Goal: Transaction & Acquisition: Obtain resource

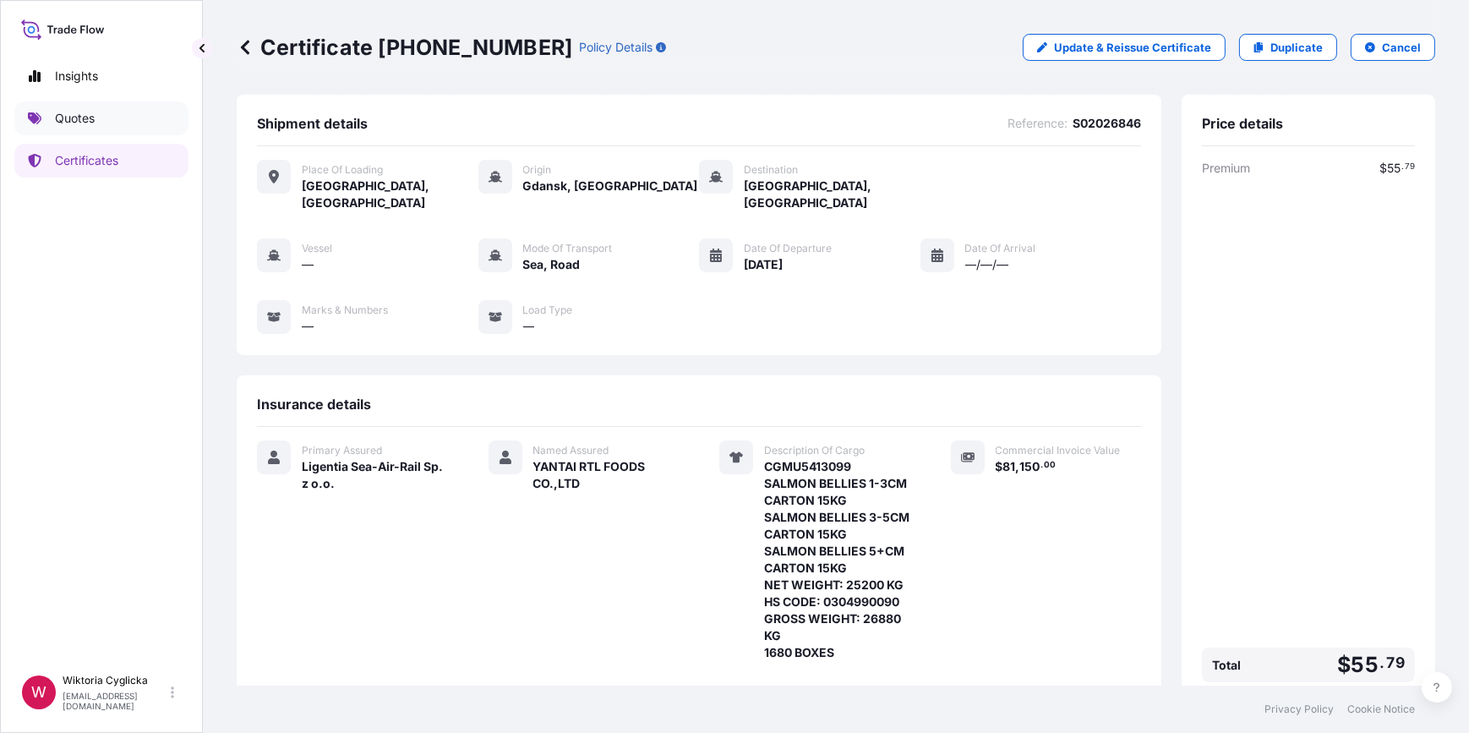
click at [112, 110] on link "Quotes" at bounding box center [101, 118] width 174 height 34
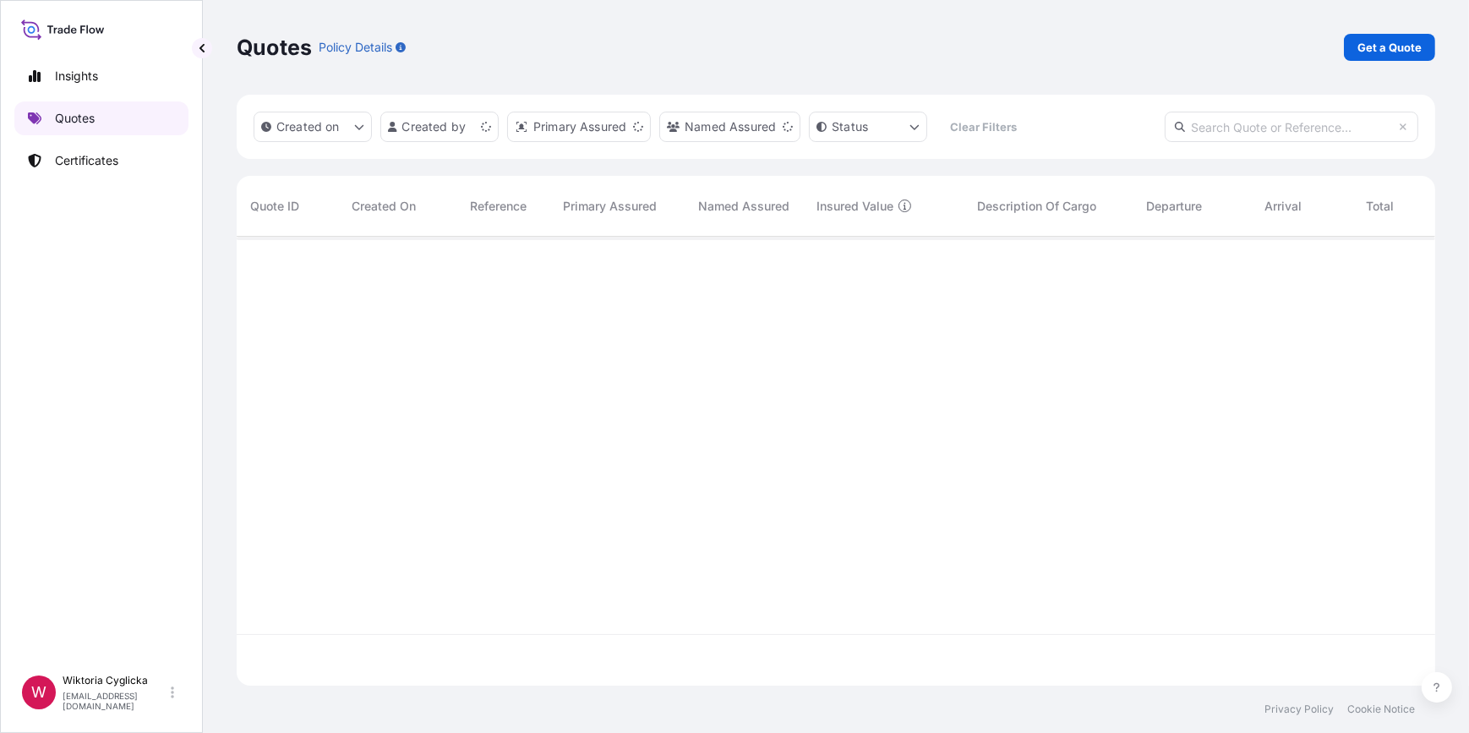
scroll to position [446, 1187]
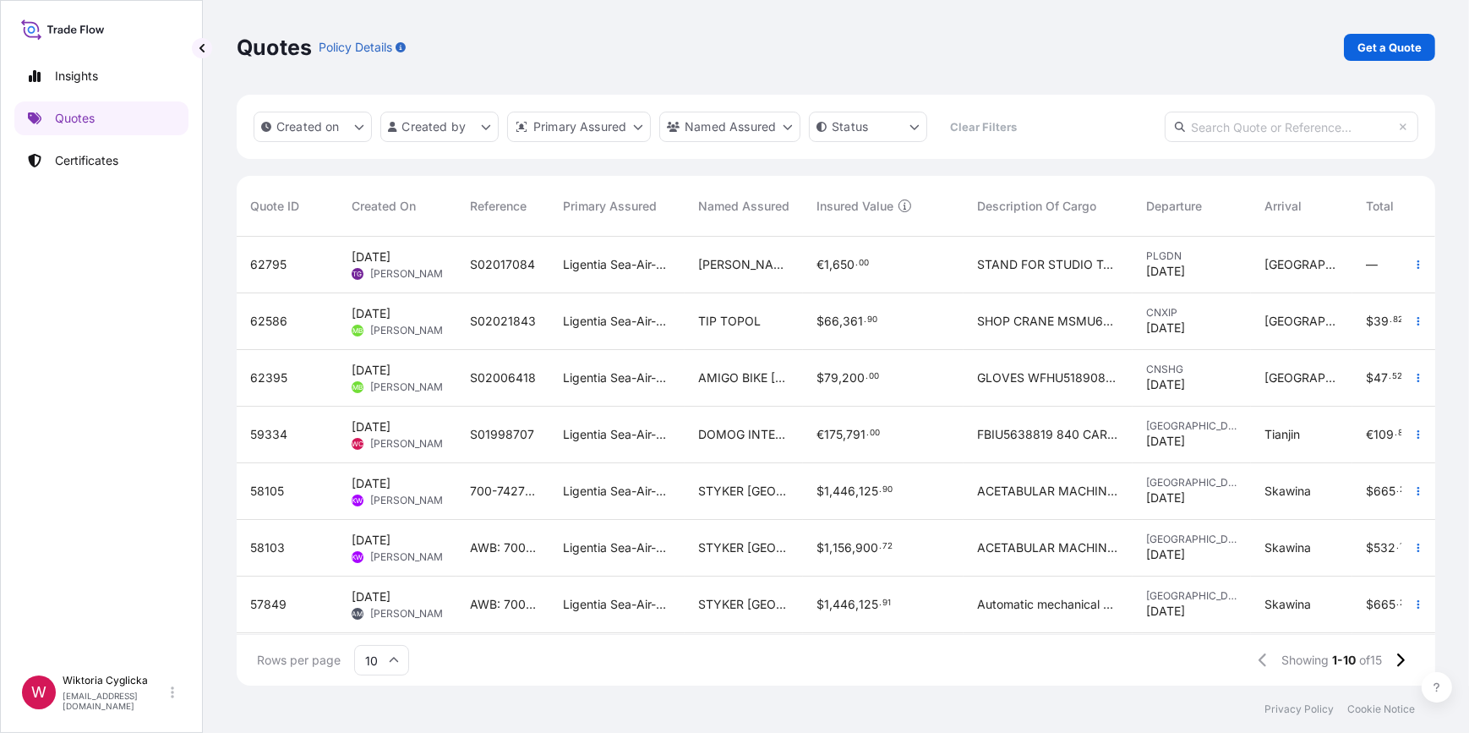
click at [1361, 51] on p "Get a Quote" at bounding box center [1389, 47] width 64 height 17
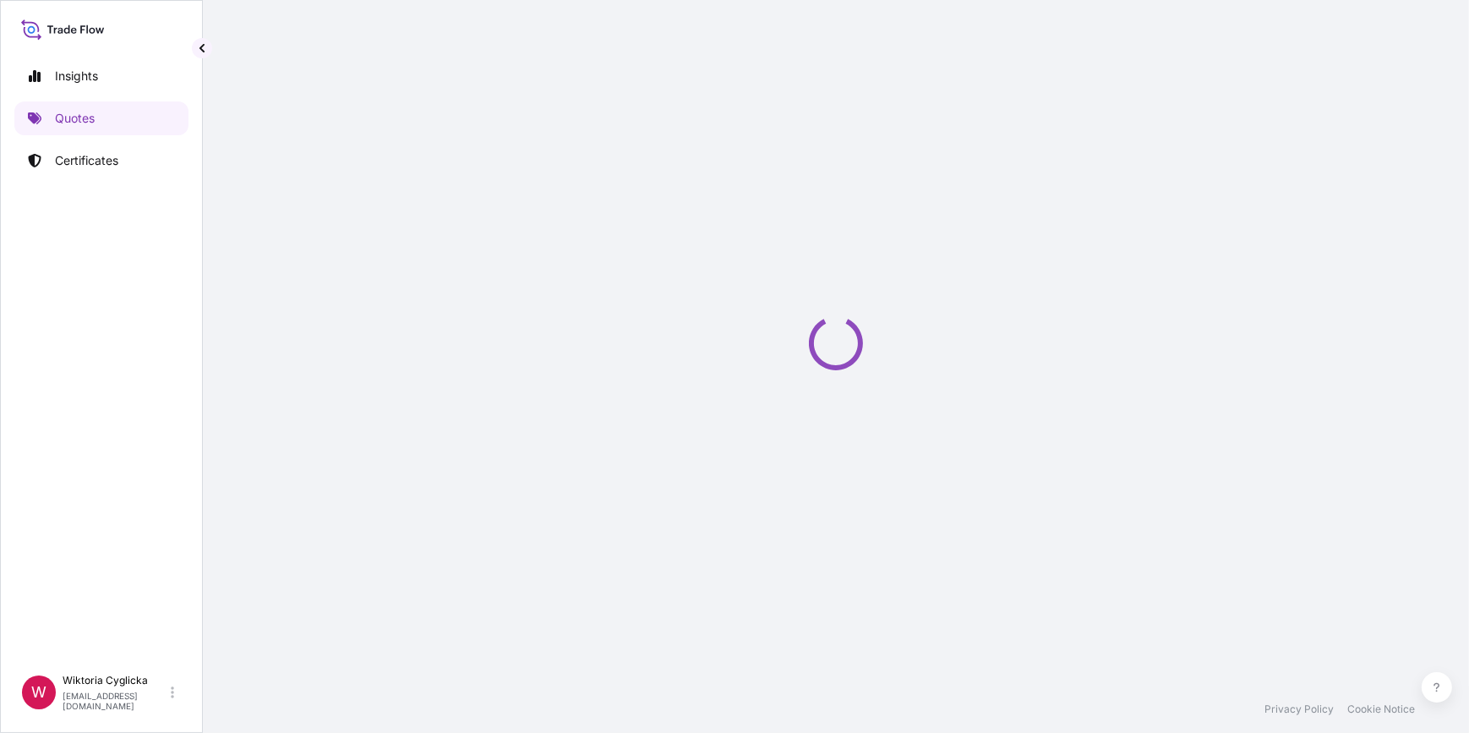
select select "Sea"
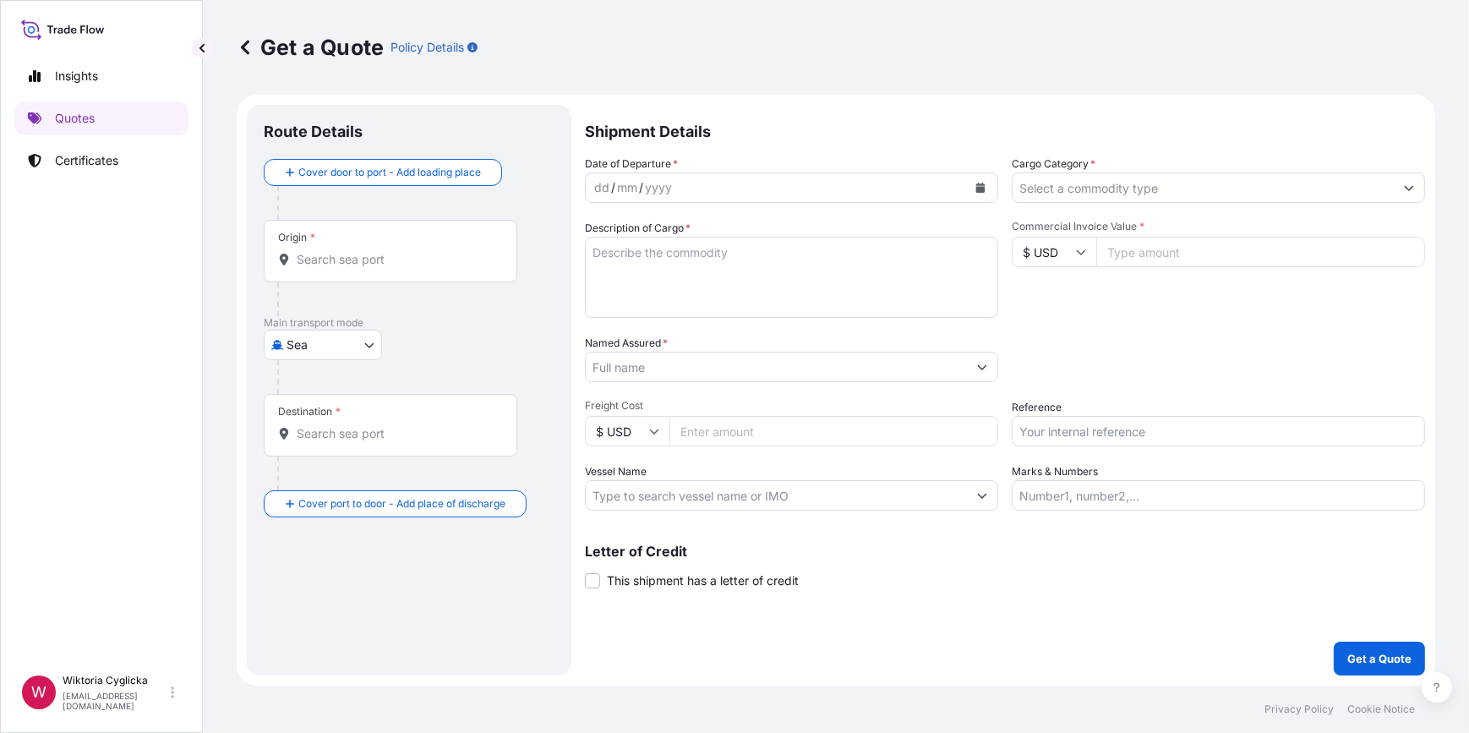
click at [1052, 427] on input "Reference" at bounding box center [1218, 431] width 413 height 30
paste input "S02027000"
type input "S02027000"
click at [1073, 351] on div "Packing Category Type to search a container mode Please select a primary mode o…" at bounding box center [1218, 358] width 413 height 47
click at [1087, 194] on input "Cargo Category *" at bounding box center [1202, 187] width 381 height 30
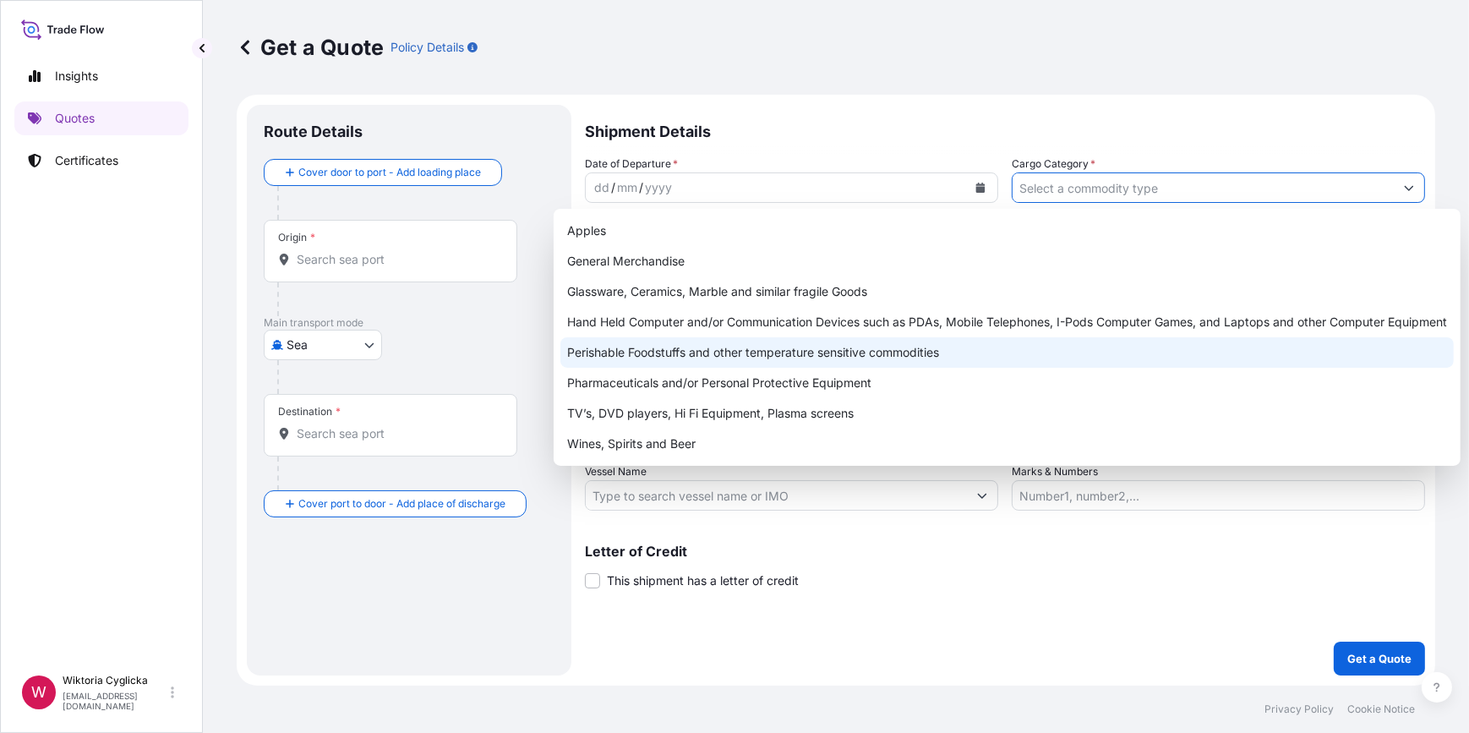
click at [610, 347] on div "Perishable Foodstuffs and other temperature sensitive commodities" at bounding box center [1006, 352] width 893 height 30
type input "Perishable Foodstuffs and other temperature sensitive commodities"
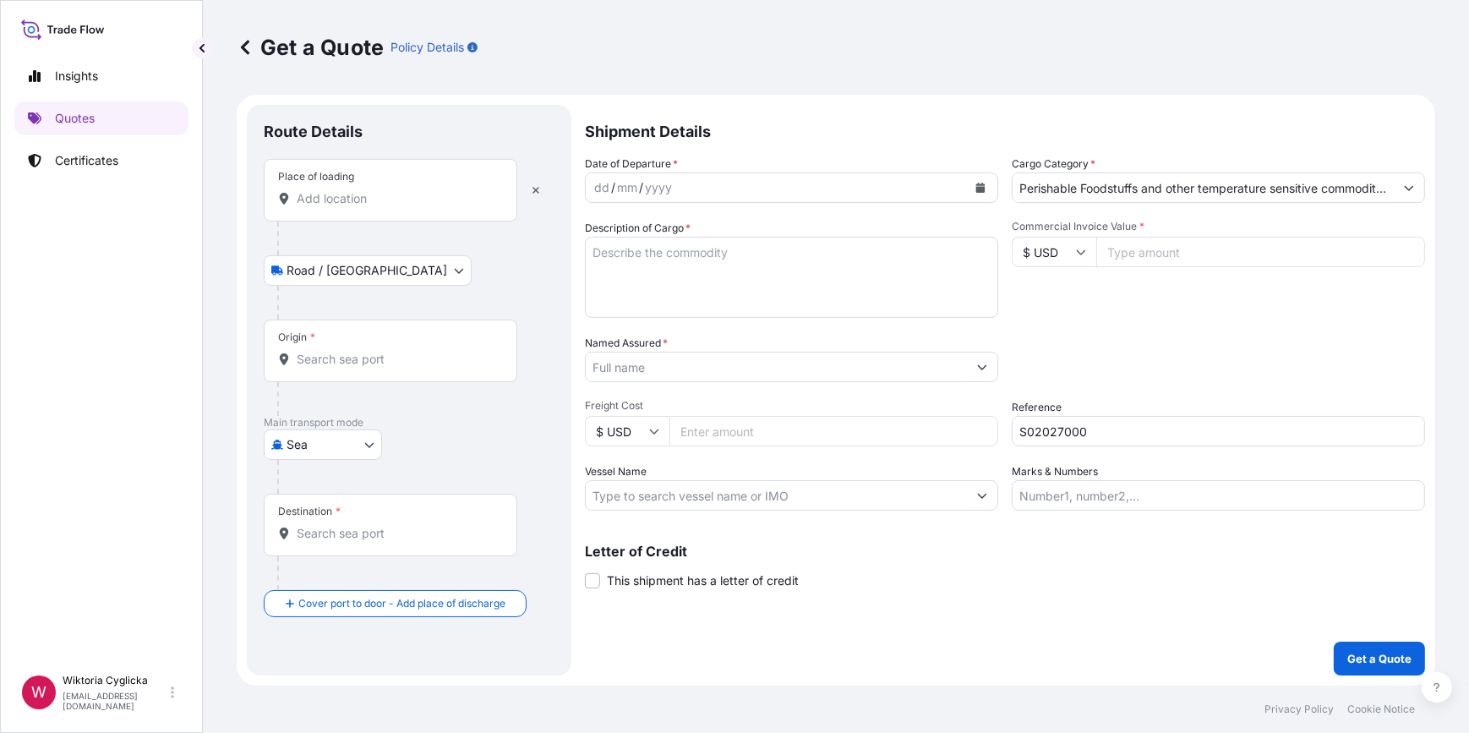
click at [417, 199] on input "Place of loading" at bounding box center [396, 198] width 199 height 17
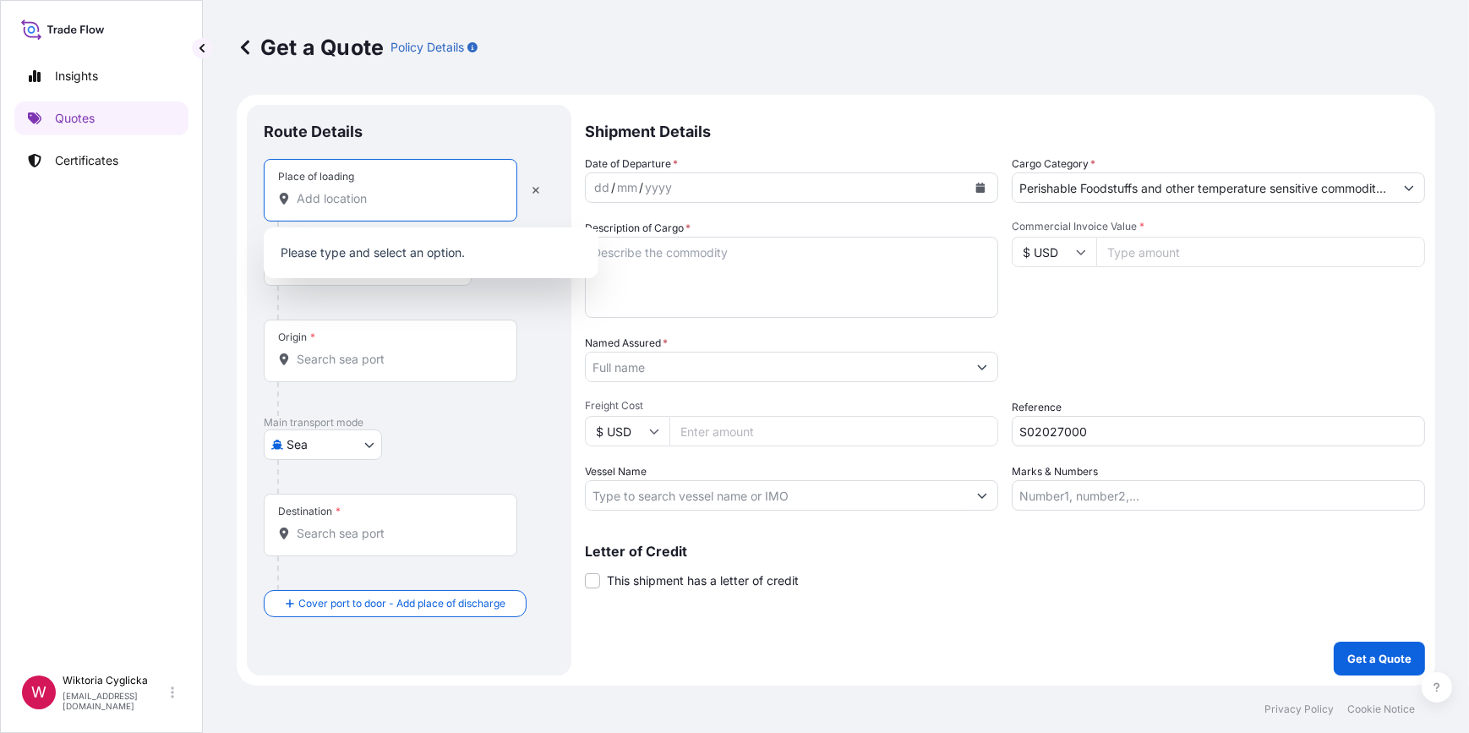
paste input "SLUPCA"
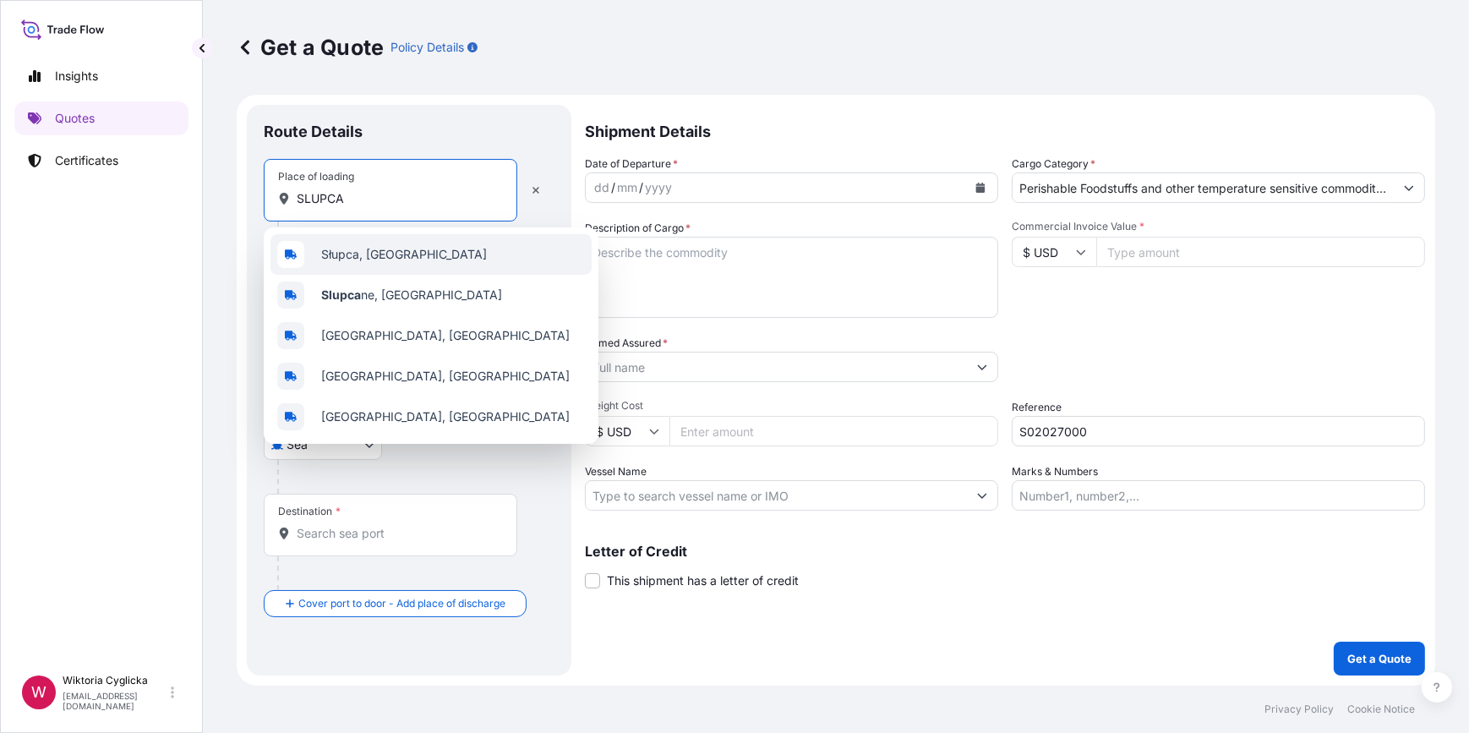
click at [359, 254] on span "Słupca, [GEOGRAPHIC_DATA]" at bounding box center [404, 254] width 166 height 17
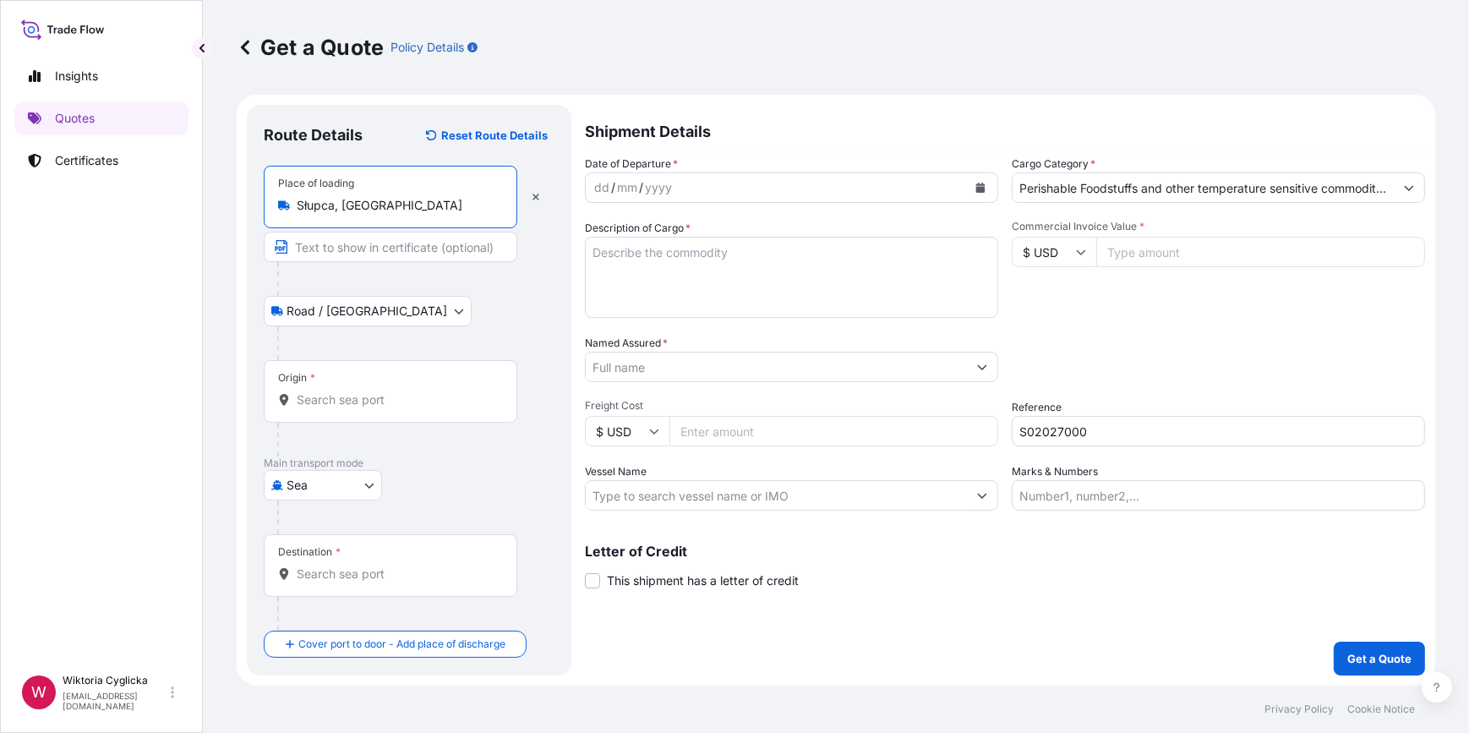
type input "Słupca, [GEOGRAPHIC_DATA]"
click at [973, 185] on button "Calendar" at bounding box center [980, 187] width 27 height 27
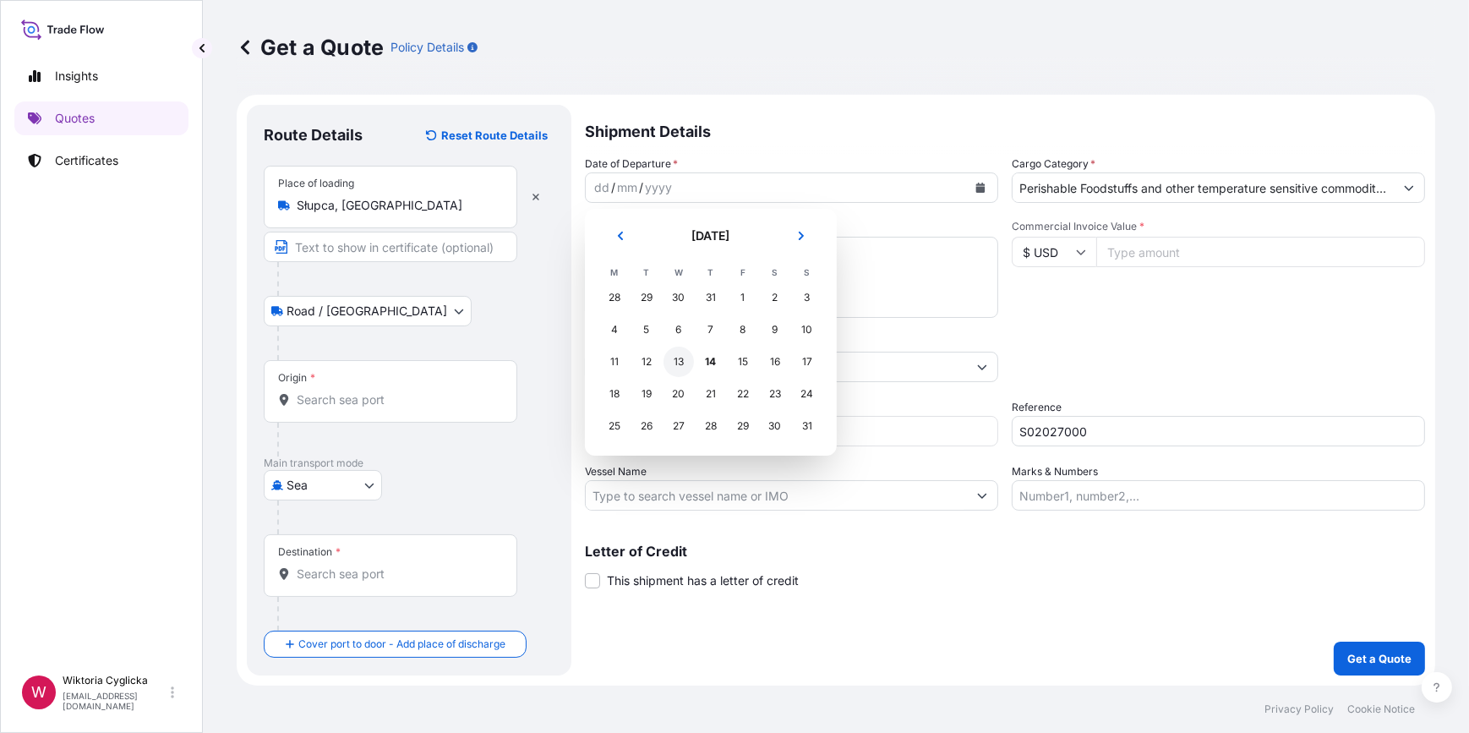
click at [680, 360] on div "13" at bounding box center [678, 362] width 30 height 30
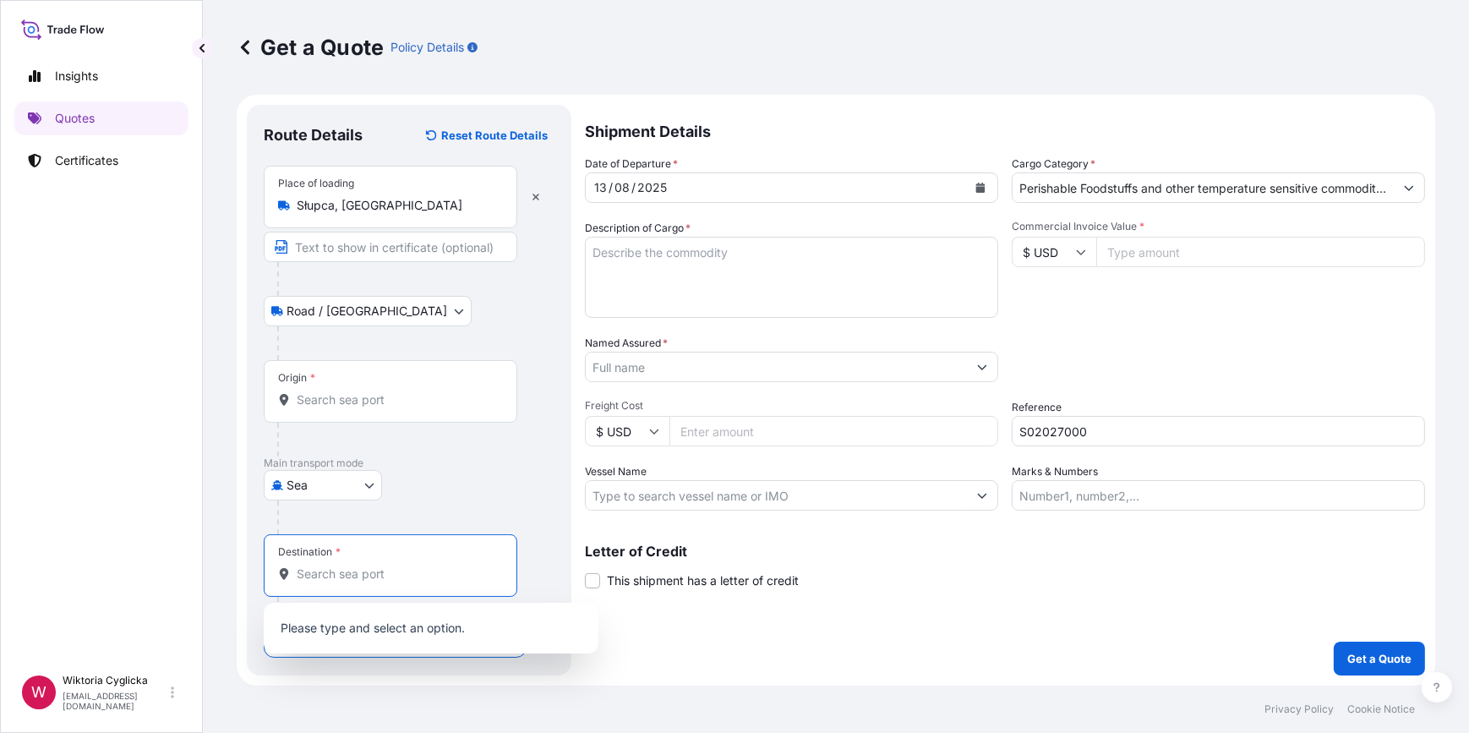
click at [338, 572] on input "Destination *" at bounding box center [396, 573] width 199 height 17
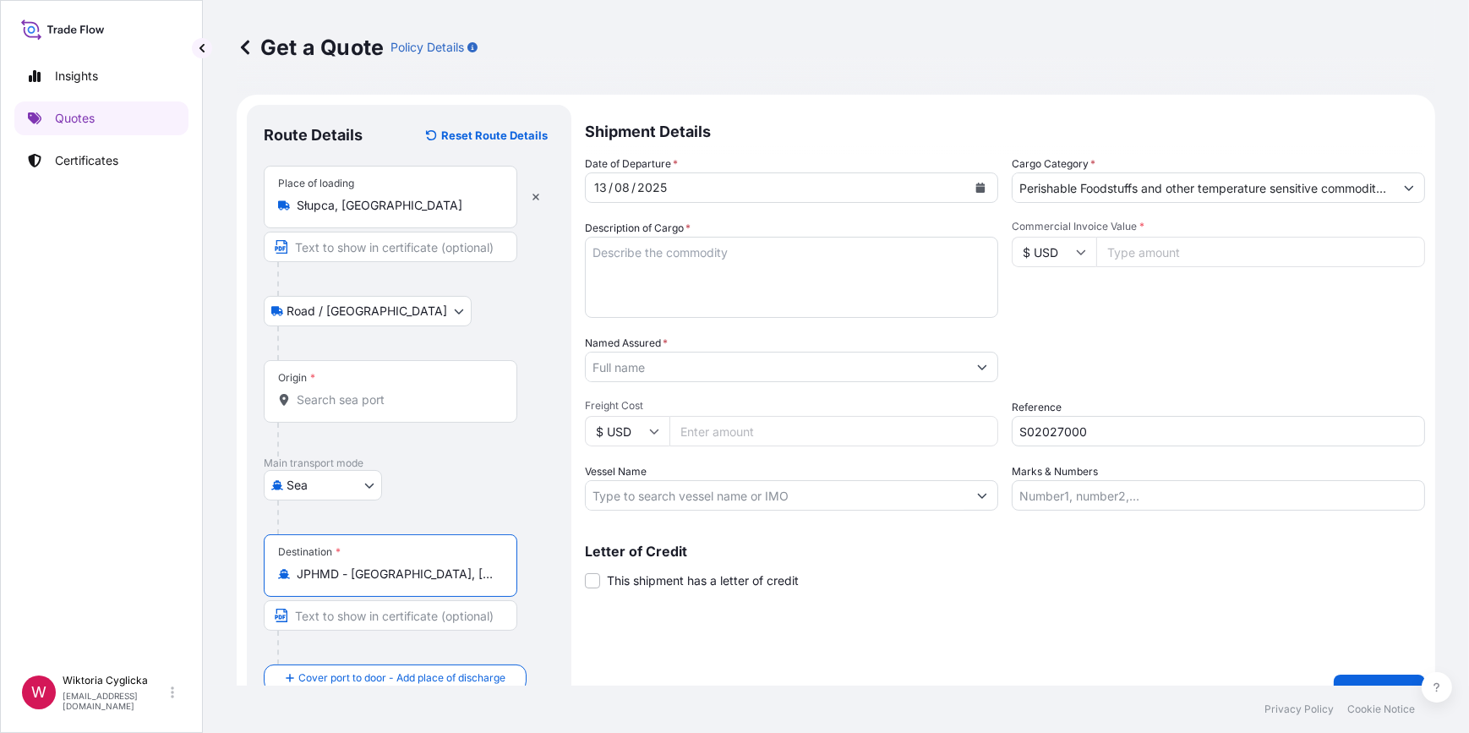
type input "JPHMD - [GEOGRAPHIC_DATA], [GEOGRAPHIC_DATA]"
click at [760, 297] on textarea "Description of Cargo *" at bounding box center [791, 277] width 413 height 81
click at [713, 355] on input "Named Assured *" at bounding box center [776, 367] width 381 height 30
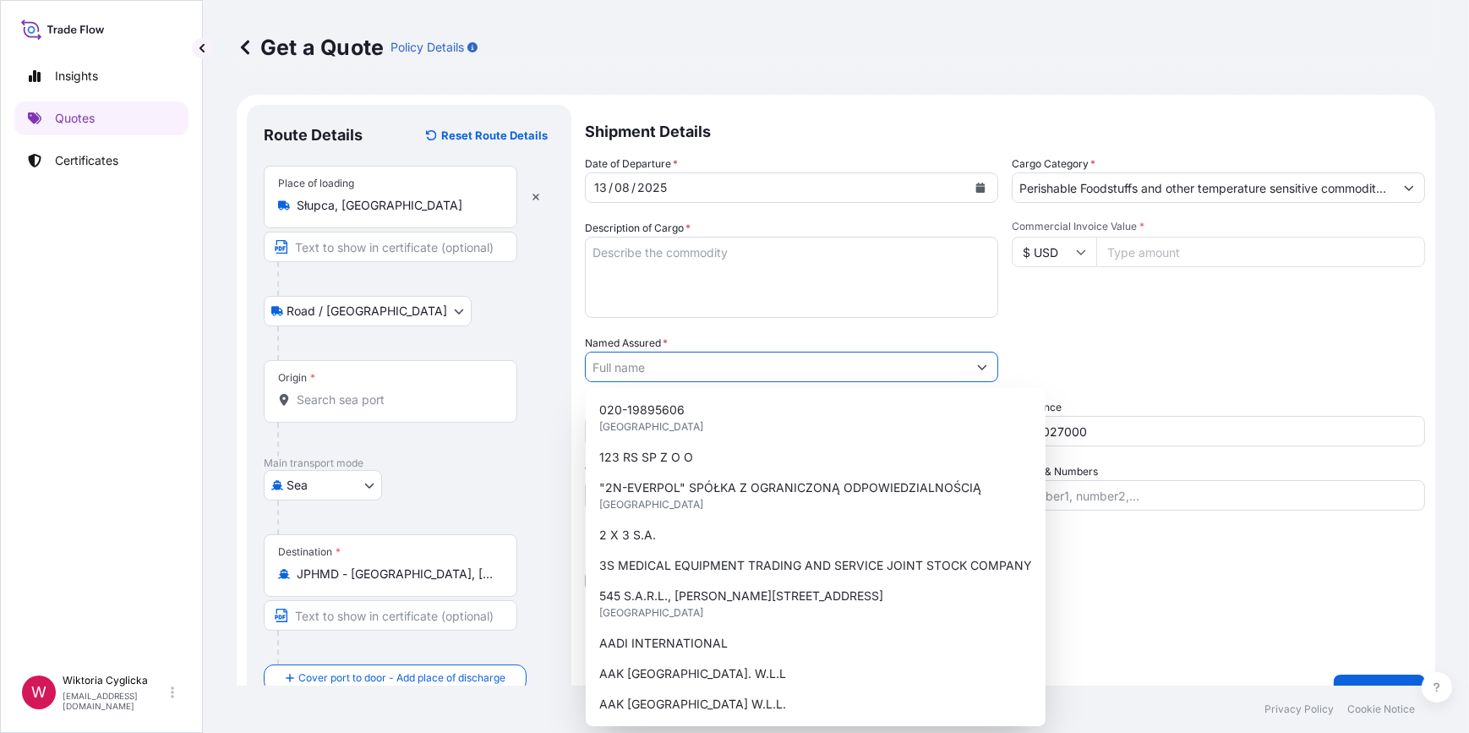
click at [712, 368] on input "Named Assured *" at bounding box center [776, 367] width 381 height 30
paste input "AL [PERSON_NAME] ([PERSON_NAME]) W.L.L."
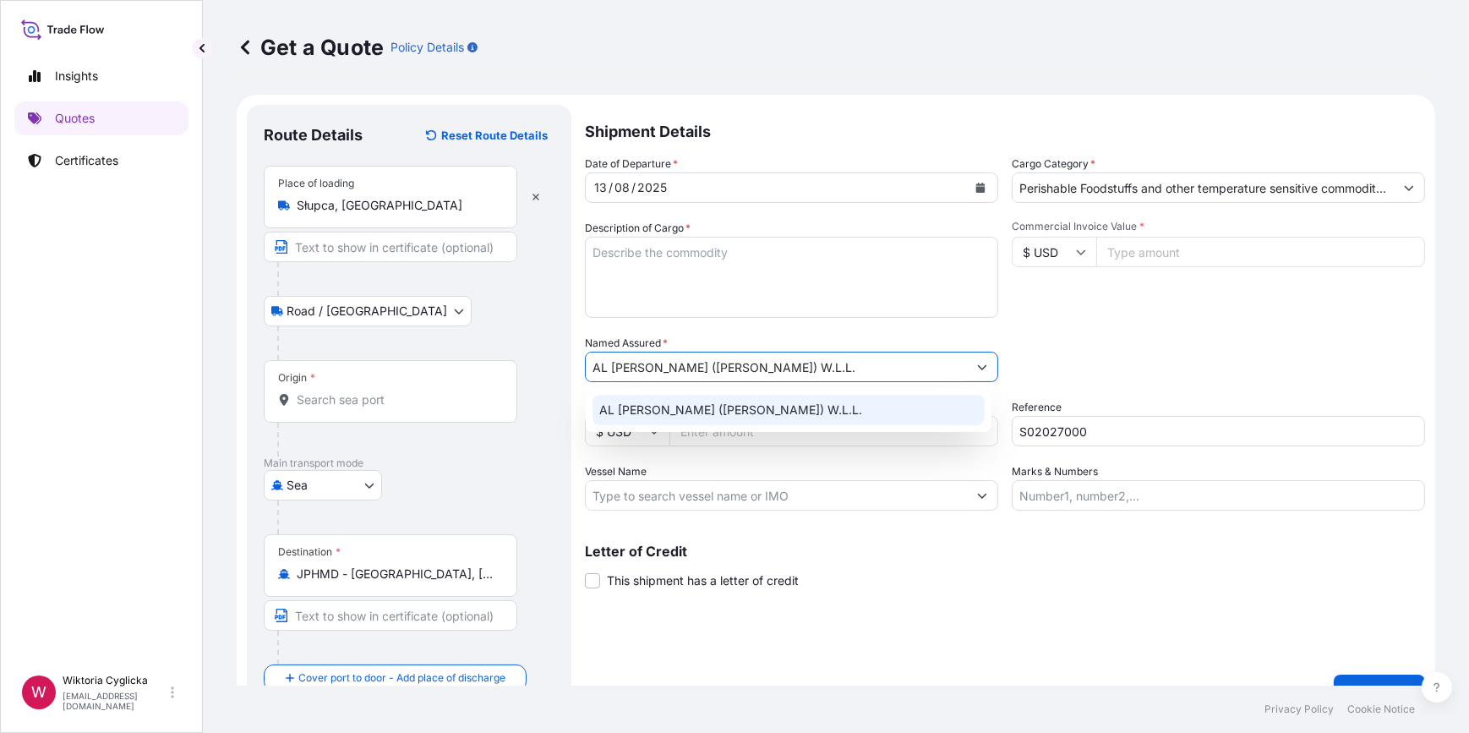
click at [725, 403] on span "AL [PERSON_NAME] ([PERSON_NAME]) W.L.L." at bounding box center [730, 409] width 263 height 17
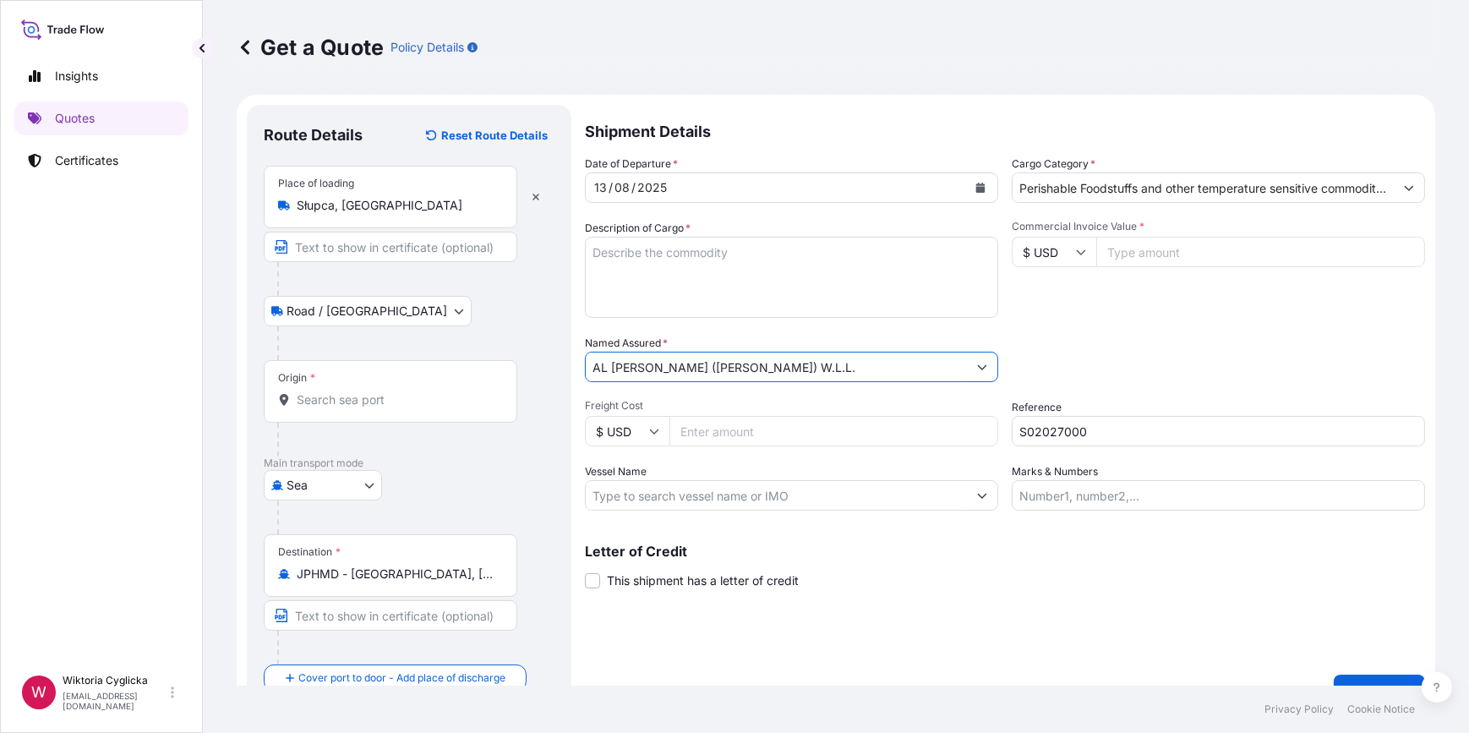
type input "AL [PERSON_NAME] ([PERSON_NAME]) W.L.L."
click at [1059, 257] on input "$ USD" at bounding box center [1054, 252] width 85 height 30
click at [1056, 254] on input "$ USD" at bounding box center [1054, 252] width 85 height 30
drag, startPoint x: 1093, startPoint y: 298, endPoint x: 1094, endPoint y: 328, distance: 29.6
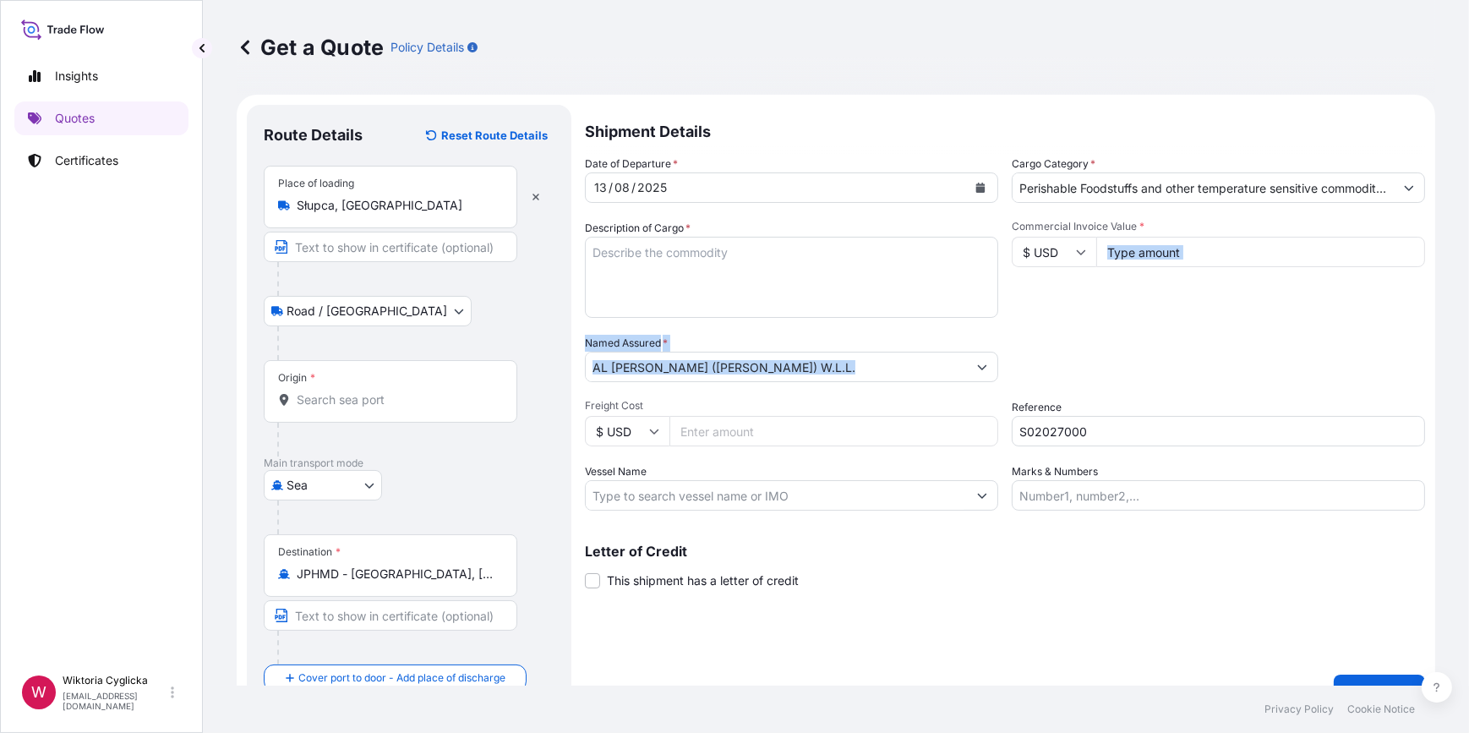
click at [1094, 328] on div "Date of Departure * [DATE] Cargo Category * Perishable Foodstuffs and other tem…" at bounding box center [1005, 333] width 840 height 355
drag, startPoint x: 1094, startPoint y: 328, endPoint x: 1080, endPoint y: 260, distance: 68.9
click at [1068, 251] on input "$ USD" at bounding box center [1054, 252] width 85 height 30
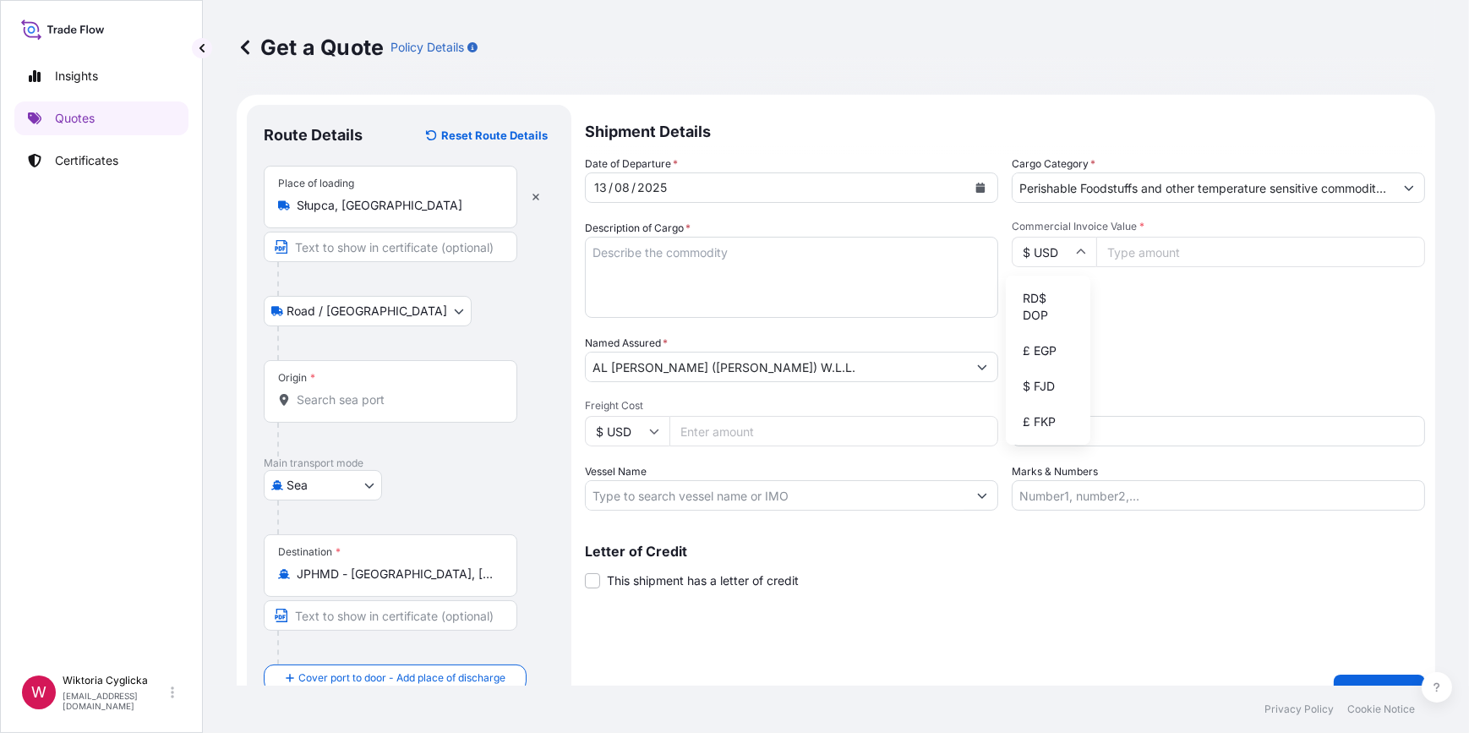
scroll to position [1355, 0]
click at [1031, 242] on input "$ USD" at bounding box center [1054, 252] width 85 height 30
drag, startPoint x: 1067, startPoint y: 336, endPoint x: 1111, endPoint y: 294, distance: 61.6
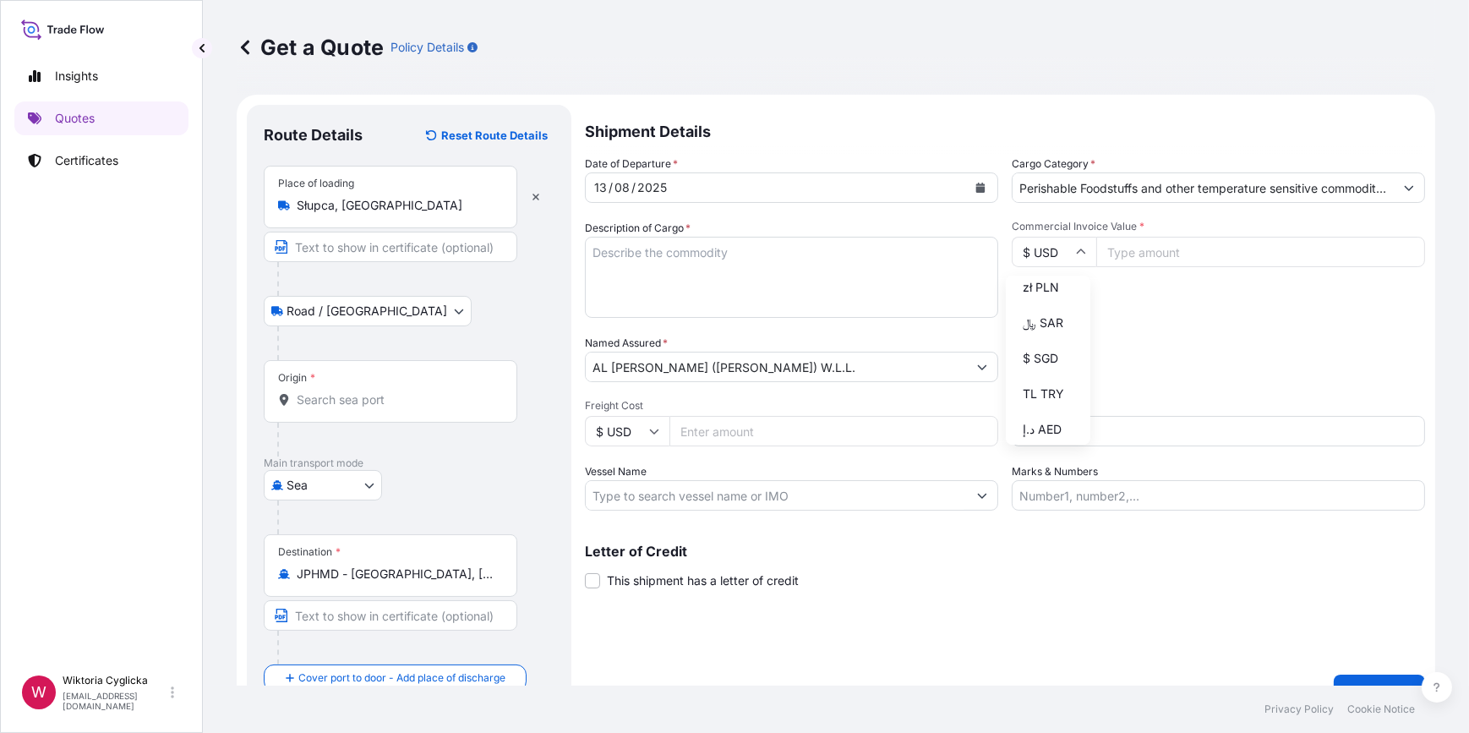
click at [1065, 303] on div "zł PLN" at bounding box center [1047, 287] width 71 height 32
type input "zł PLN"
click at [1158, 254] on input "Commercial Invoice Value *" at bounding box center [1260, 252] width 329 height 30
type input "299514.50"
click at [1183, 307] on div "Commercial Invoice Value * zł PLN 299514.50" at bounding box center [1218, 269] width 413 height 98
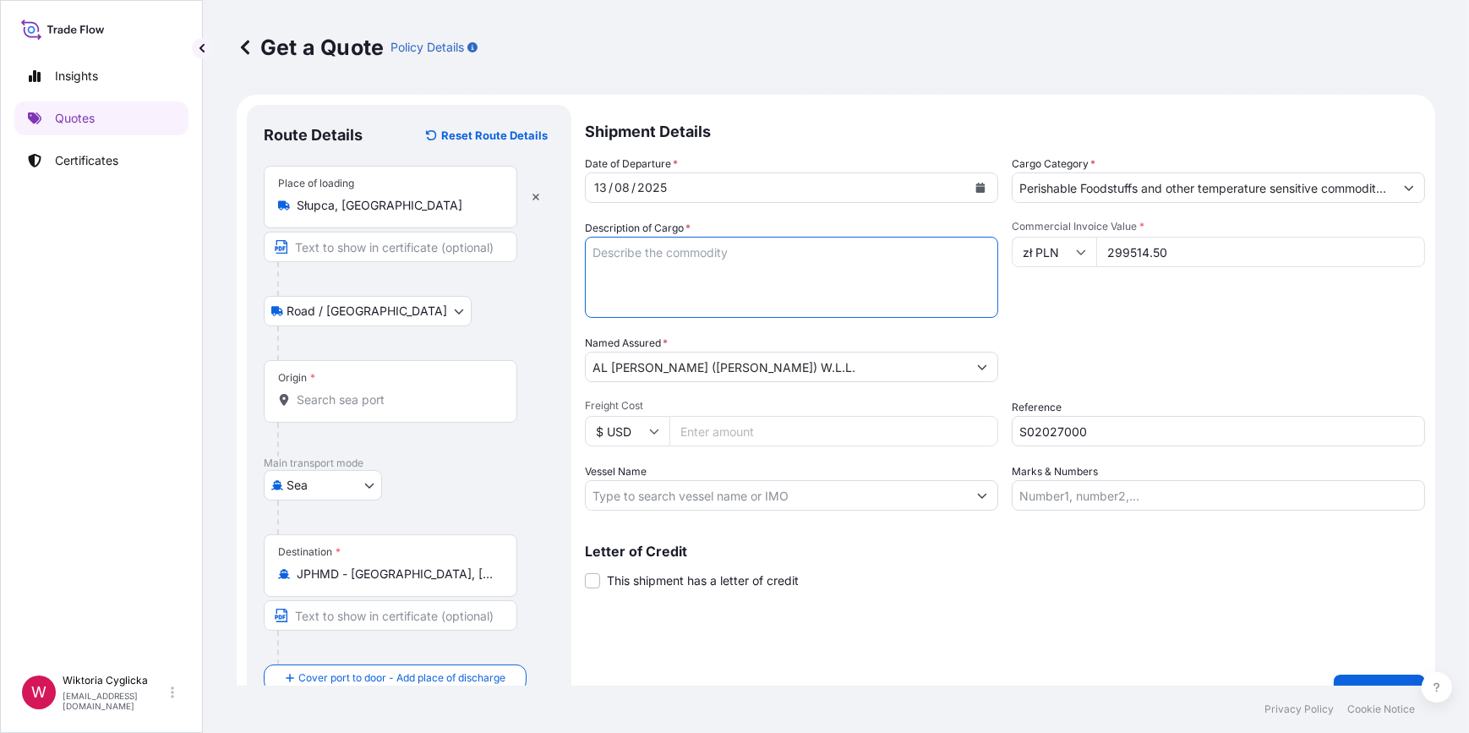
click at [743, 262] on textarea "Description of Cargo *" at bounding box center [791, 277] width 413 height 81
click at [694, 265] on textarea "Description of Cargo *" at bounding box center [791, 277] width 413 height 81
paste textarea "COOKED AND FROZEN ROAST STYLE CHICKEN WINGS NET WEIGHT: 17940 KG"
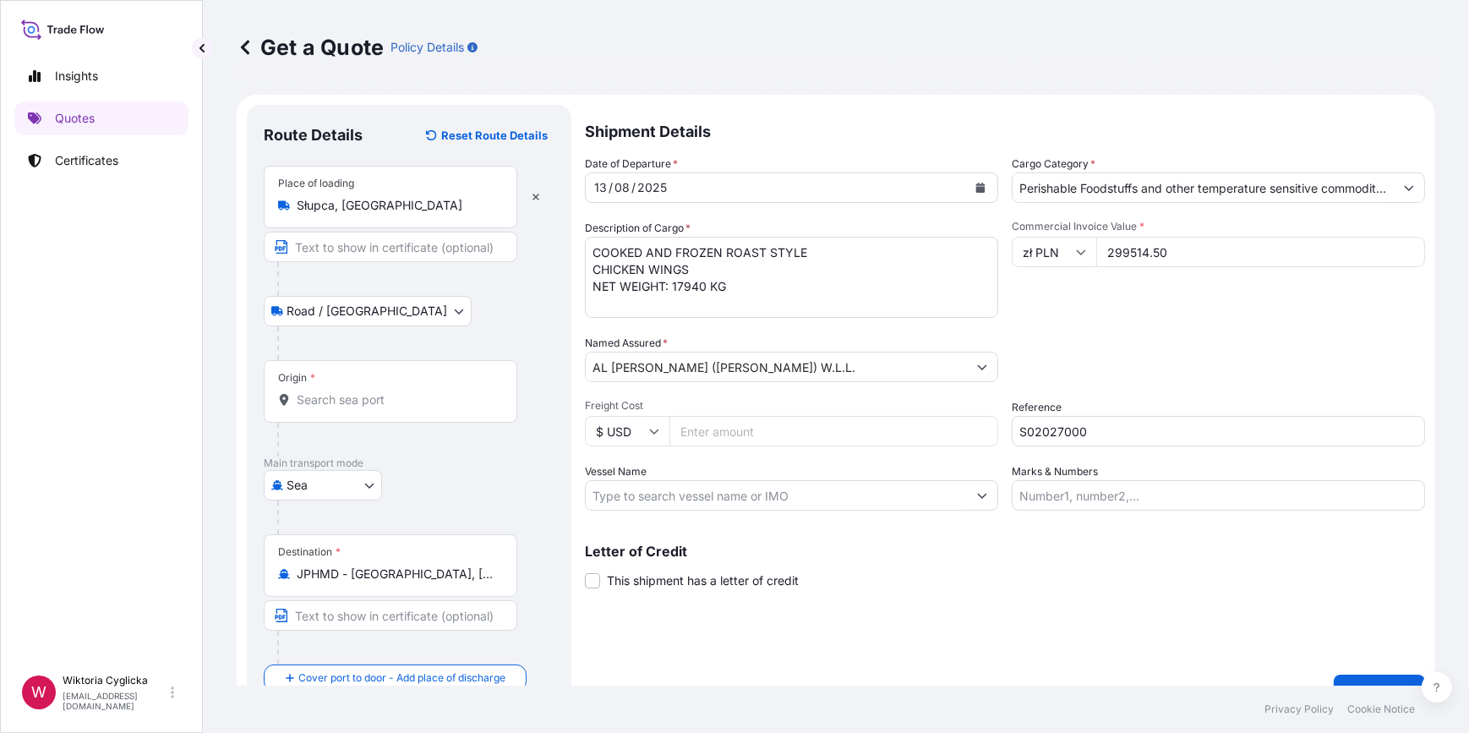
click at [592, 244] on textarea "COOKED AND FROZEN ROAST STYLE CHICKEN WINGS NET WEIGHT: 17940 KG" at bounding box center [791, 277] width 413 height 81
paste textarea "HLBU 9363038"
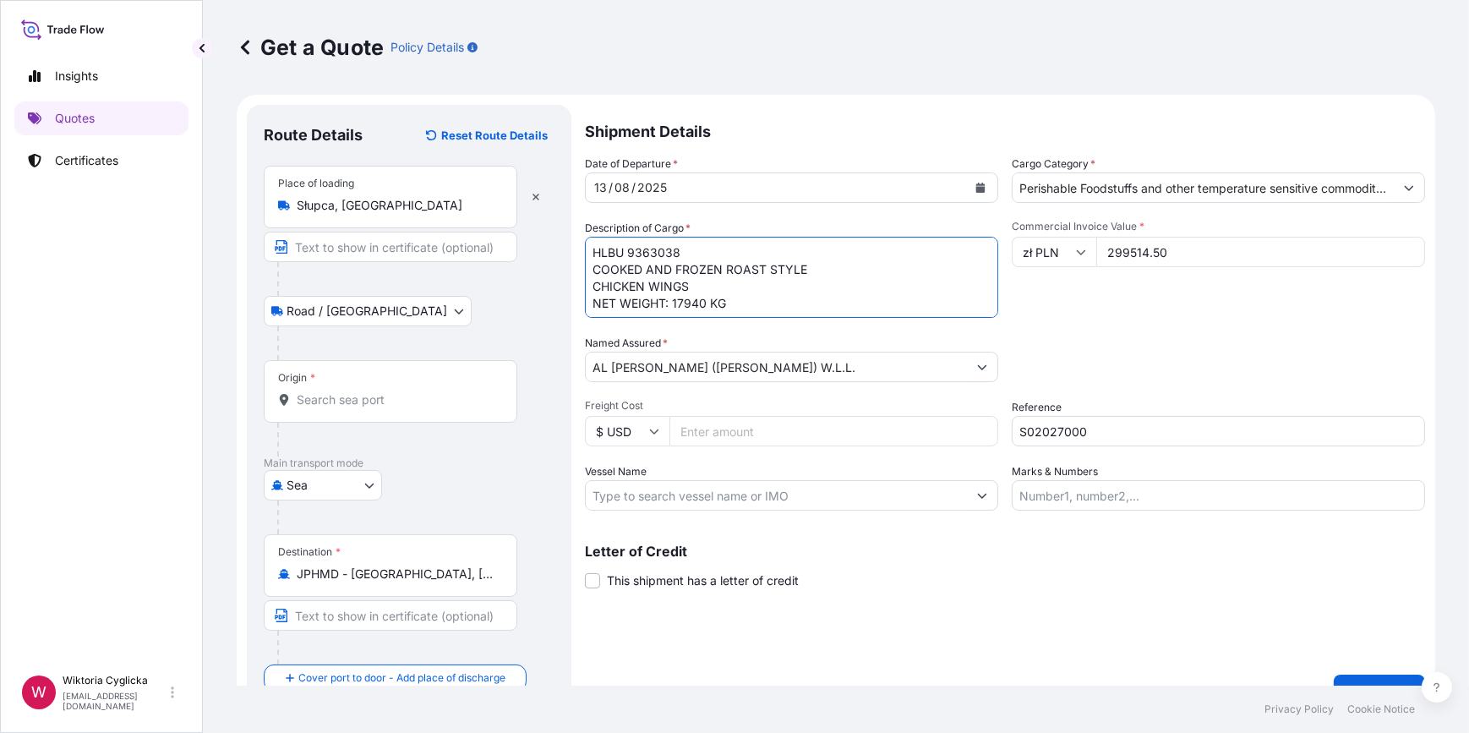
click at [627, 256] on textarea "HLBU 9363038 COOKED AND FROZEN ROAST STYLE CHICKEN WINGS NET WEIGHT: 17940 KG" at bounding box center [791, 277] width 413 height 81
click at [764, 297] on textarea "HLBU9363038 COOKED AND FROZEN ROAST STYLE CHICKEN WINGS NET WEIGHT: 17940 KG" at bounding box center [791, 277] width 413 height 81
type textarea "HLBU9363038 COOKED AND FROZEN ROAST STYLE CHICKEN WINGS NET WEIGHT: 17940 KG GR…"
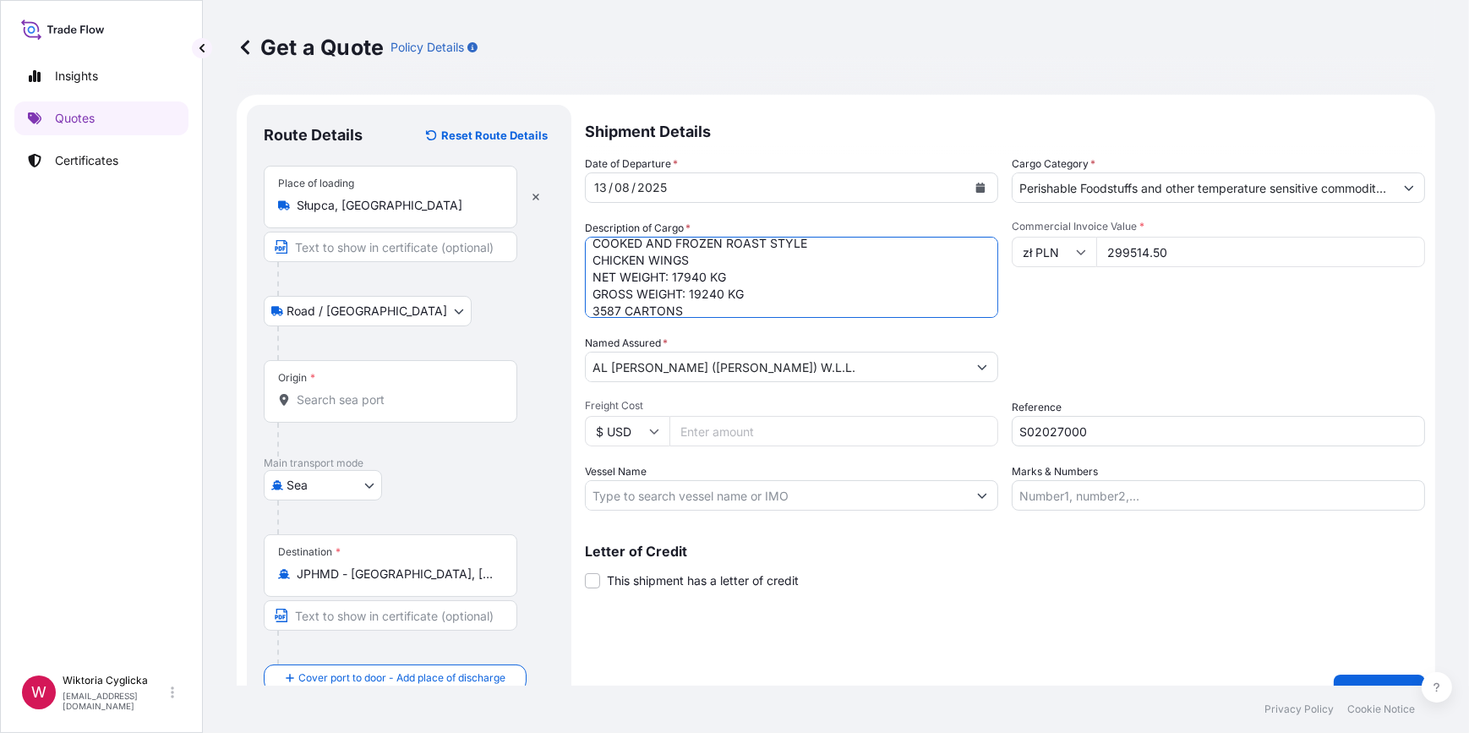
click at [326, 385] on div "Origin *" at bounding box center [391, 391] width 254 height 63
click at [326, 391] on input "Origin *" at bounding box center [396, 399] width 199 height 17
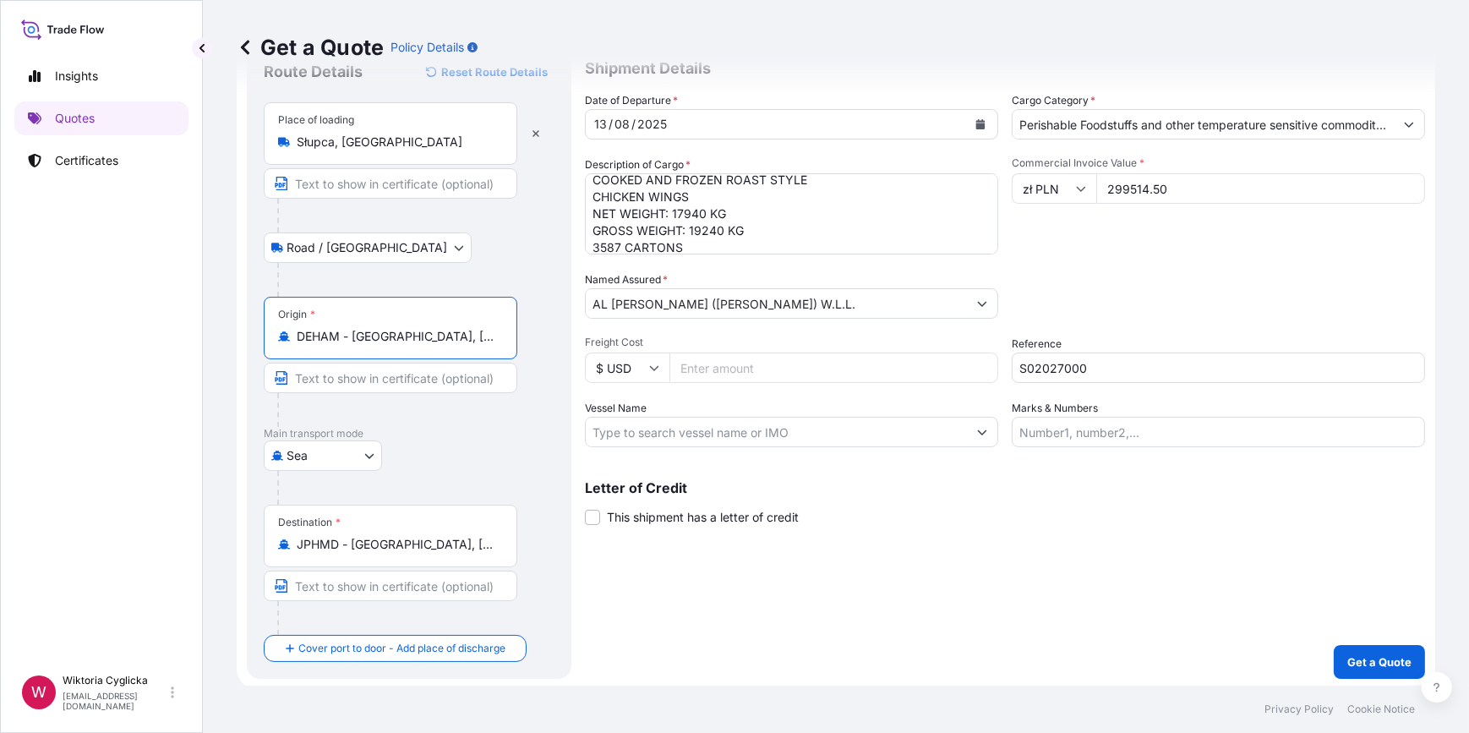
scroll to position [66, 0]
type input "DEHAM - [GEOGRAPHIC_DATA], [GEOGRAPHIC_DATA]"
click at [1354, 642] on button "Get a Quote" at bounding box center [1379, 659] width 91 height 34
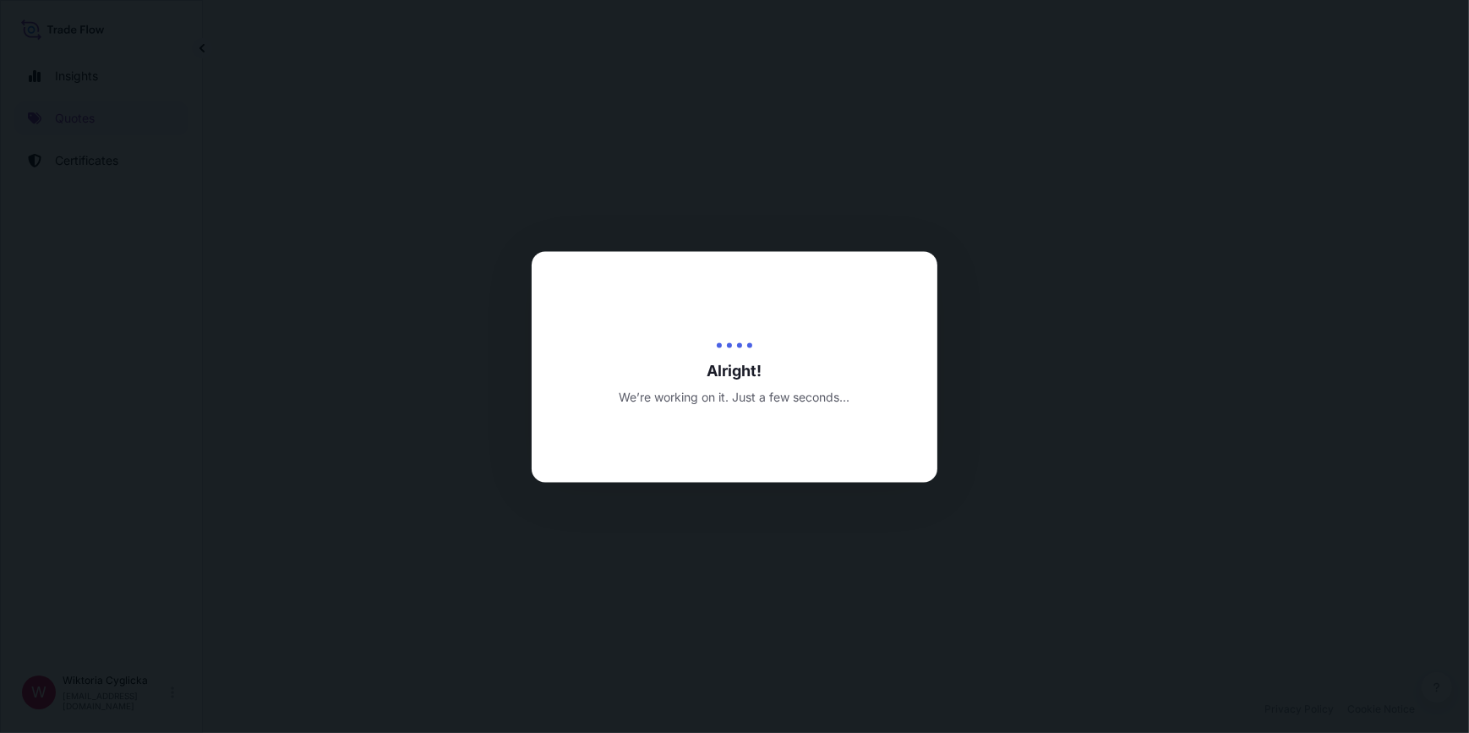
select select "Road / [GEOGRAPHIC_DATA]"
select select "Sea"
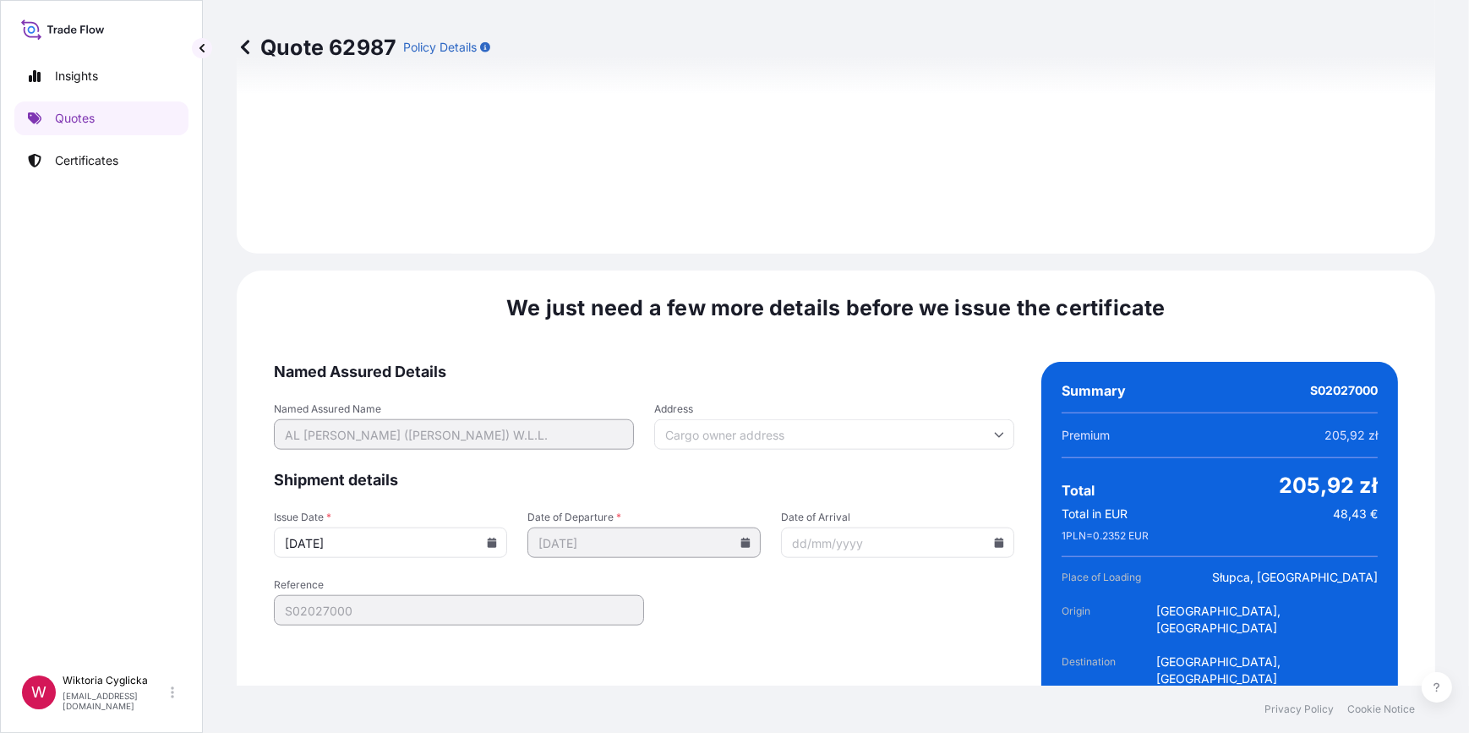
scroll to position [2110, 0]
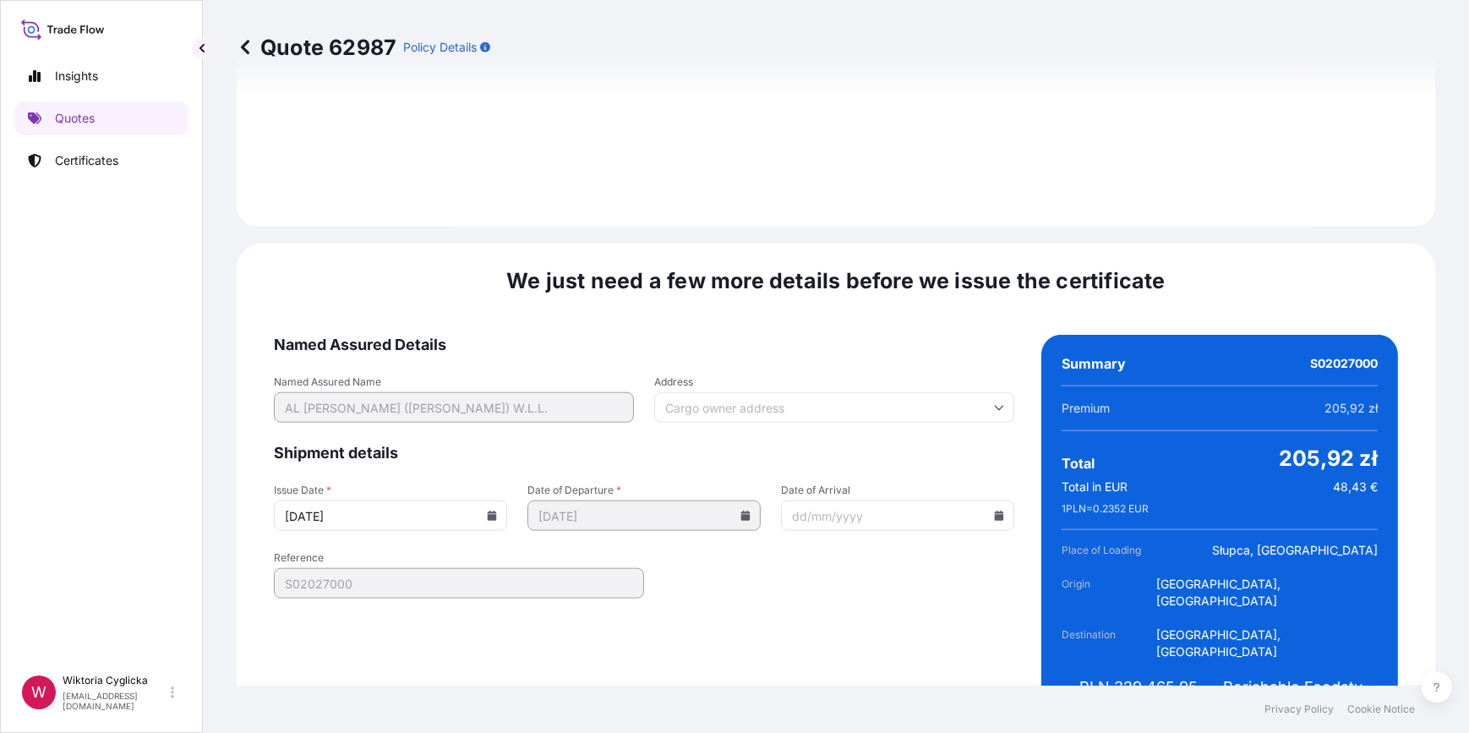
click at [492, 510] on icon at bounding box center [492, 515] width 10 height 10
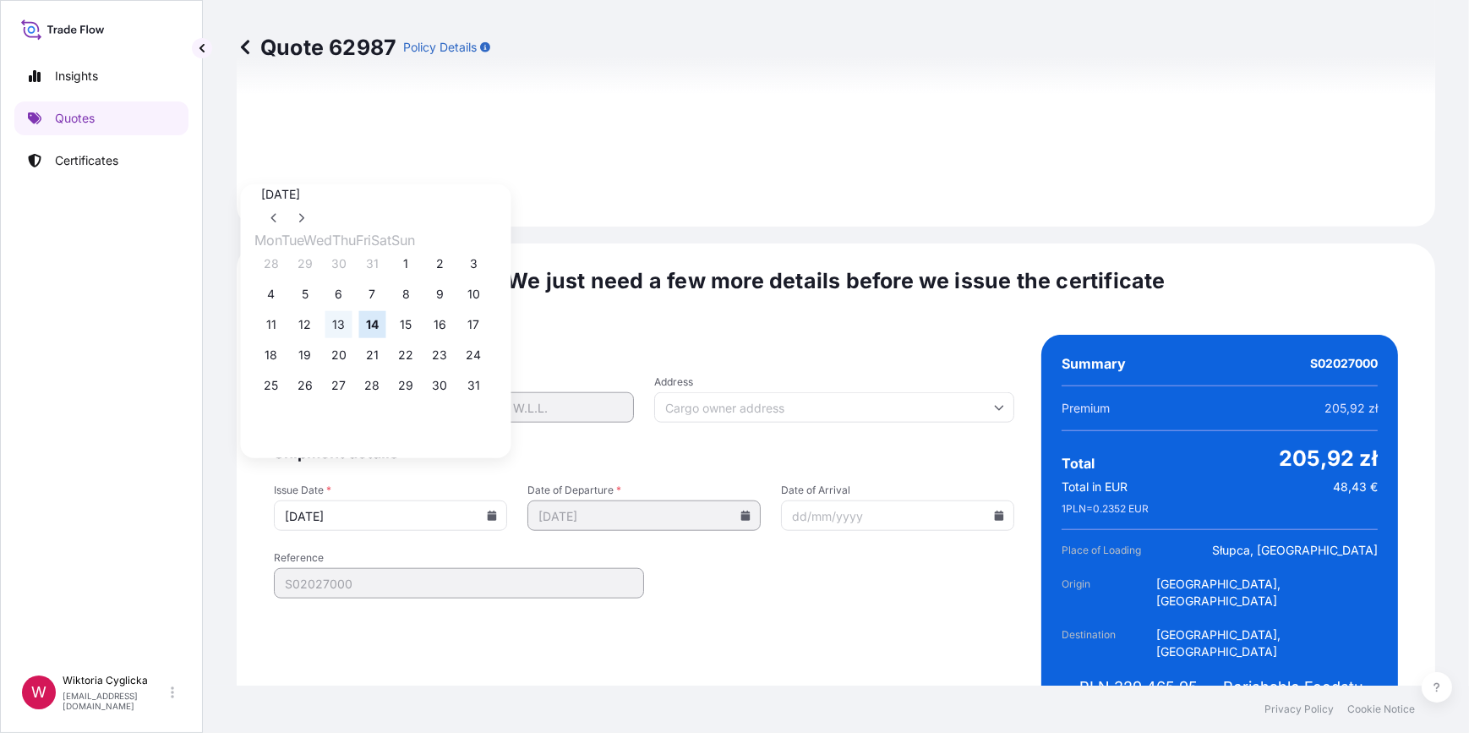
click at [347, 337] on button "13" at bounding box center [338, 324] width 27 height 27
type input "[DATE]"
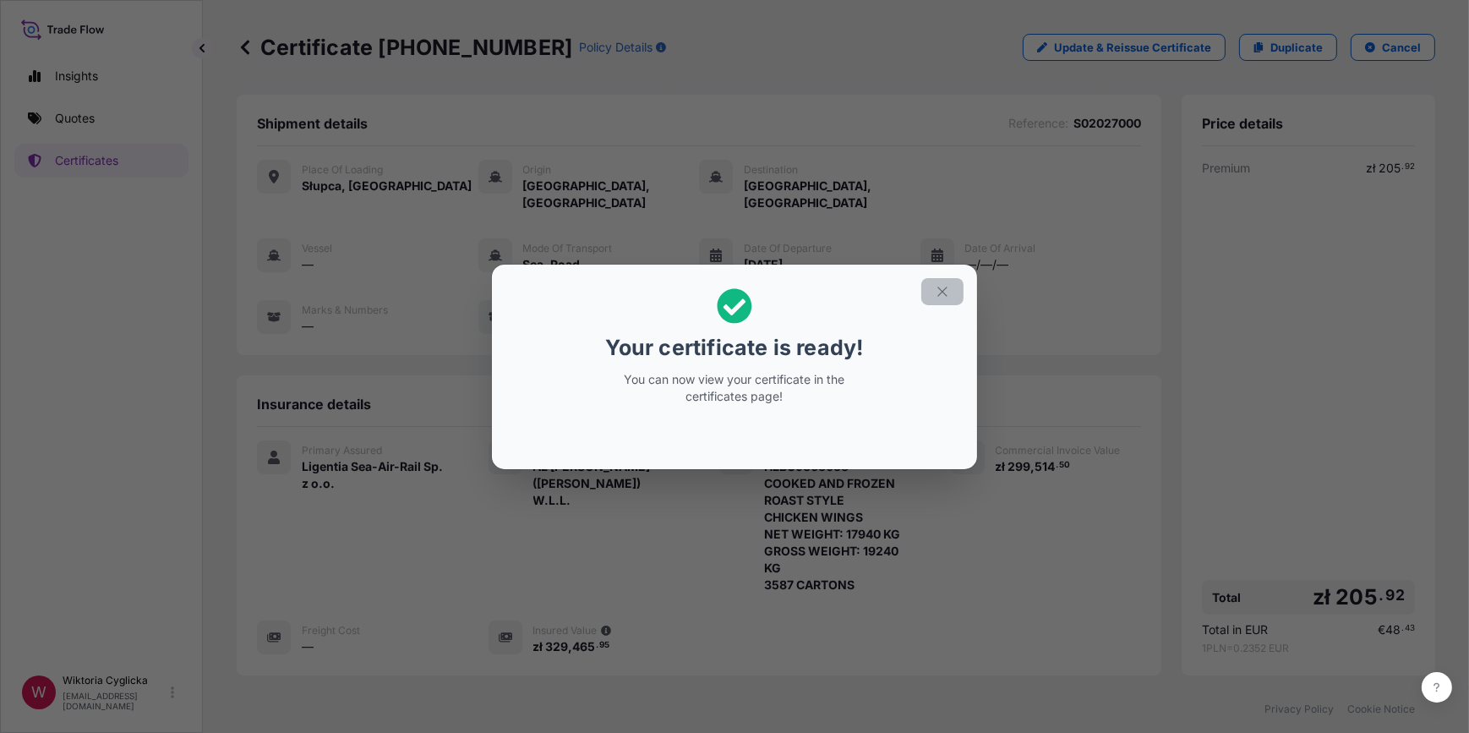
click at [947, 297] on icon "button" at bounding box center [942, 291] width 15 height 15
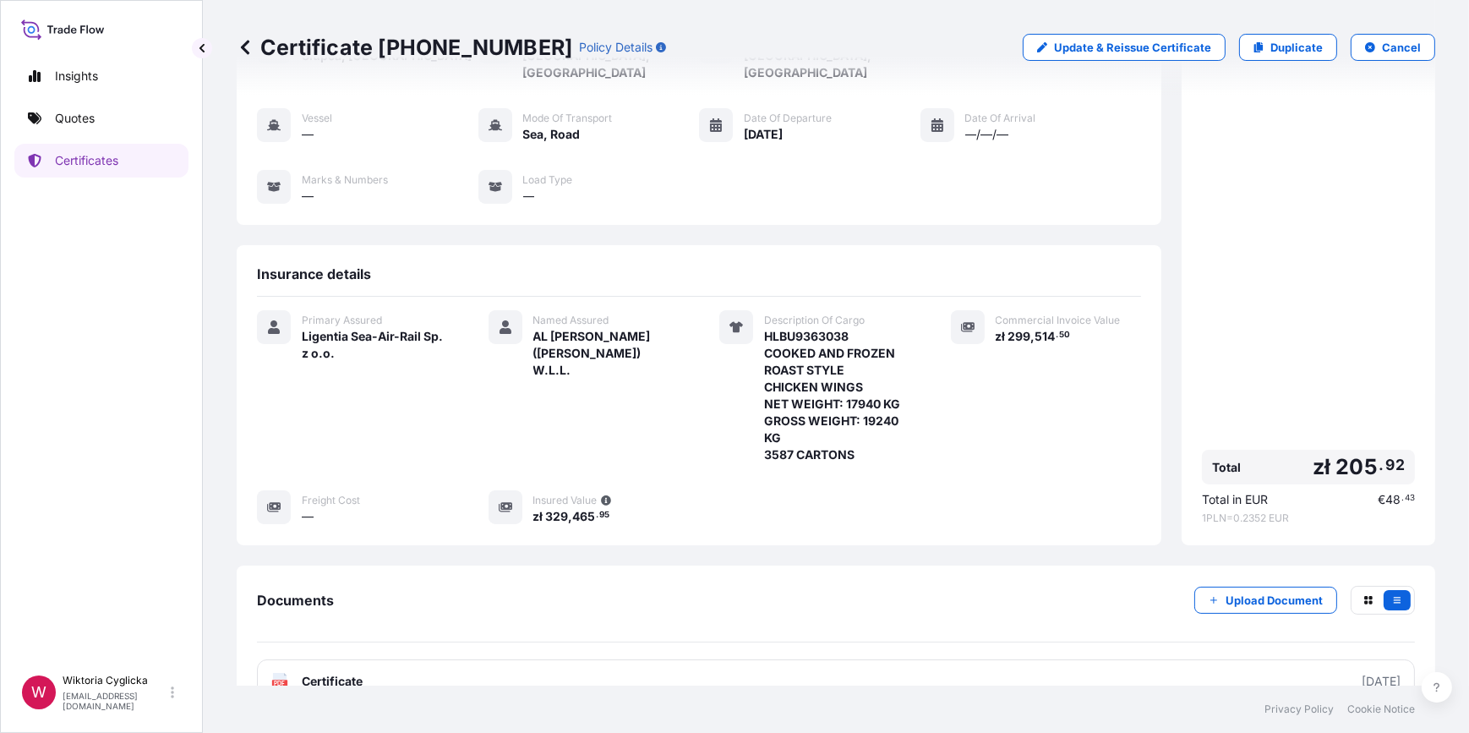
scroll to position [225, 0]
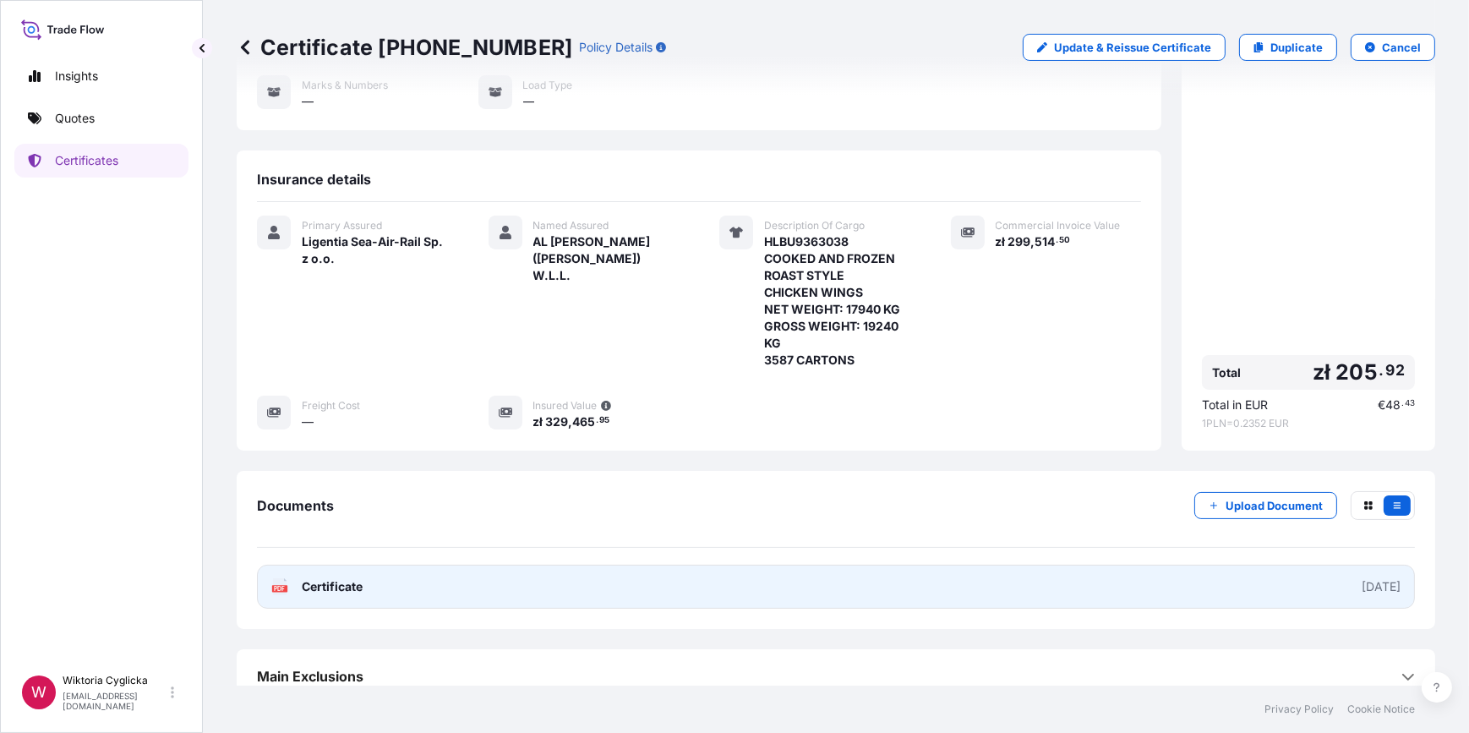
click at [852, 570] on link "PDF Certificate [DATE]" at bounding box center [836, 587] width 1158 height 44
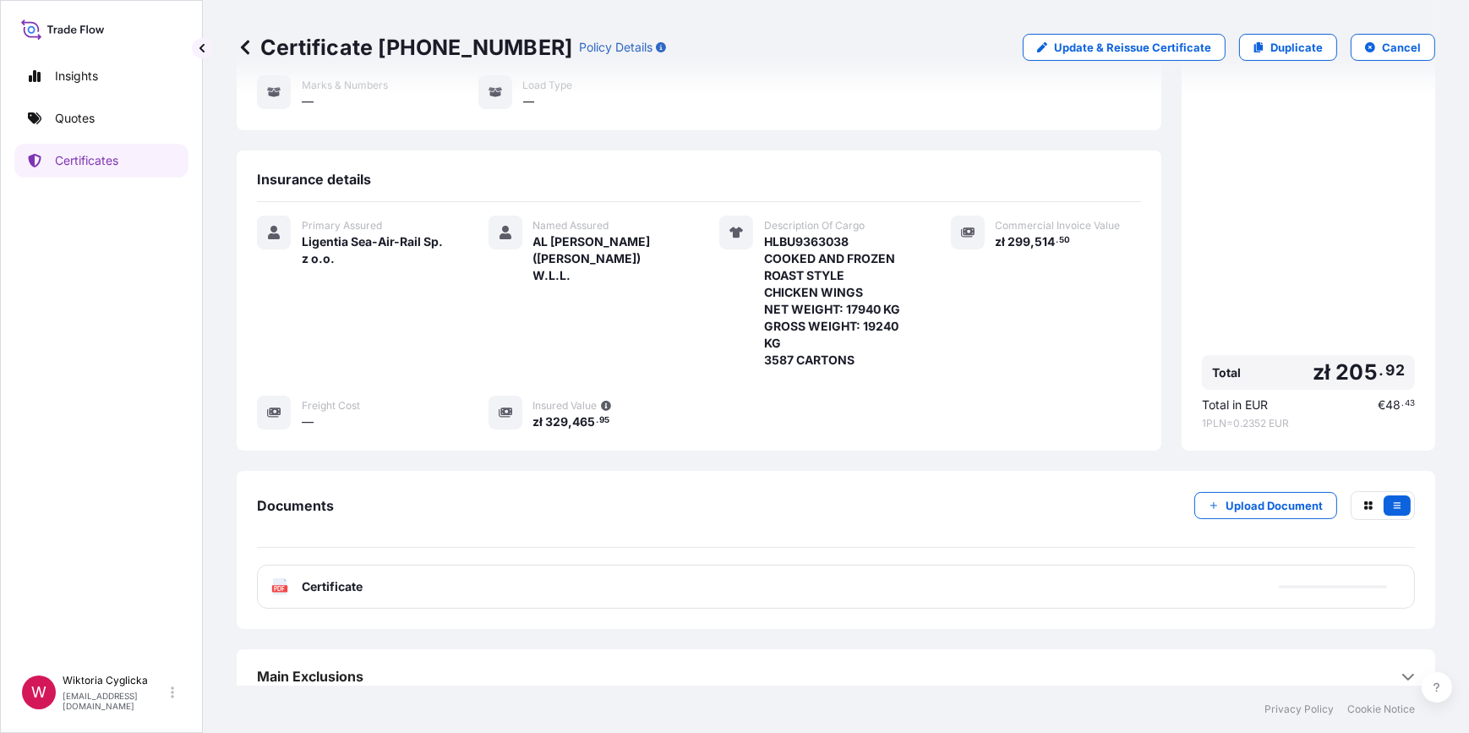
scroll to position [222, 0]
click at [117, 116] on link "Quotes" at bounding box center [101, 118] width 174 height 34
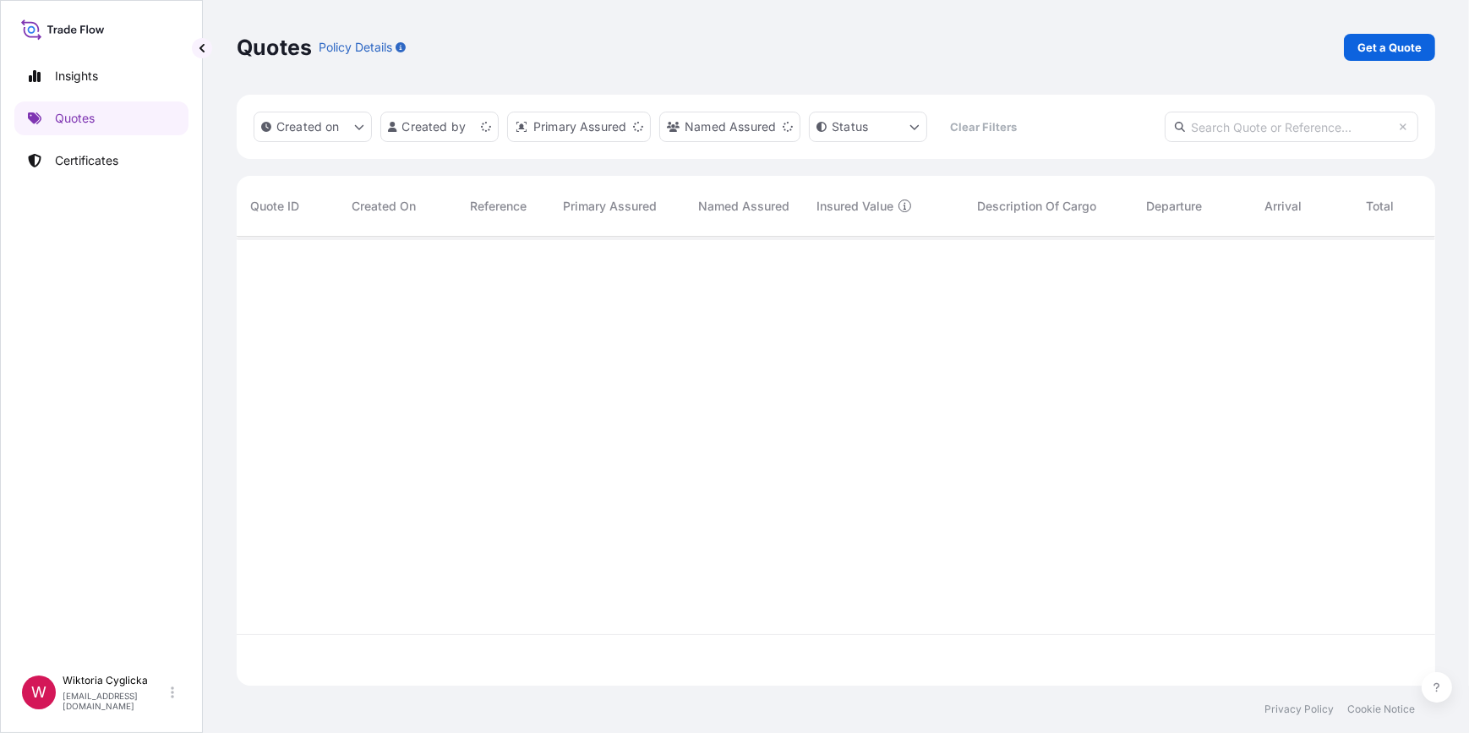
scroll to position [446, 1187]
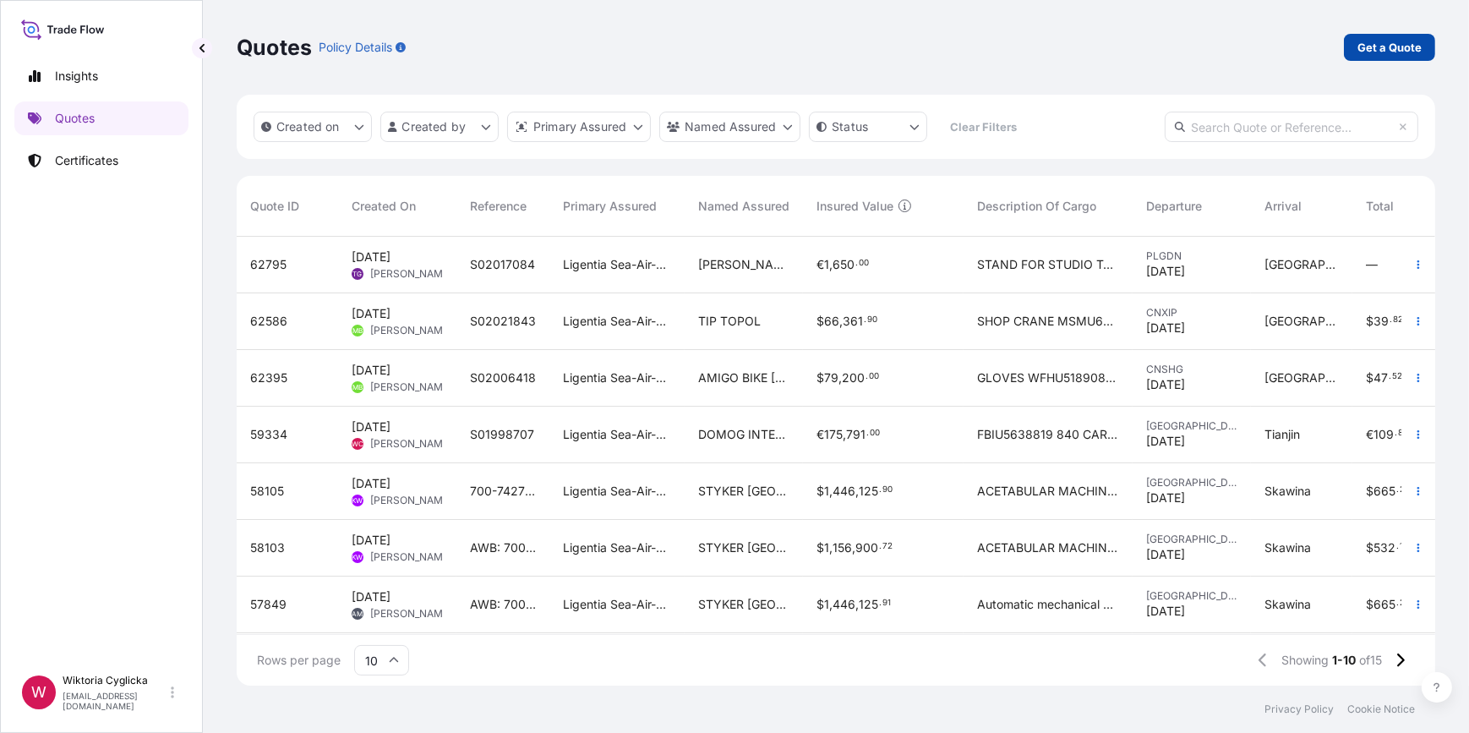
click at [1393, 51] on p "Get a Quote" at bounding box center [1389, 47] width 64 height 17
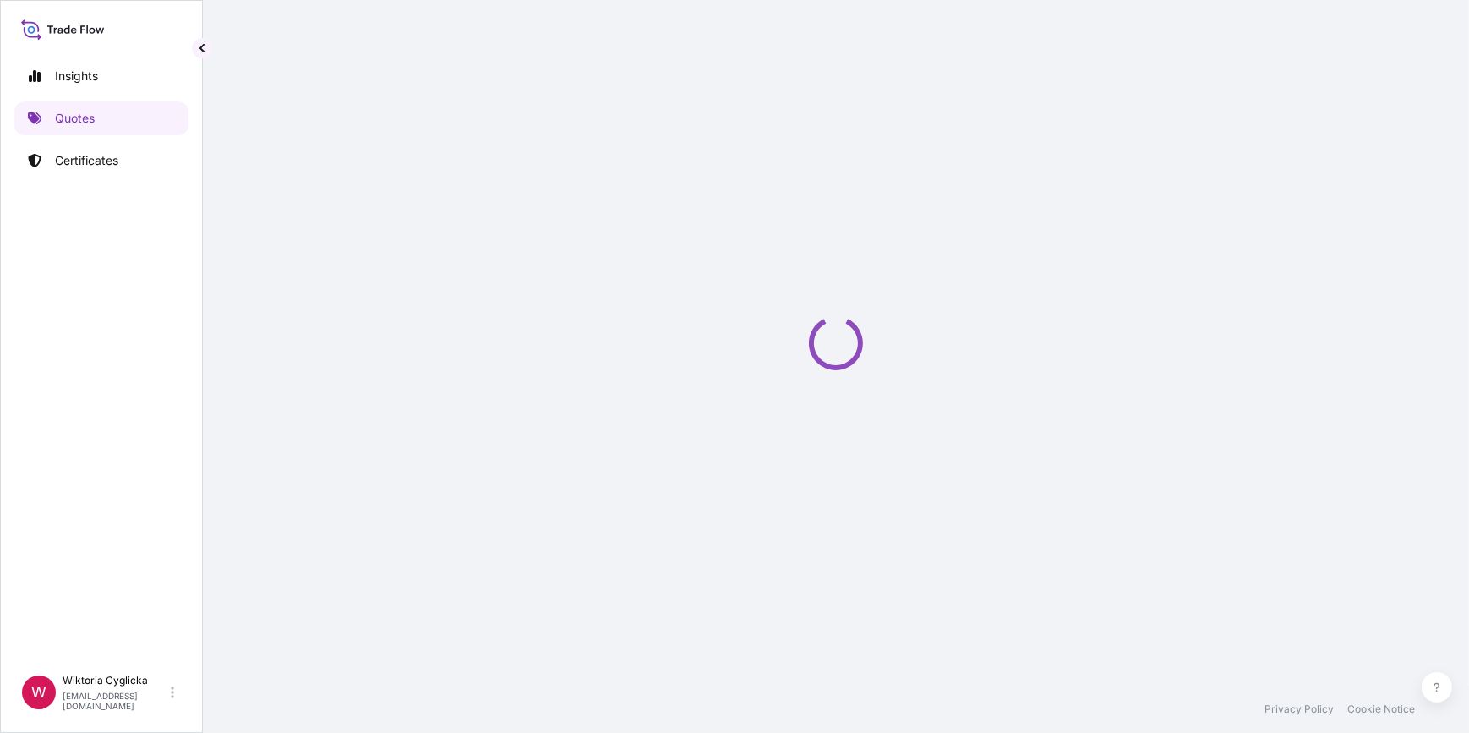
select select "Road / [GEOGRAPHIC_DATA]"
select select "Sea"
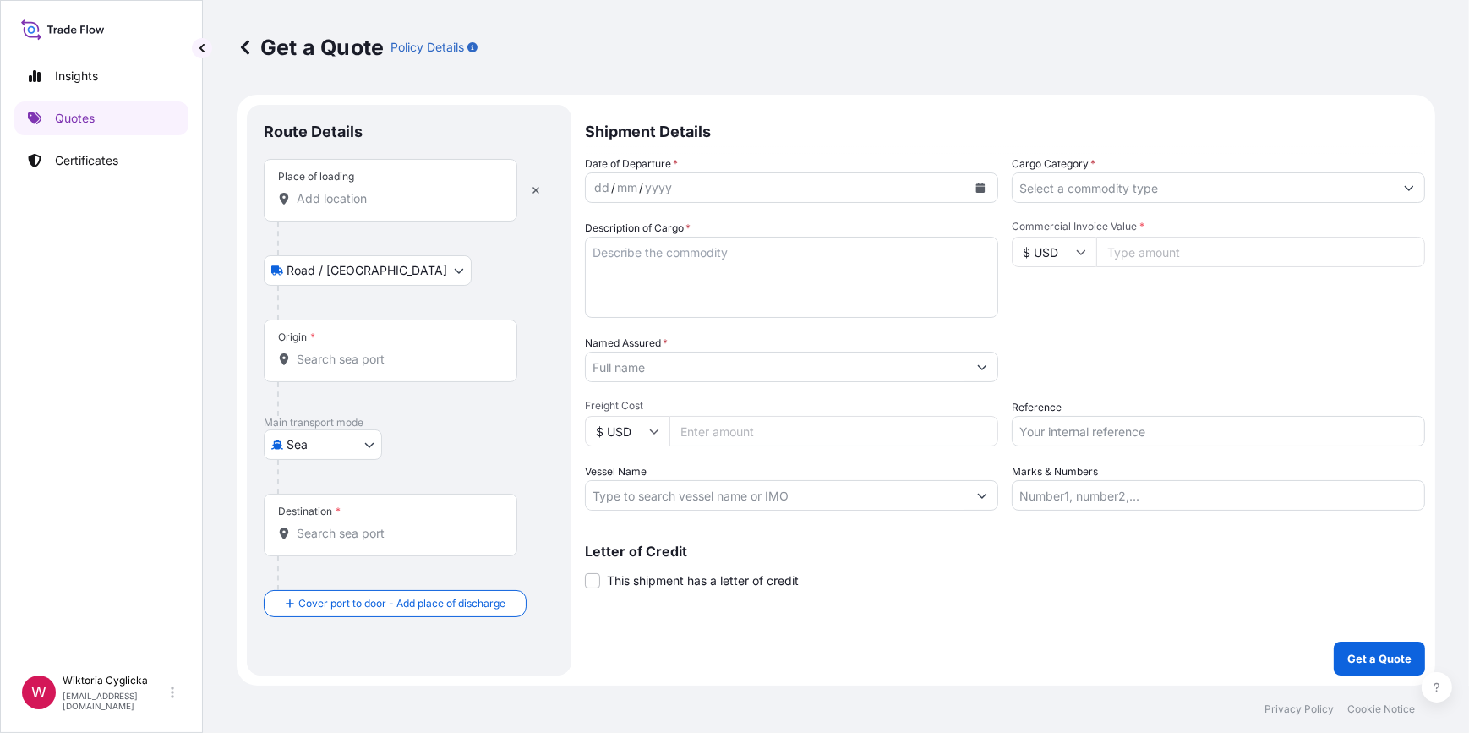
click at [1076, 183] on input "Cargo Category *" at bounding box center [1202, 187] width 381 height 30
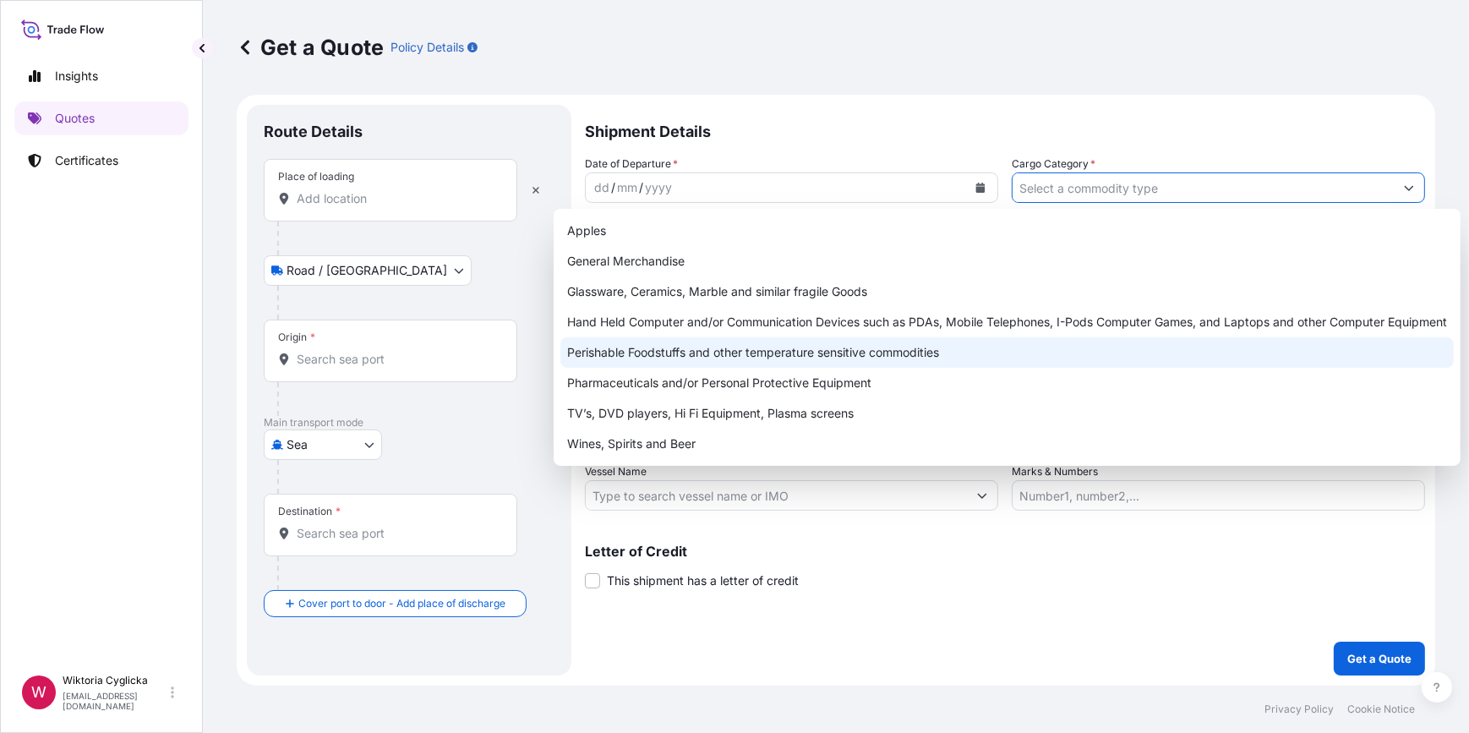
click at [765, 351] on div "Perishable Foodstuffs and other temperature sensitive commodities" at bounding box center [1006, 352] width 893 height 30
type input "Perishable Foodstuffs and other temperature sensitive commodities"
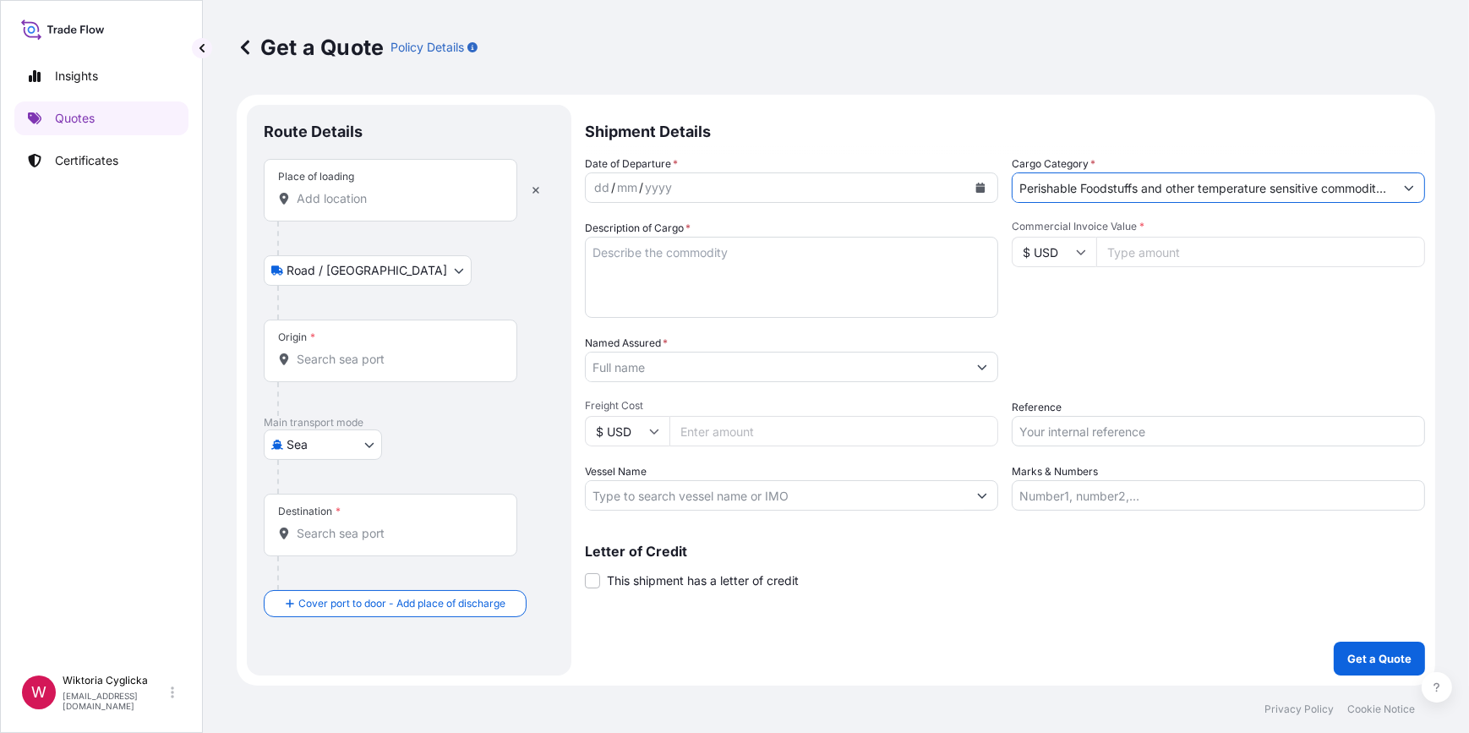
drag, startPoint x: 1077, startPoint y: 436, endPoint x: 1073, endPoint y: 425, distance: 11.5
click at [1077, 436] on input "Reference" at bounding box center [1218, 431] width 413 height 30
paste input "S02026965"
type input "S02026965"
click at [1075, 379] on div "Packing Category Type to search a container mode Please select a primary mode o…" at bounding box center [1218, 358] width 413 height 47
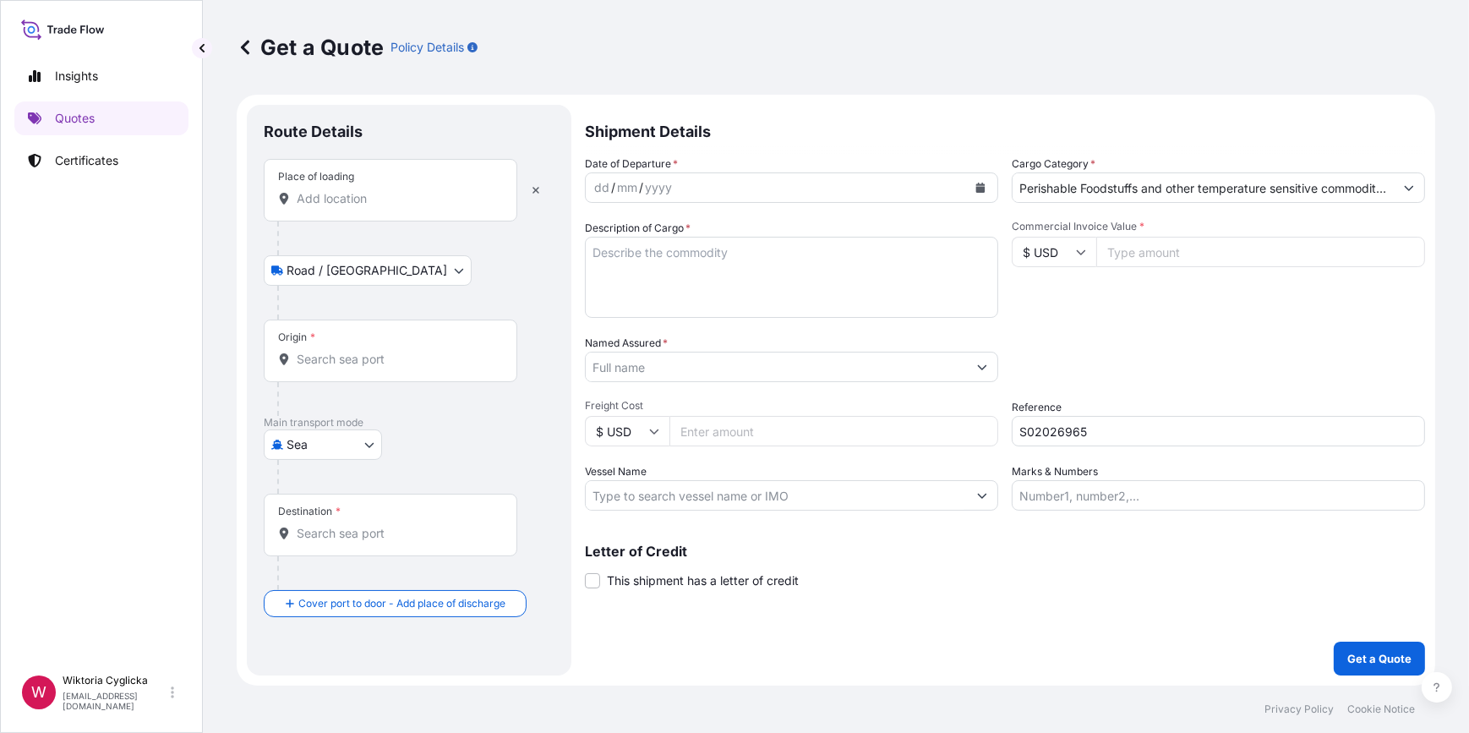
click at [408, 207] on div "Place of loading" at bounding box center [391, 190] width 254 height 63
click at [408, 207] on input "Place of loading" at bounding box center [396, 198] width 199 height 17
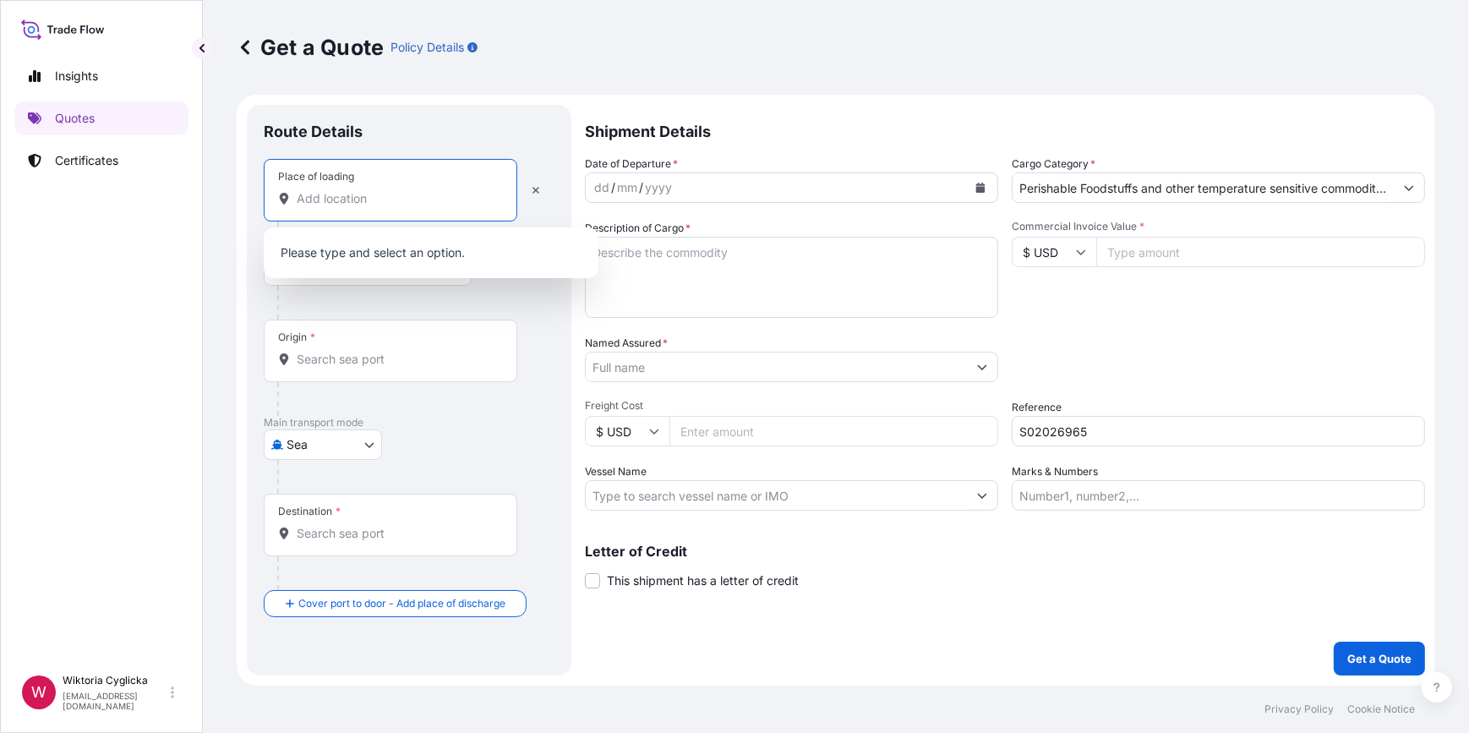
paste input "WADOWICE"
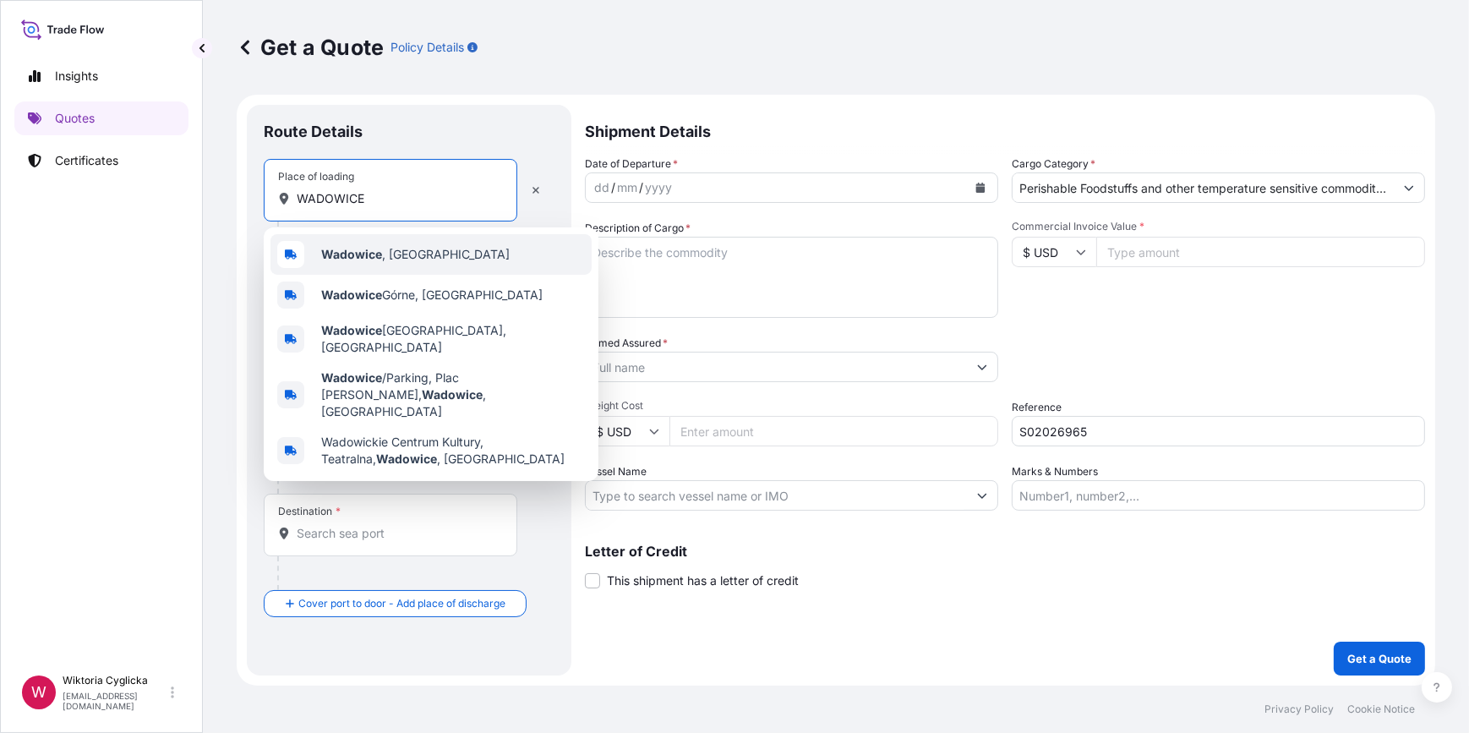
click at [385, 254] on span "Wadowice , [GEOGRAPHIC_DATA]" at bounding box center [415, 254] width 188 height 17
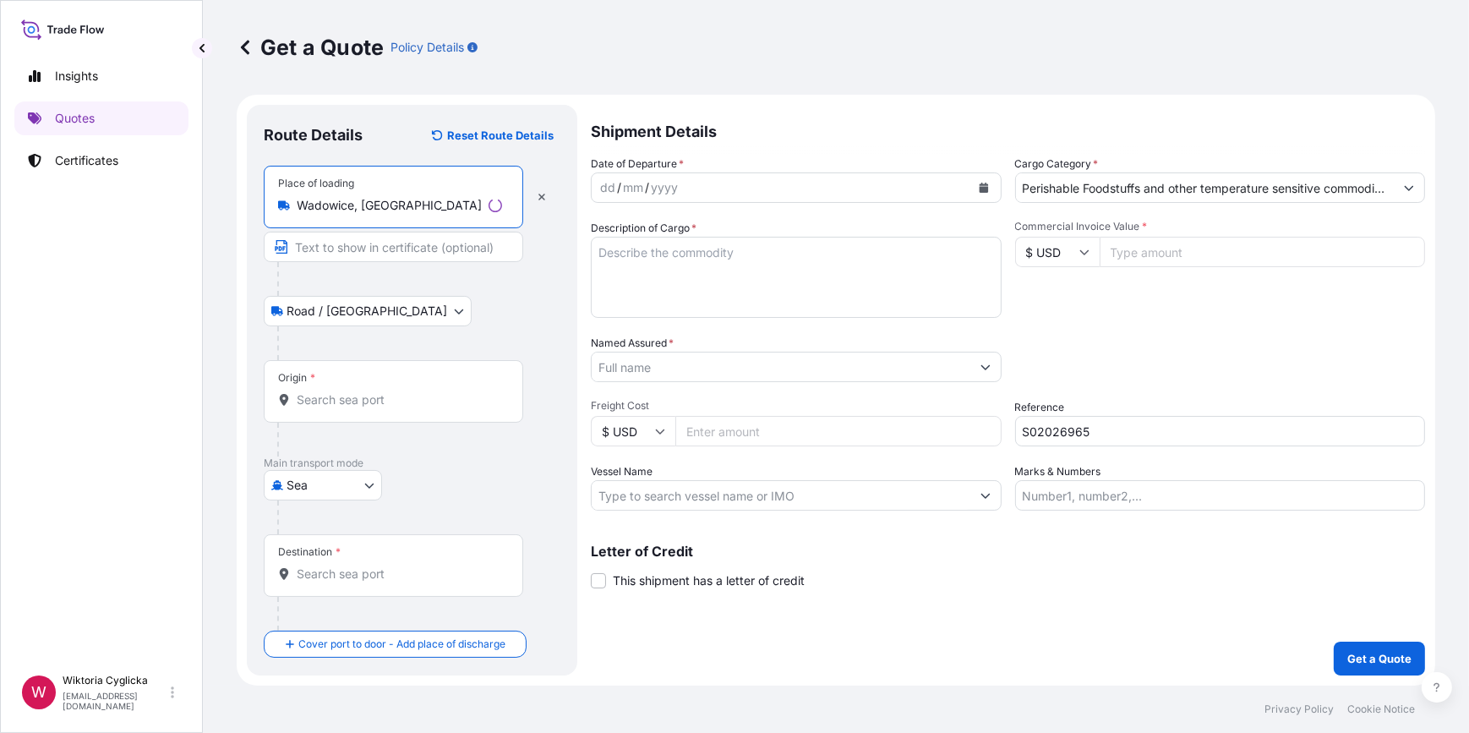
type input "Wadowice, [GEOGRAPHIC_DATA]"
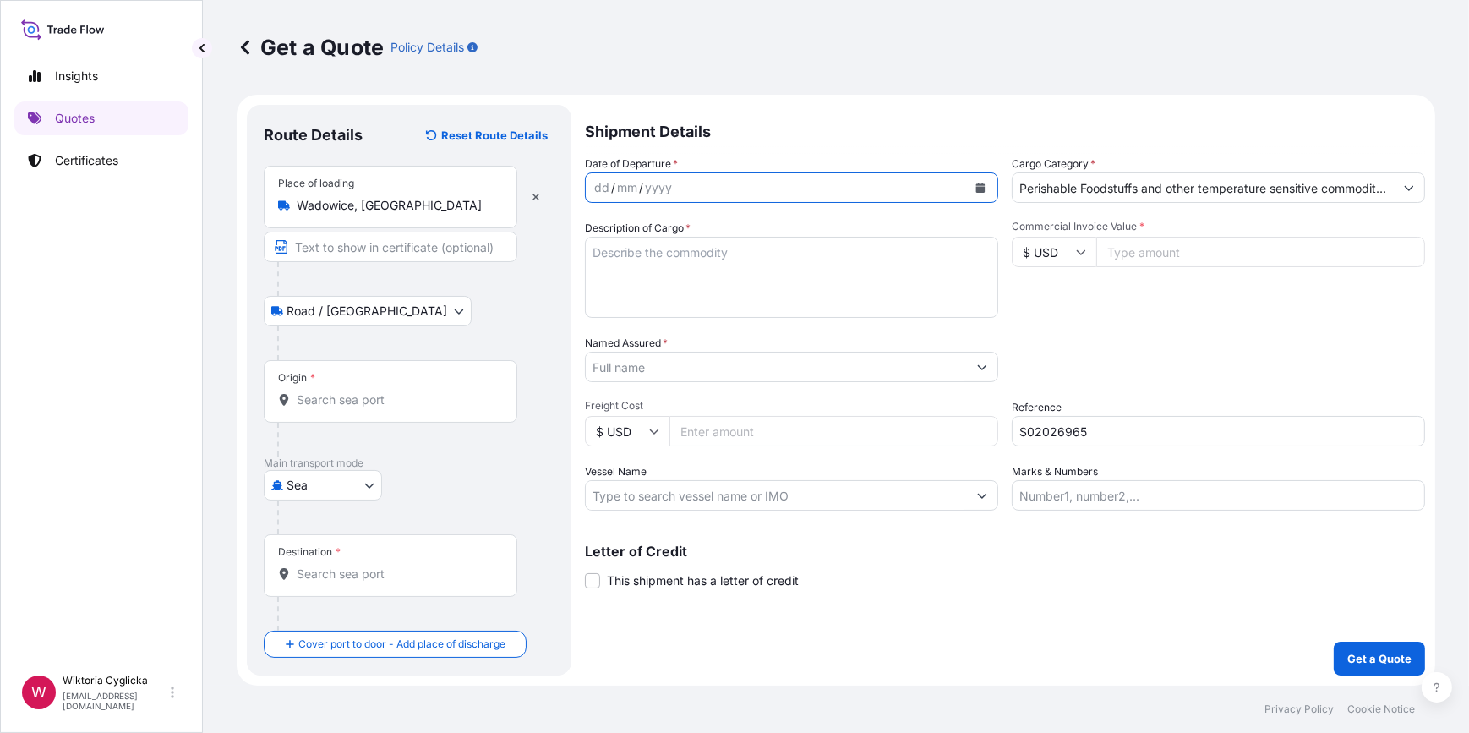
click at [974, 186] on button "Calendar" at bounding box center [980, 187] width 27 height 27
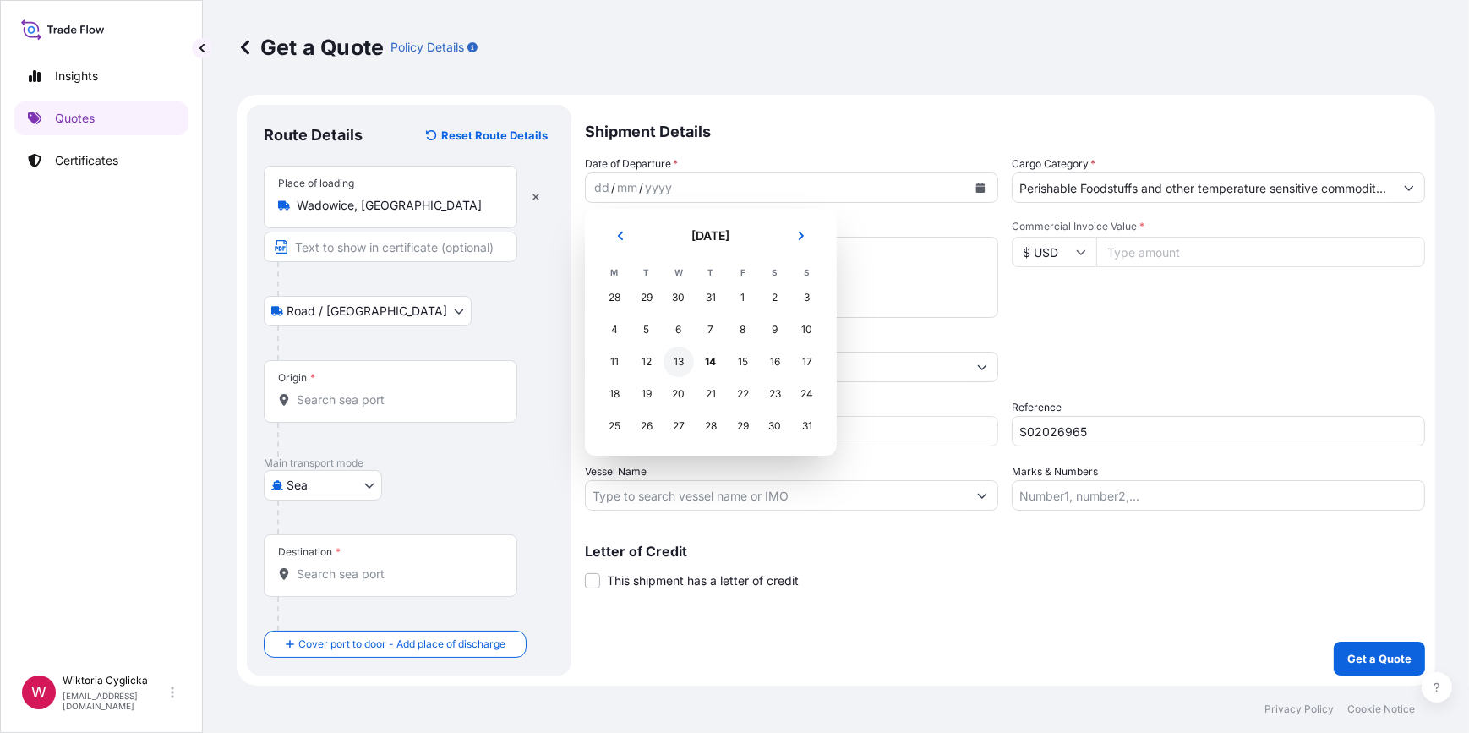
click at [675, 363] on div "13" at bounding box center [678, 362] width 30 height 30
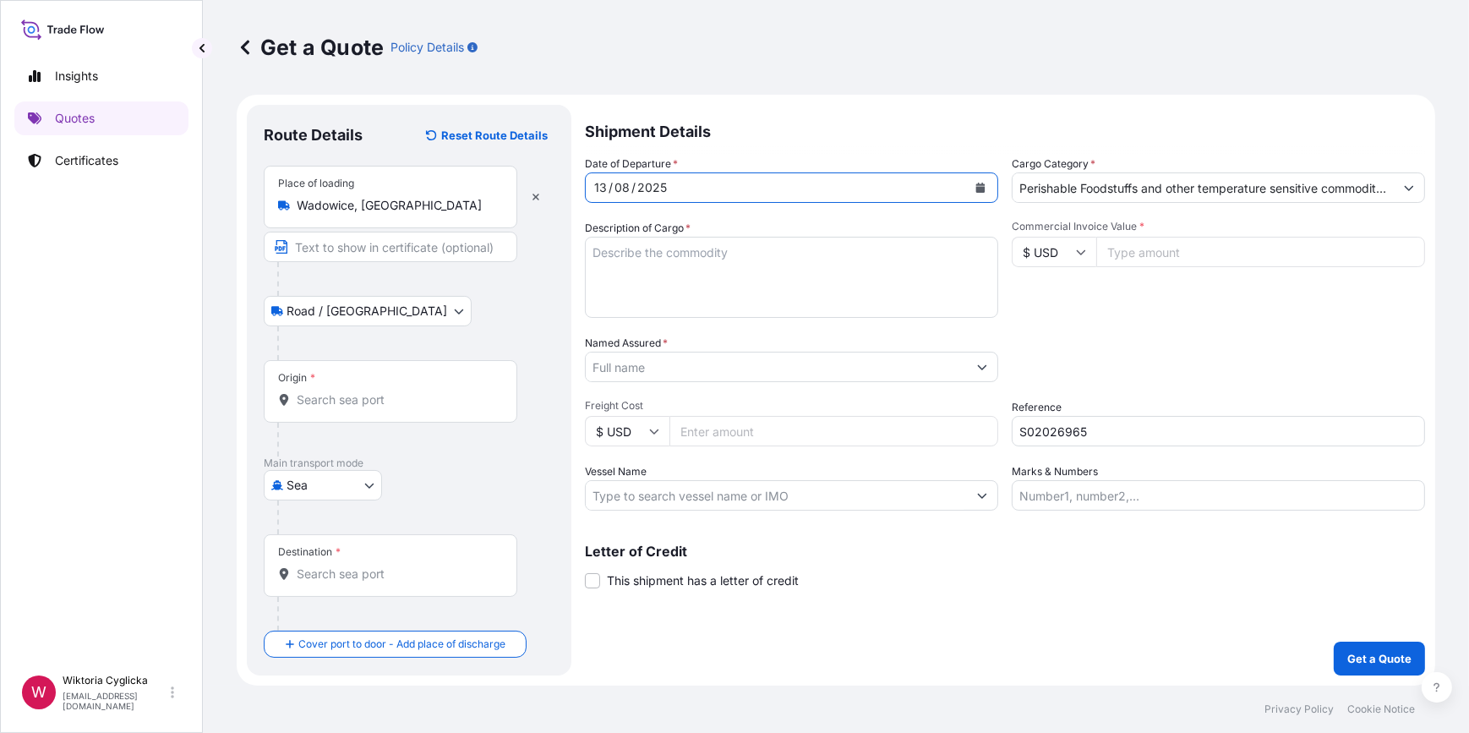
click at [335, 402] on input "Origin *" at bounding box center [396, 399] width 199 height 17
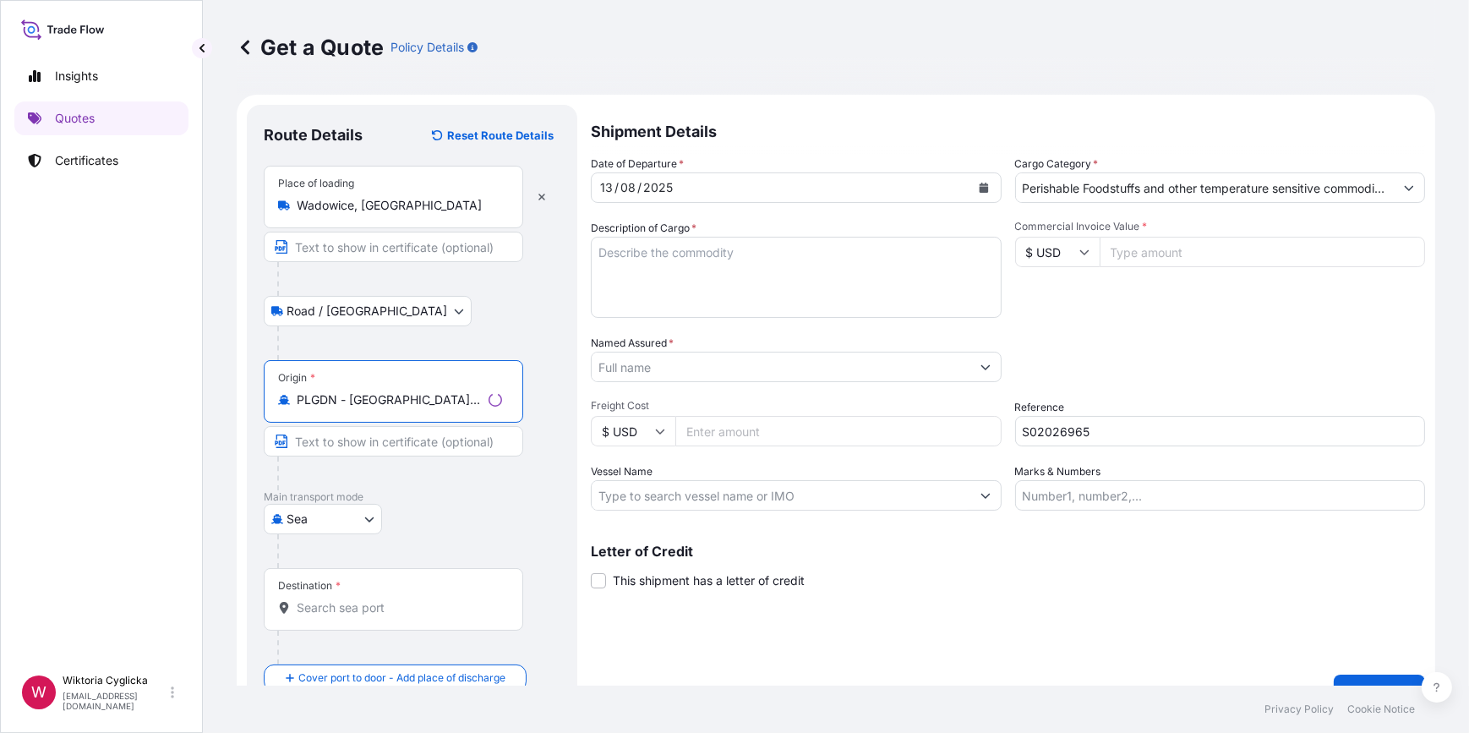
type input "PLGDN - [GEOGRAPHIC_DATA], [GEOGRAPHIC_DATA]"
click at [339, 608] on input "Destination *" at bounding box center [399, 607] width 205 height 17
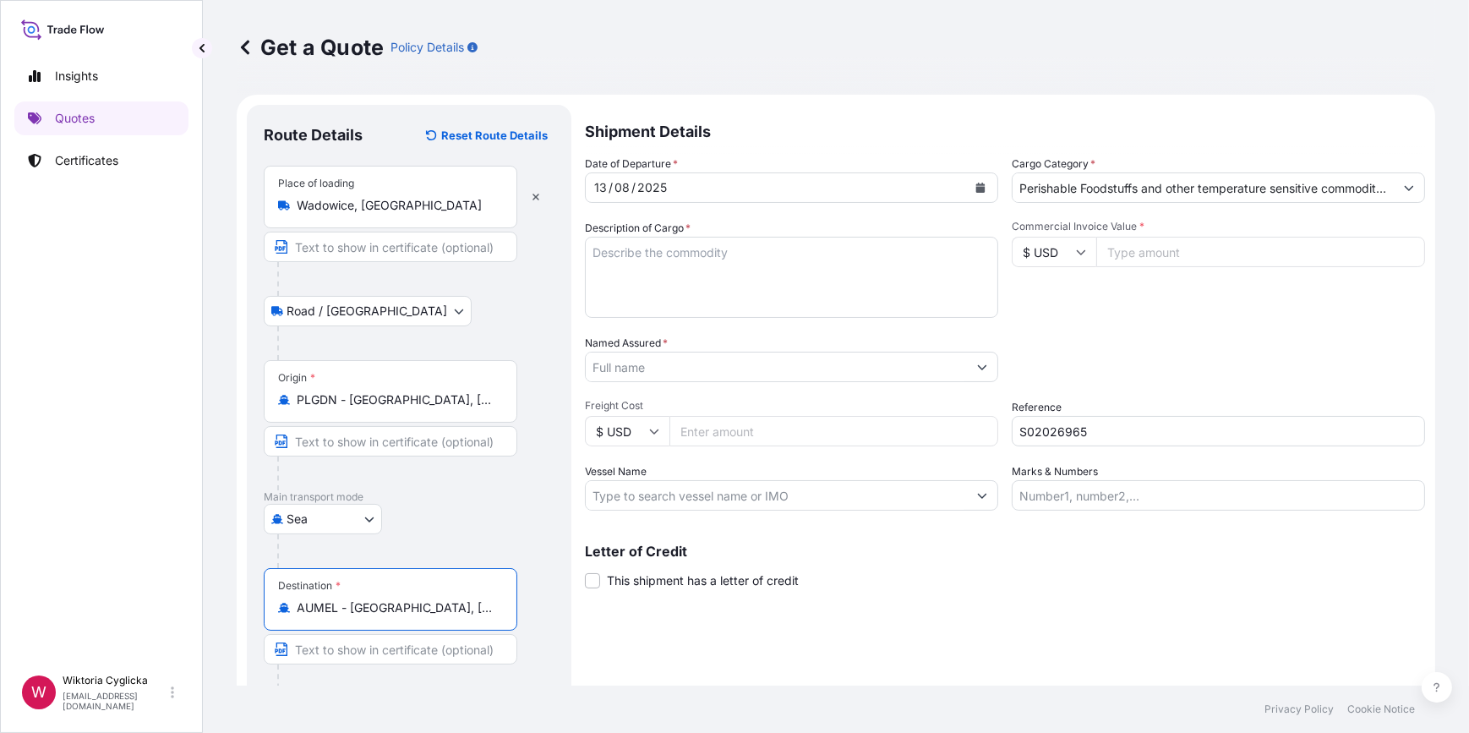
type input "AUMEL - [GEOGRAPHIC_DATA], [GEOGRAPHIC_DATA]"
click at [637, 357] on input "Named Assured *" at bounding box center [776, 367] width 381 height 30
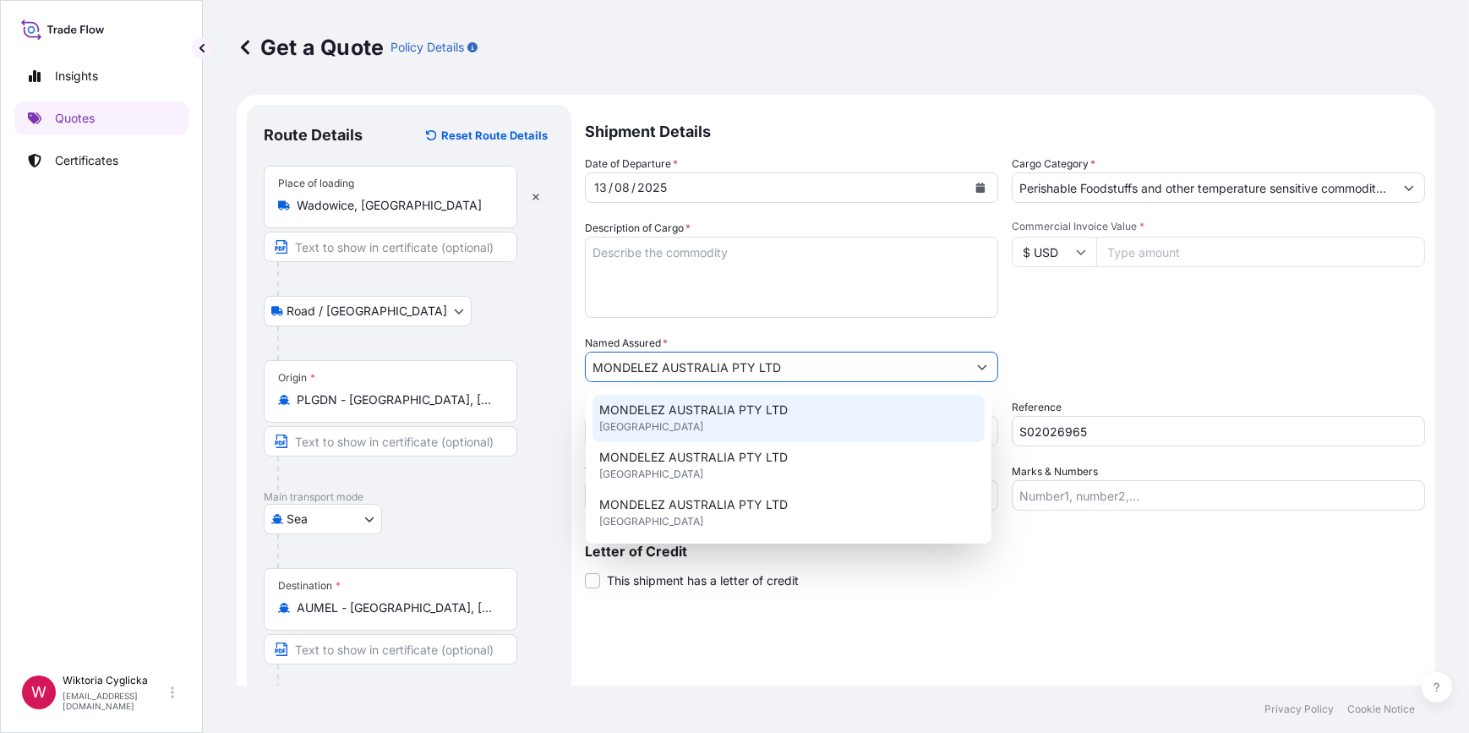
click at [701, 396] on div "MONDELEZ AUSTRALIA PTY LTD [GEOGRAPHIC_DATA]" at bounding box center [788, 418] width 392 height 47
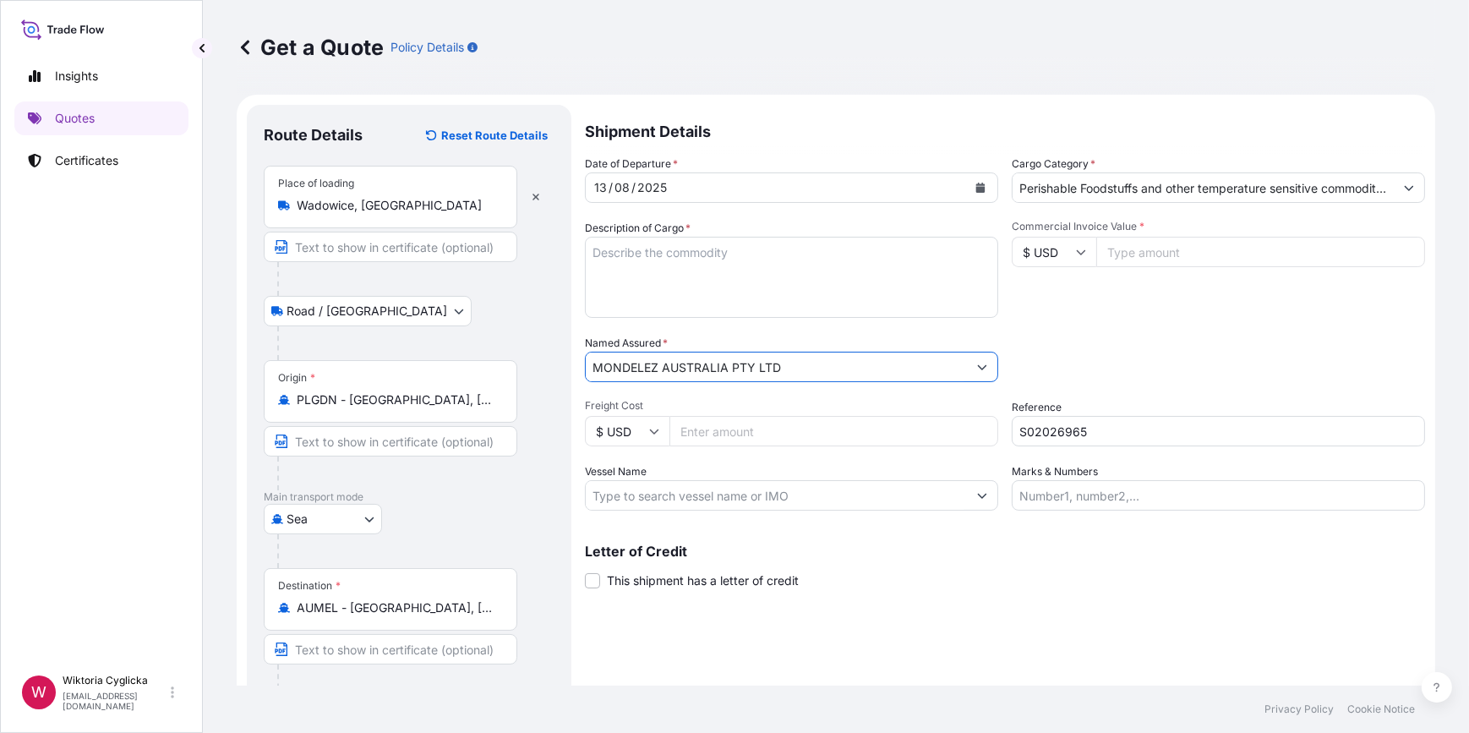
click at [790, 371] on input "MONDELEZ AUSTRALIA PTY LTD" at bounding box center [776, 367] width 381 height 30
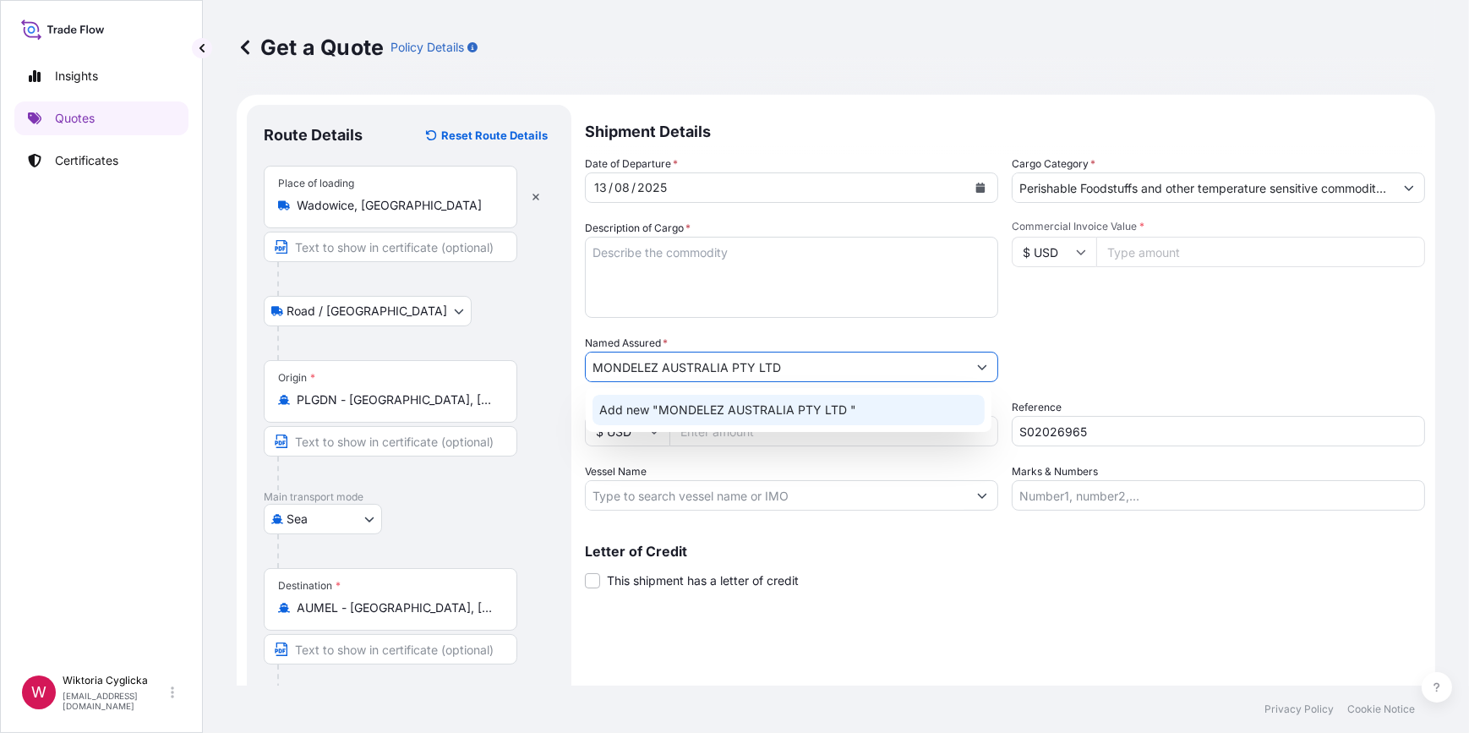
click at [749, 397] on div "Add new "MONDELEZ AUSTRALIA PTY LTD "" at bounding box center [788, 410] width 392 height 30
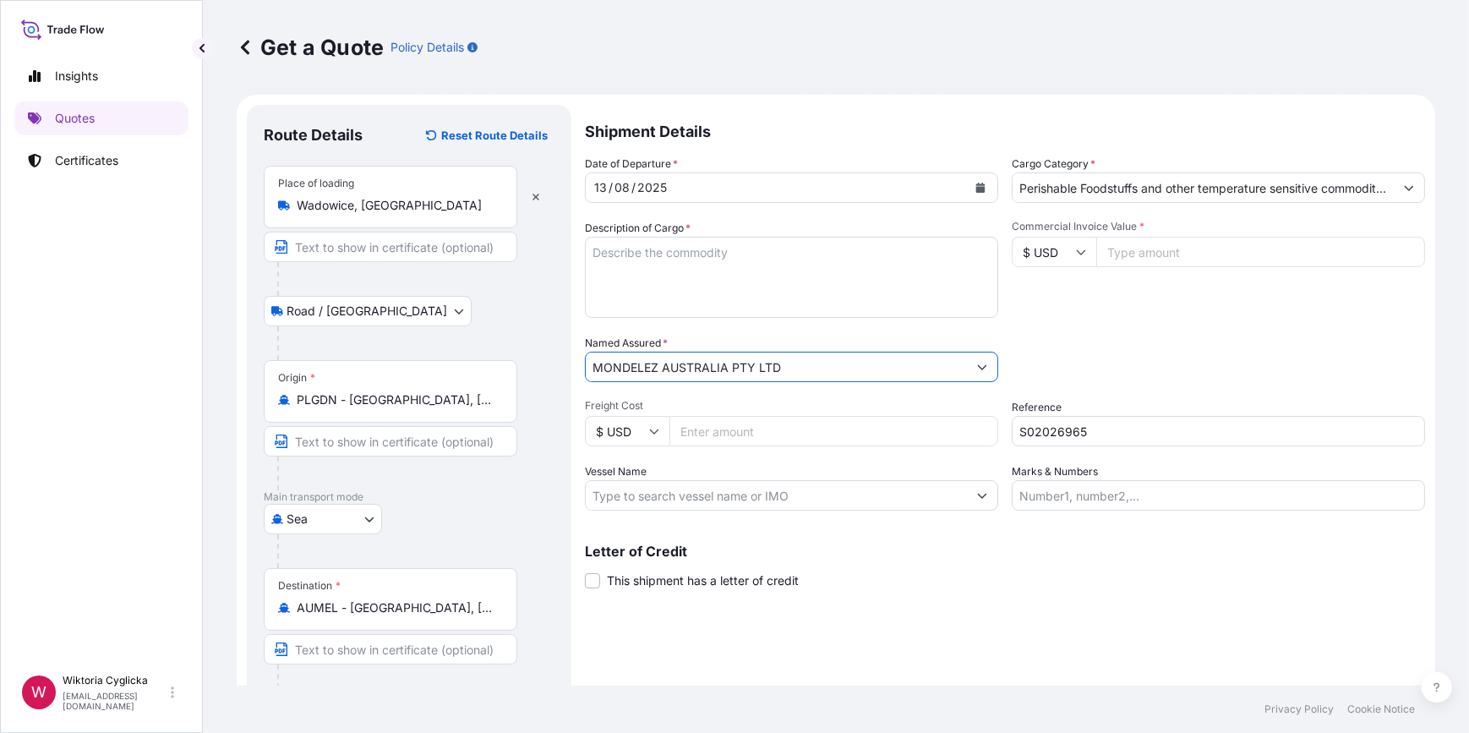
type input "MONDELEZ AUSTRALIA PTY LTD"
click at [1093, 355] on div "Packing Category Type to search a container mode Please select a primary mode o…" at bounding box center [1218, 358] width 413 height 47
click at [1145, 248] on input "Commercial Invoice Value *" at bounding box center [1260, 252] width 329 height 30
type input "114760.80"
click at [1176, 292] on div "Commercial Invoice Value * $ USD 114760.80" at bounding box center [1218, 269] width 413 height 98
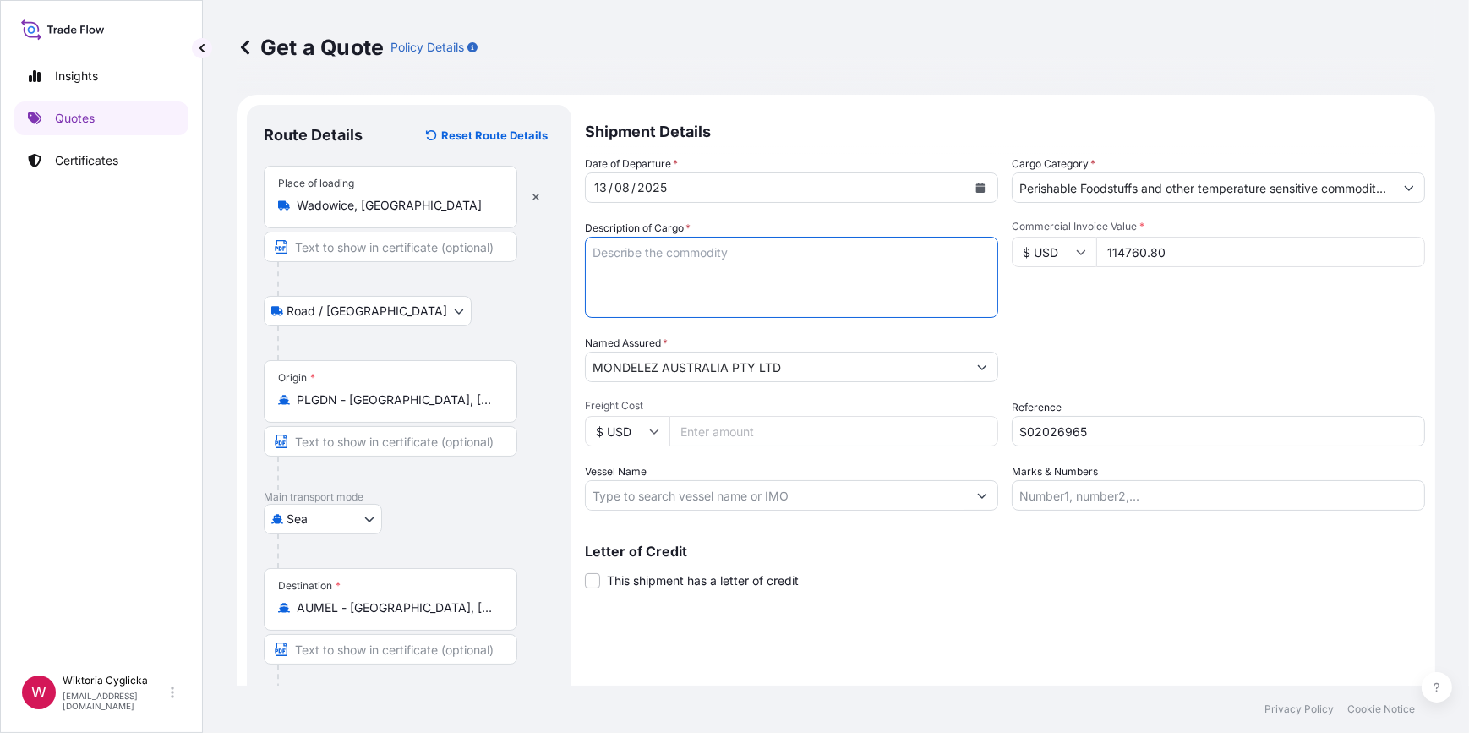
click at [651, 263] on textarea "Description of Cargo *" at bounding box center [791, 277] width 413 height 81
paste textarea "WADOWICE"
click at [464, 229] on form "Route Details Reset Route Details Place of loading [GEOGRAPHIC_DATA], [GEOGRAPH…" at bounding box center [836, 424] width 1198 height 658
click at [695, 252] on textarea "WADOWICE" at bounding box center [791, 277] width 413 height 81
drag, startPoint x: 704, startPoint y: 252, endPoint x: 540, endPoint y: 250, distance: 164.0
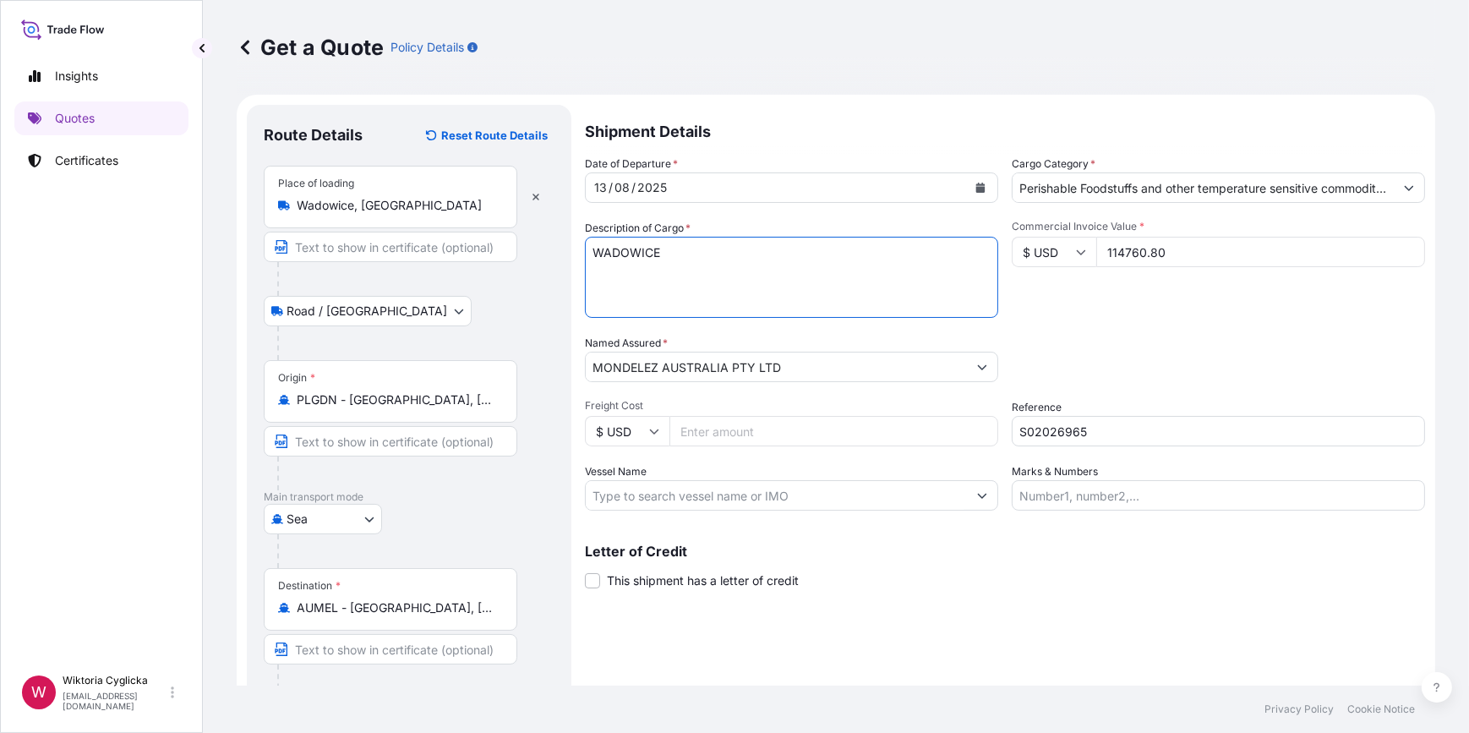
click at [540, 250] on form "Route Details Reset Route Details Place of loading [GEOGRAPHIC_DATA], [GEOGRAPH…" at bounding box center [836, 424] width 1198 height 658
paste textarea "SUGAR COATED MILK CHOCOLATE CANDY BEANS - 7 COLOURS NET WEIGHT: 14490 KG"
drag, startPoint x: 702, startPoint y: 268, endPoint x: 546, endPoint y: 265, distance: 156.4
click at [546, 265] on form "Route Details Reset Route Details Place of loading [GEOGRAPHIC_DATA], [GEOGRAPH…" at bounding box center [836, 424] width 1198 height 658
click at [596, 251] on textarea "SUGAR COATED MILK CHOCOLATE CANDY BEANS - 7 COLOURS NET WEIGHT: 14490 KG" at bounding box center [791, 277] width 413 height 81
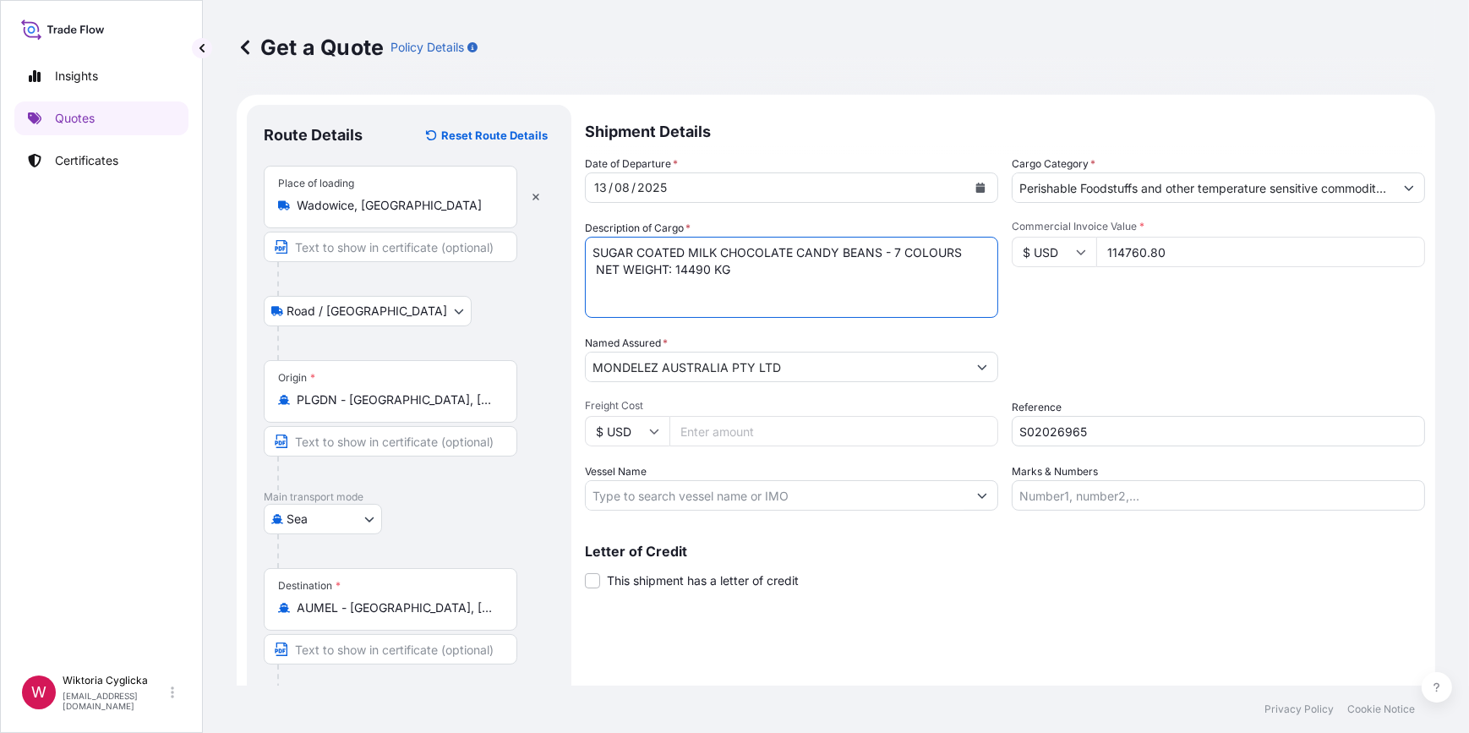
click at [596, 268] on textarea "SUGAR COATED MILK CHOCOLATE CANDY BEANS - 7 COLOURS NET WEIGHT: 14490 KG" at bounding box center [791, 277] width 413 height 81
click at [734, 266] on textarea "SUGAR COATED MILK CHOCOLATE CANDY BEANS - 7 COLOURS NET WEIGHT: 14490 KG" at bounding box center [791, 277] width 413 height 81
click at [592, 245] on textarea "SUGAR COATED MILK CHOCOLATE CANDY BEANS - 7 COLOURS NET WEIGHT: 14490 KG GROSS …" at bounding box center [791, 277] width 413 height 81
paste textarea "SEGU9606298"
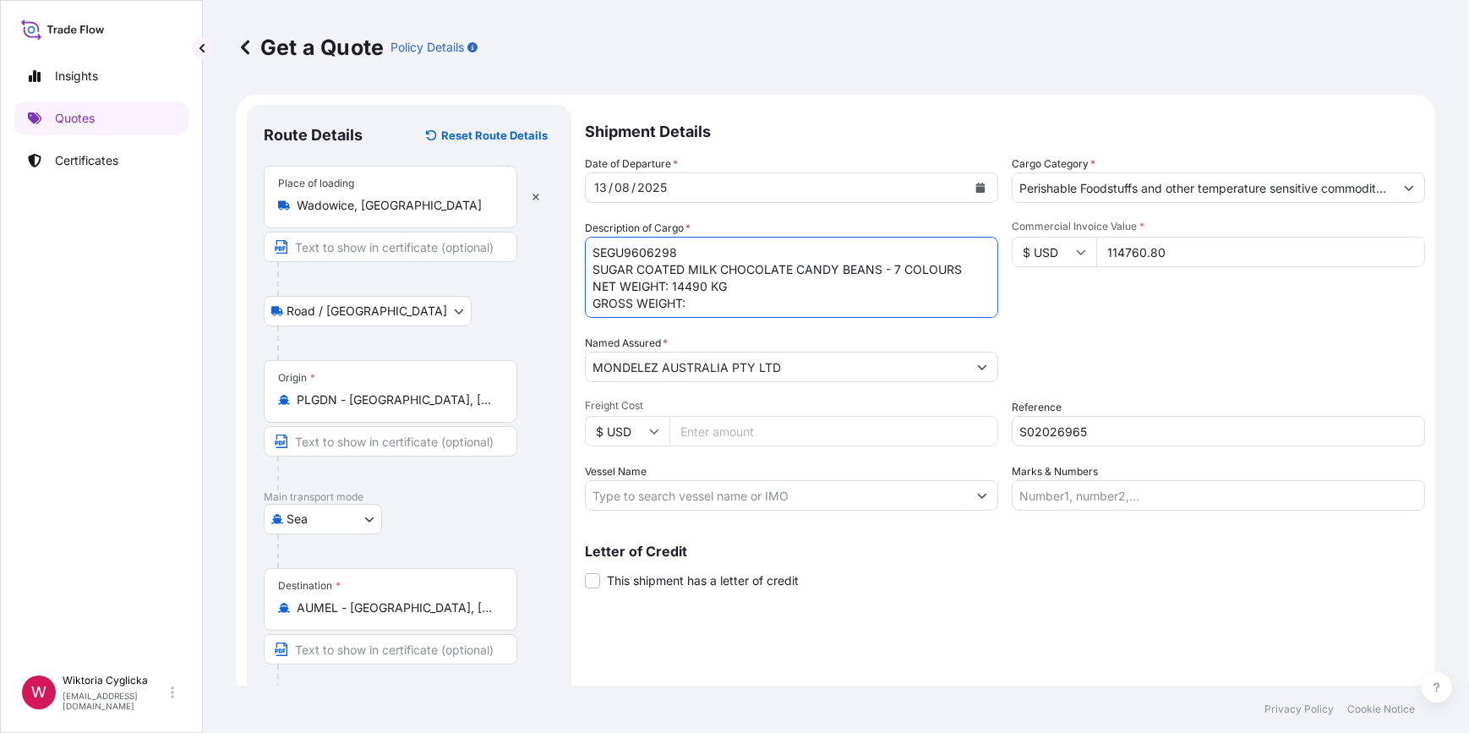
click at [718, 299] on textarea "SEGU9606298 SUGAR COATED MILK CHOCOLATE CANDY BEANS - 7 COLOURS NET WEIGHT: 144…" at bounding box center [791, 277] width 413 height 81
click at [747, 307] on textarea "SEGU9606298 SUGAR COATED MILK CHOCOLATE CANDY BEANS - 7 COLOURS NET WEIGHT: 144…" at bounding box center [791, 277] width 413 height 81
type textarea "SEGU9606298 SUGAR COATED MILK CHOCOLATE CANDY BEANS - 7 COLOURS NET WEIGHT: 144…"
click at [1150, 352] on div "Packing Category Type to search a container mode Please select a primary mode o…" at bounding box center [1218, 358] width 413 height 47
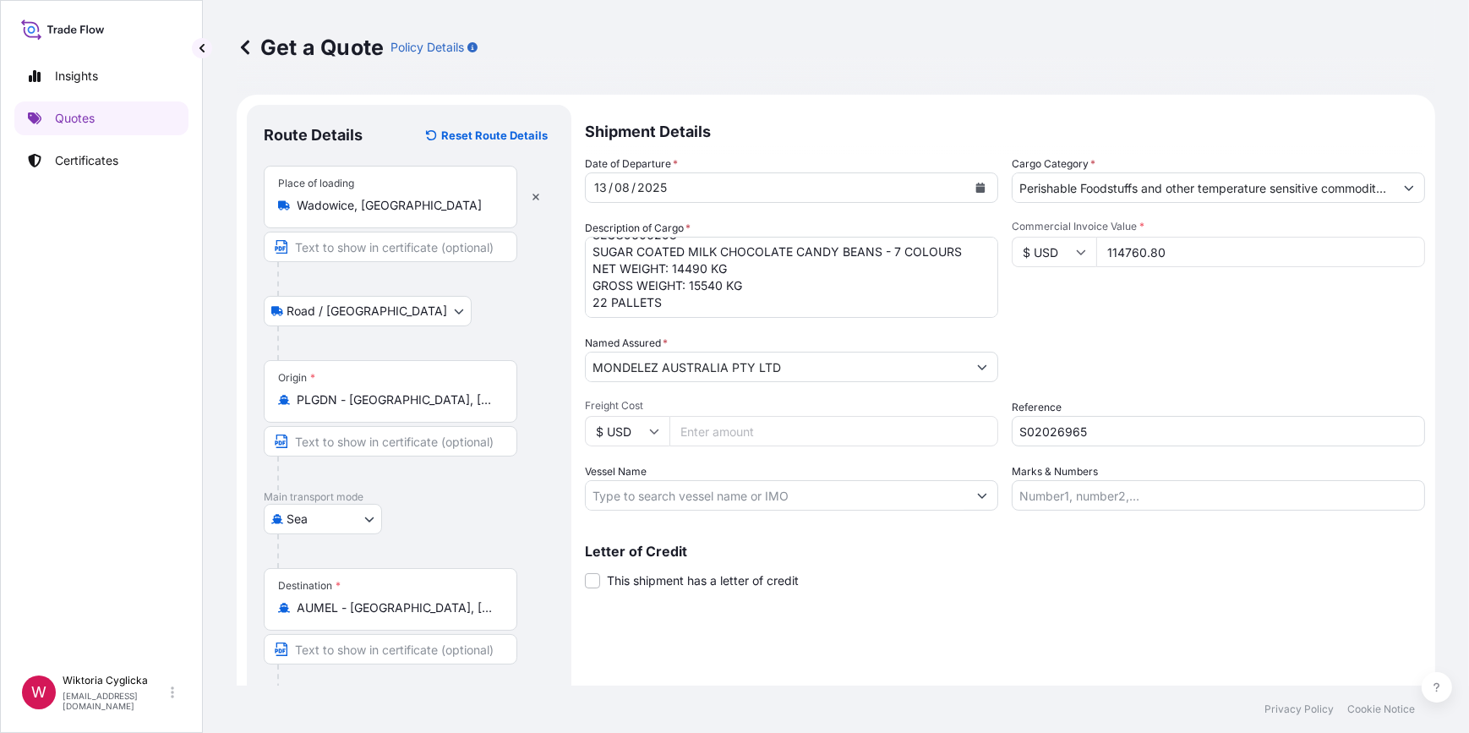
scroll to position [66, 0]
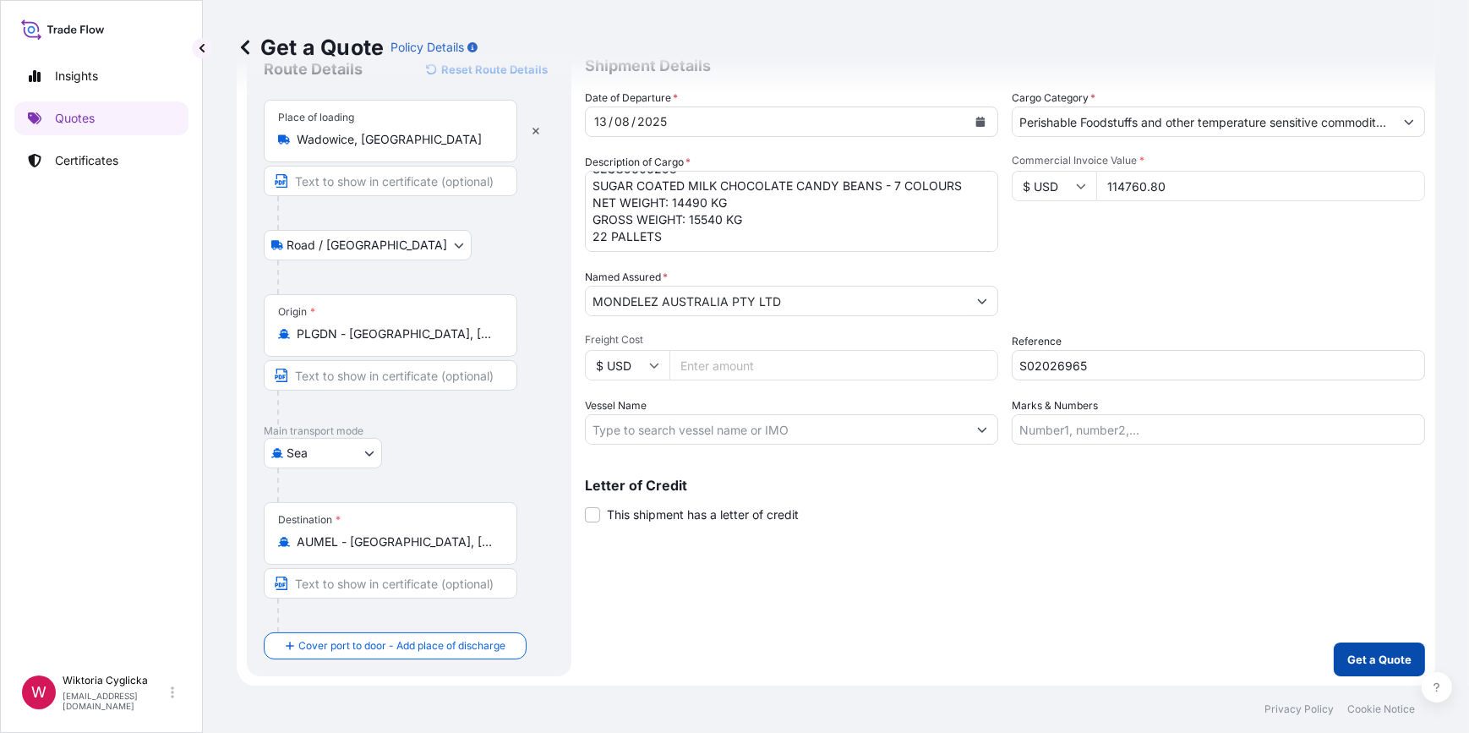
click at [1383, 661] on p "Get a Quote" at bounding box center [1379, 659] width 64 height 17
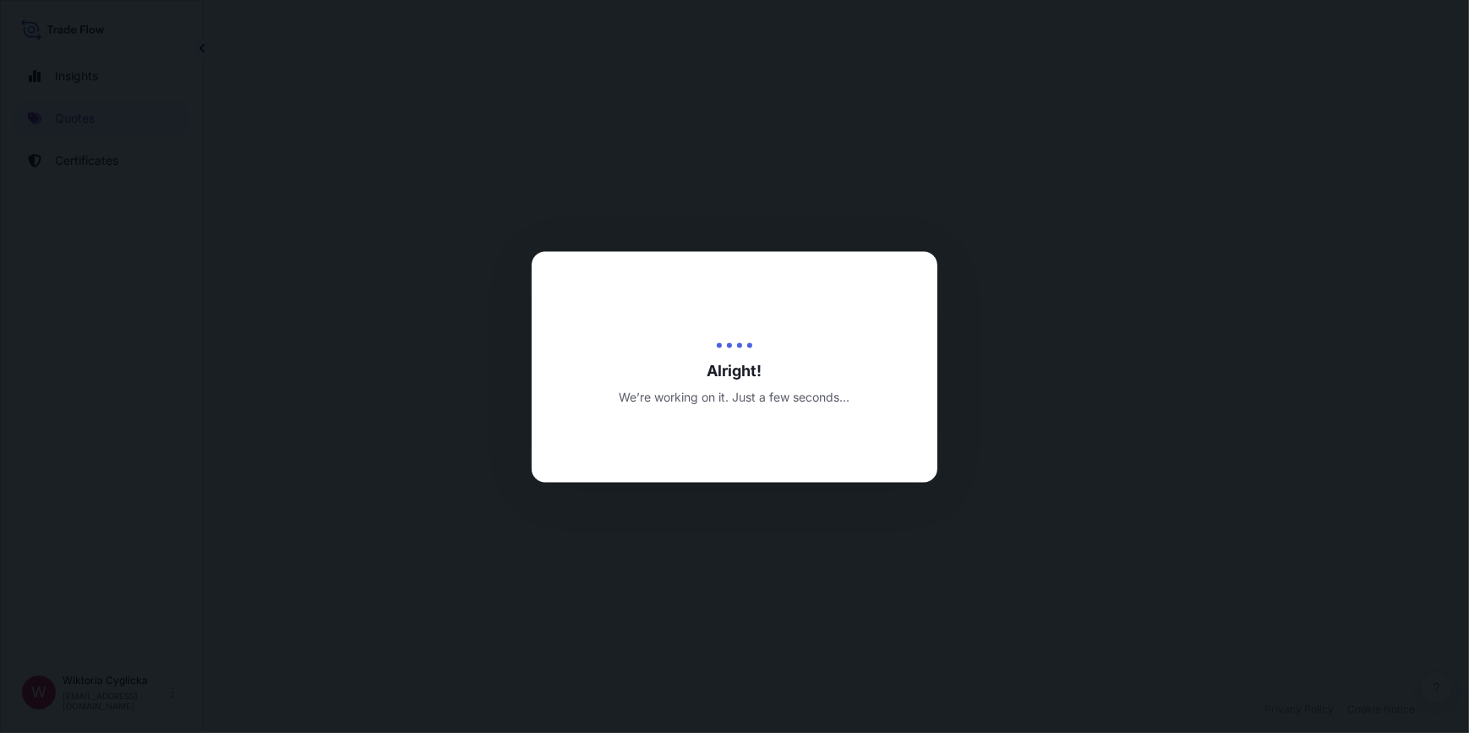
select select "Road / [GEOGRAPHIC_DATA]"
select select "Sea"
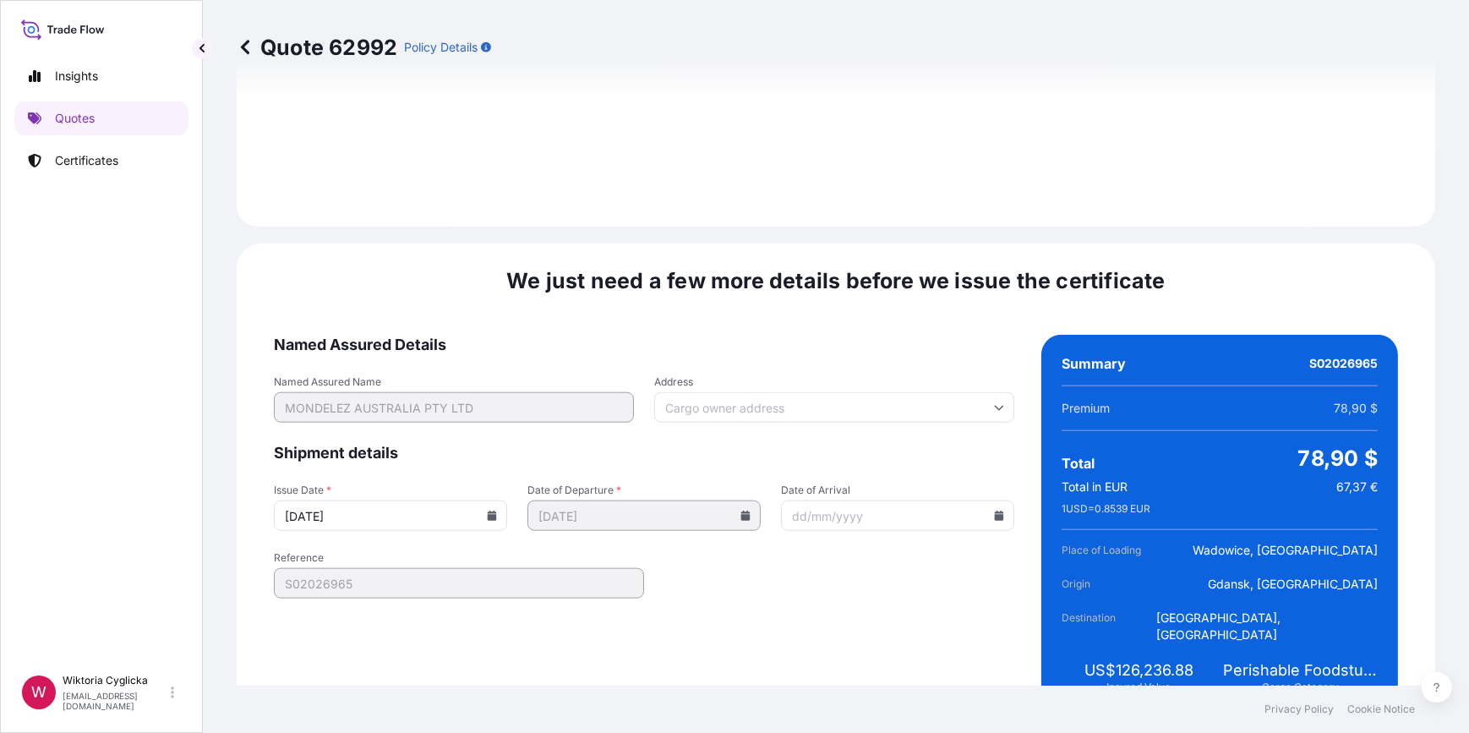
scroll to position [2110, 0]
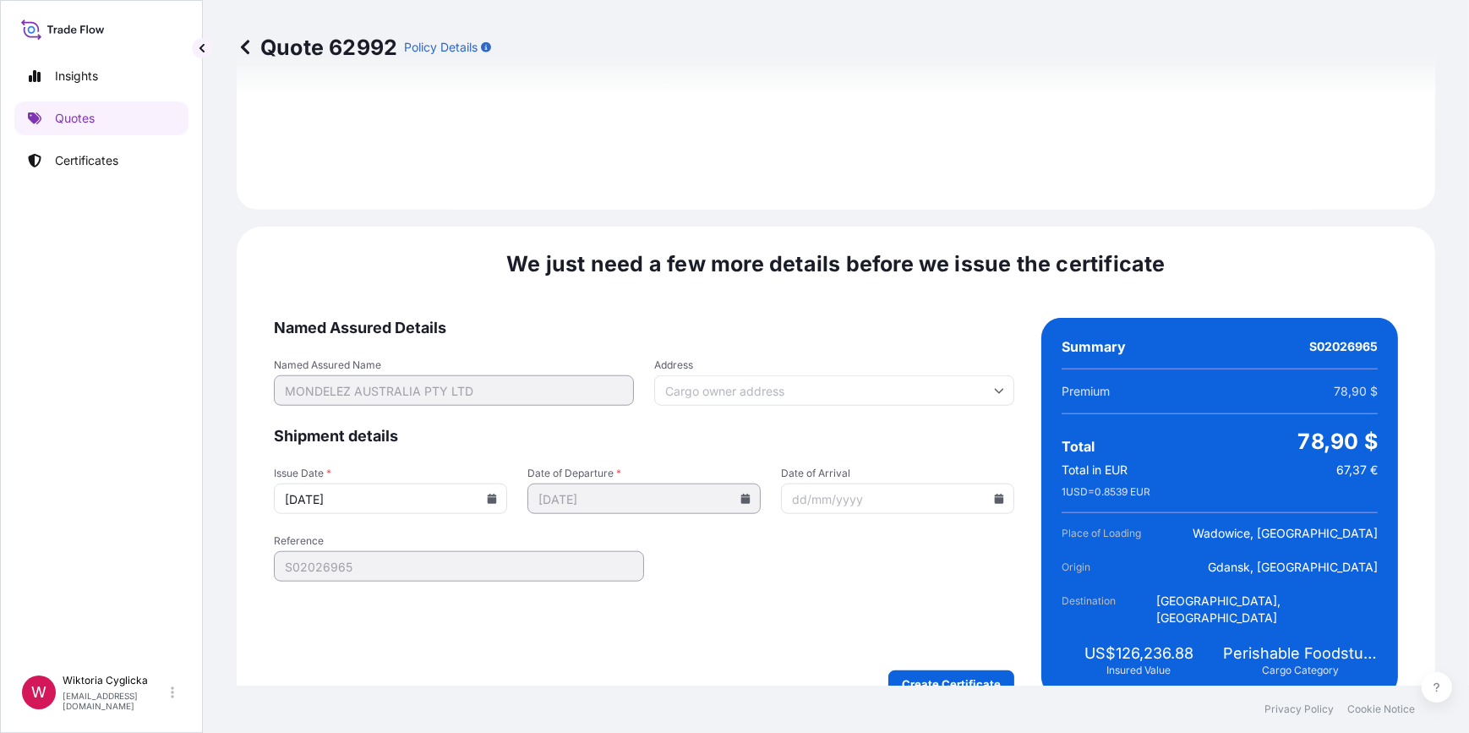
click at [492, 494] on icon at bounding box center [492, 499] width 9 height 10
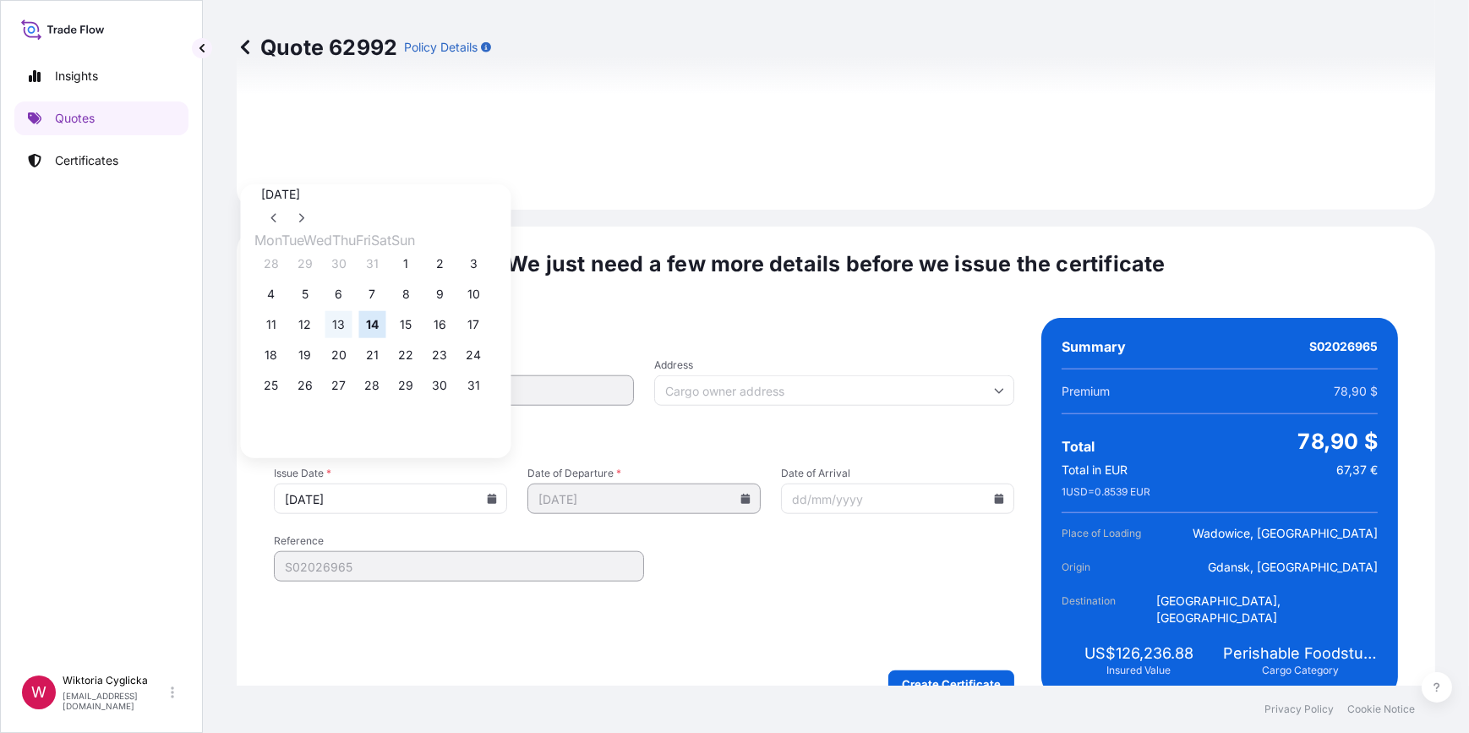
click at [352, 324] on button "13" at bounding box center [338, 324] width 27 height 27
type input "[DATE]"
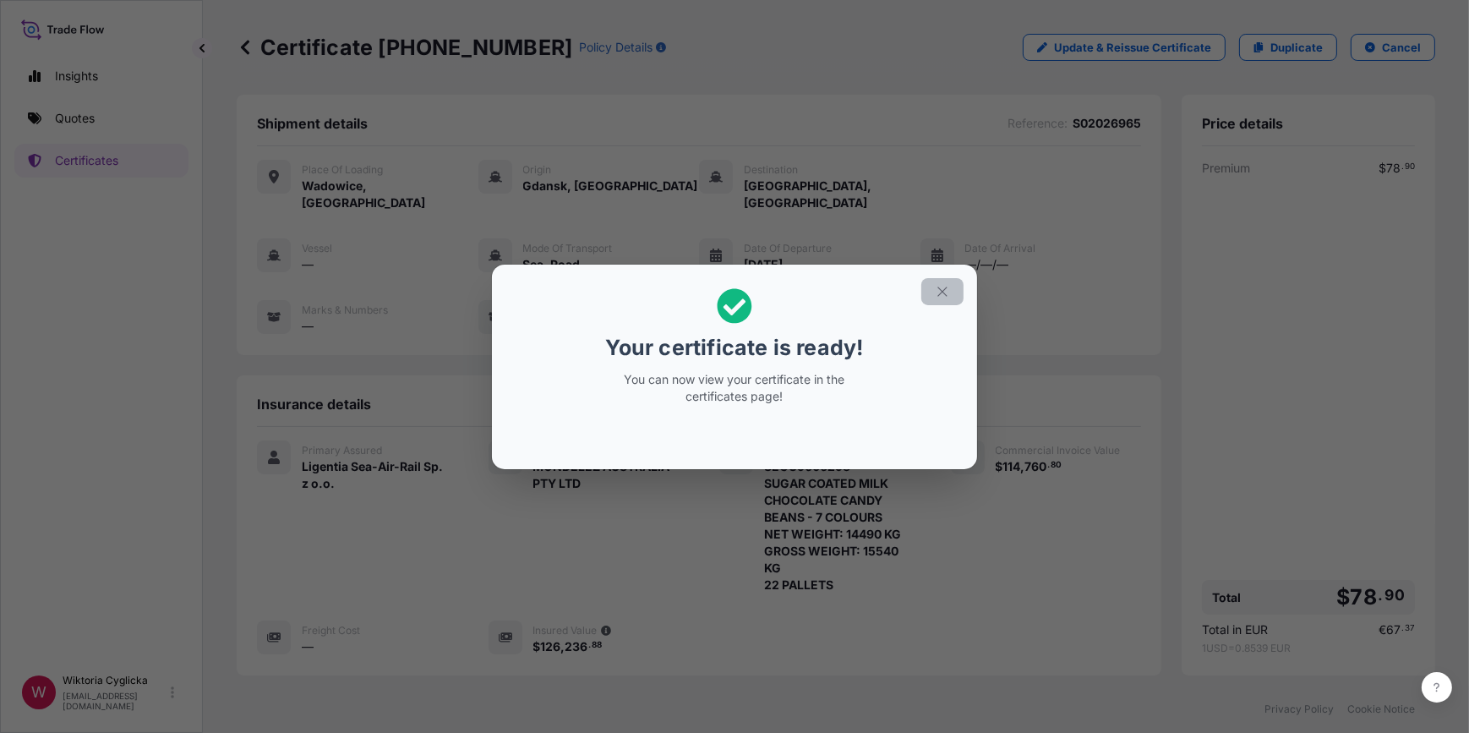
click at [947, 287] on icon "button" at bounding box center [942, 291] width 15 height 15
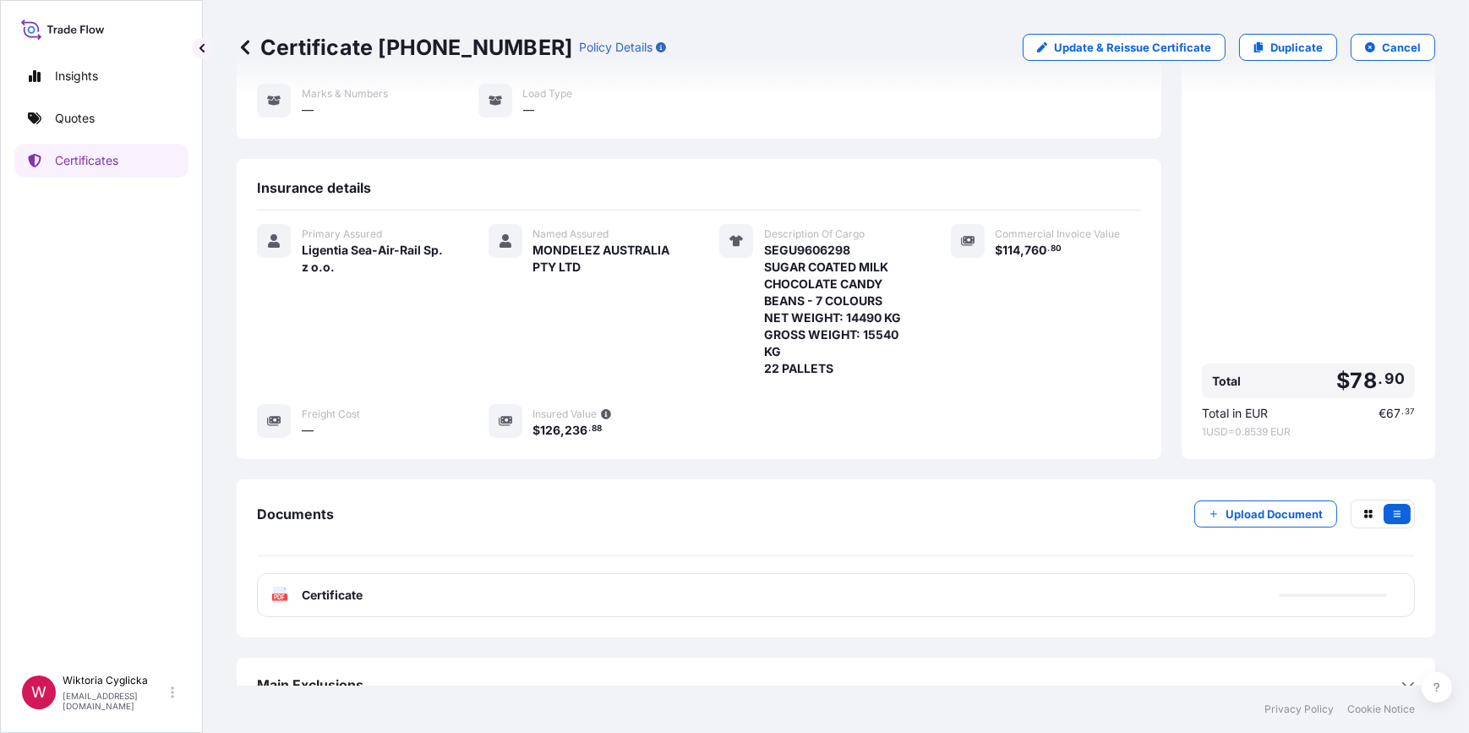
scroll to position [225, 0]
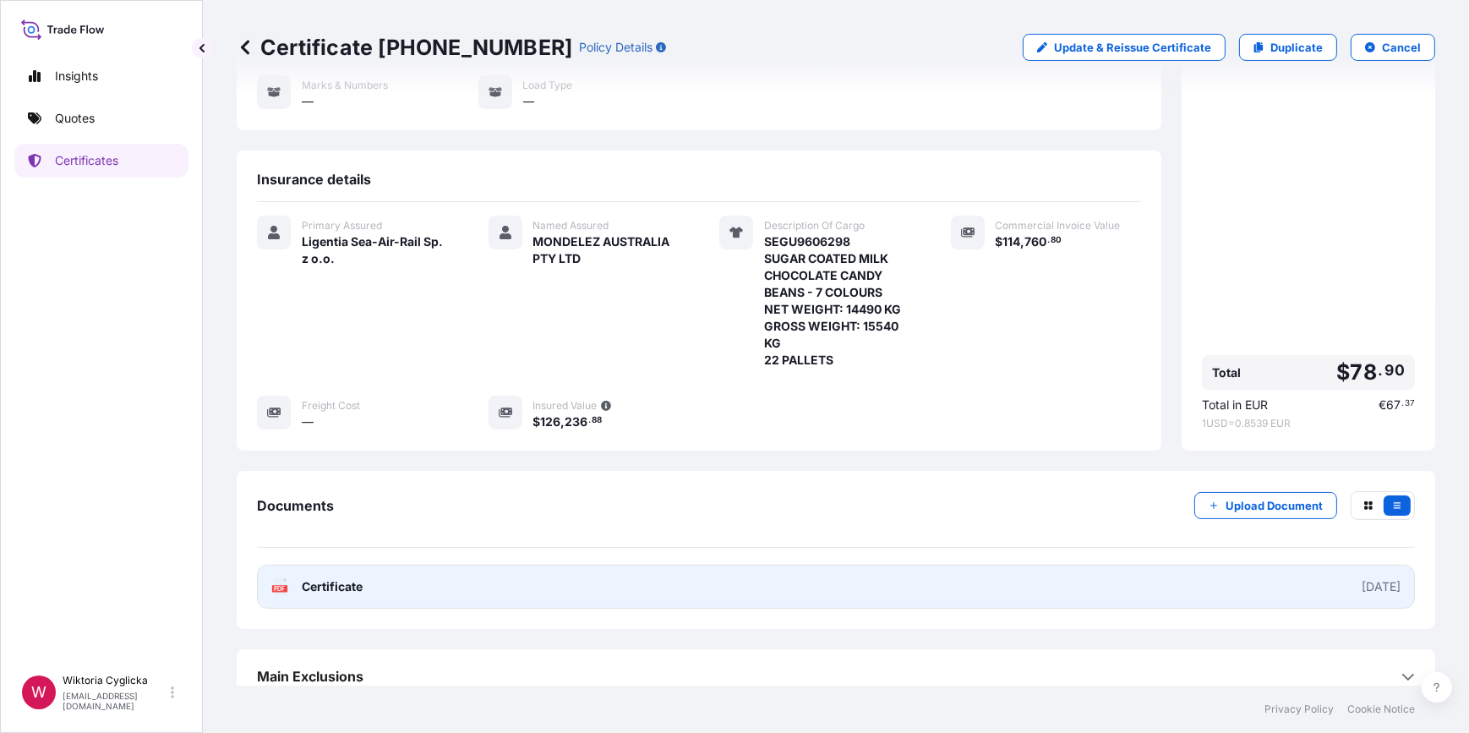
click at [713, 565] on link "PDF Certificate [DATE]" at bounding box center [836, 587] width 1158 height 44
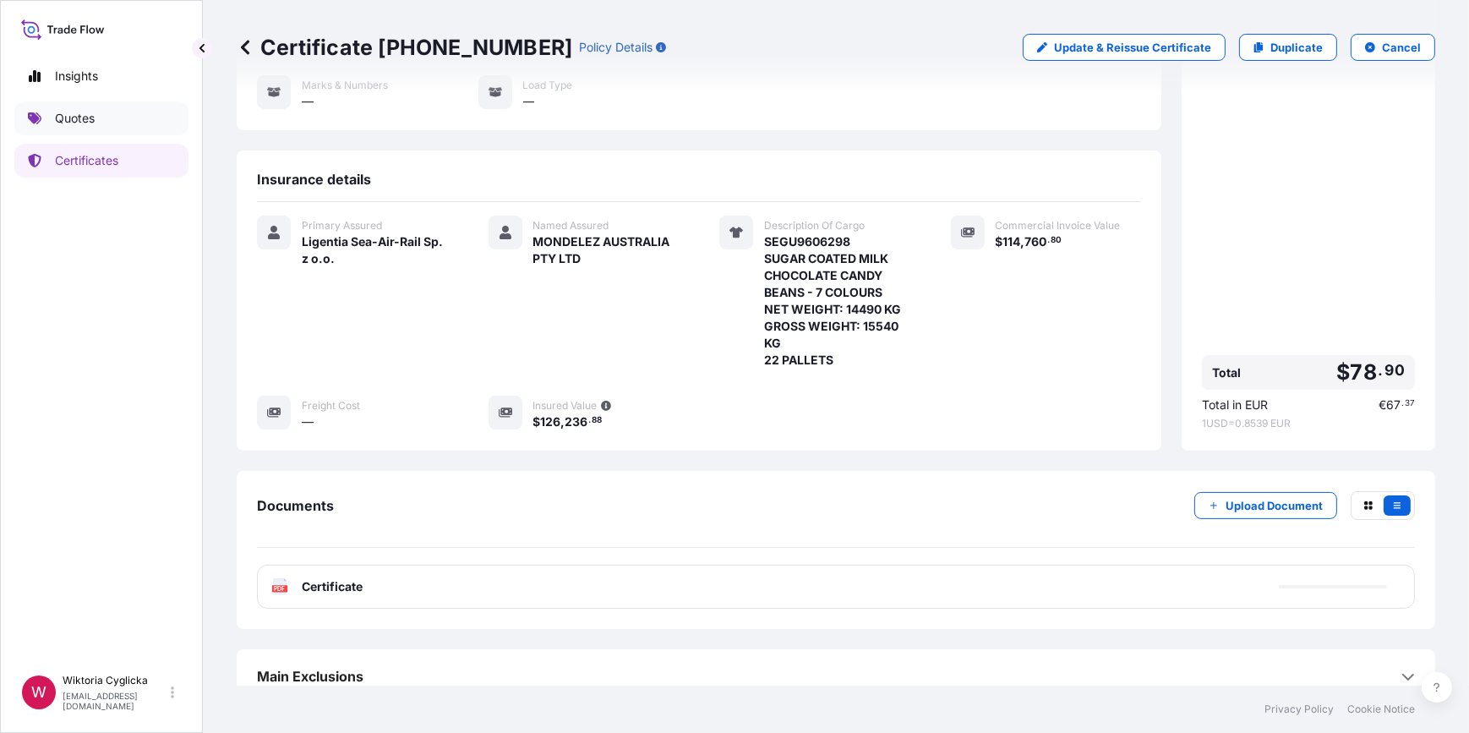
click at [92, 110] on p "Quotes" at bounding box center [75, 118] width 40 height 17
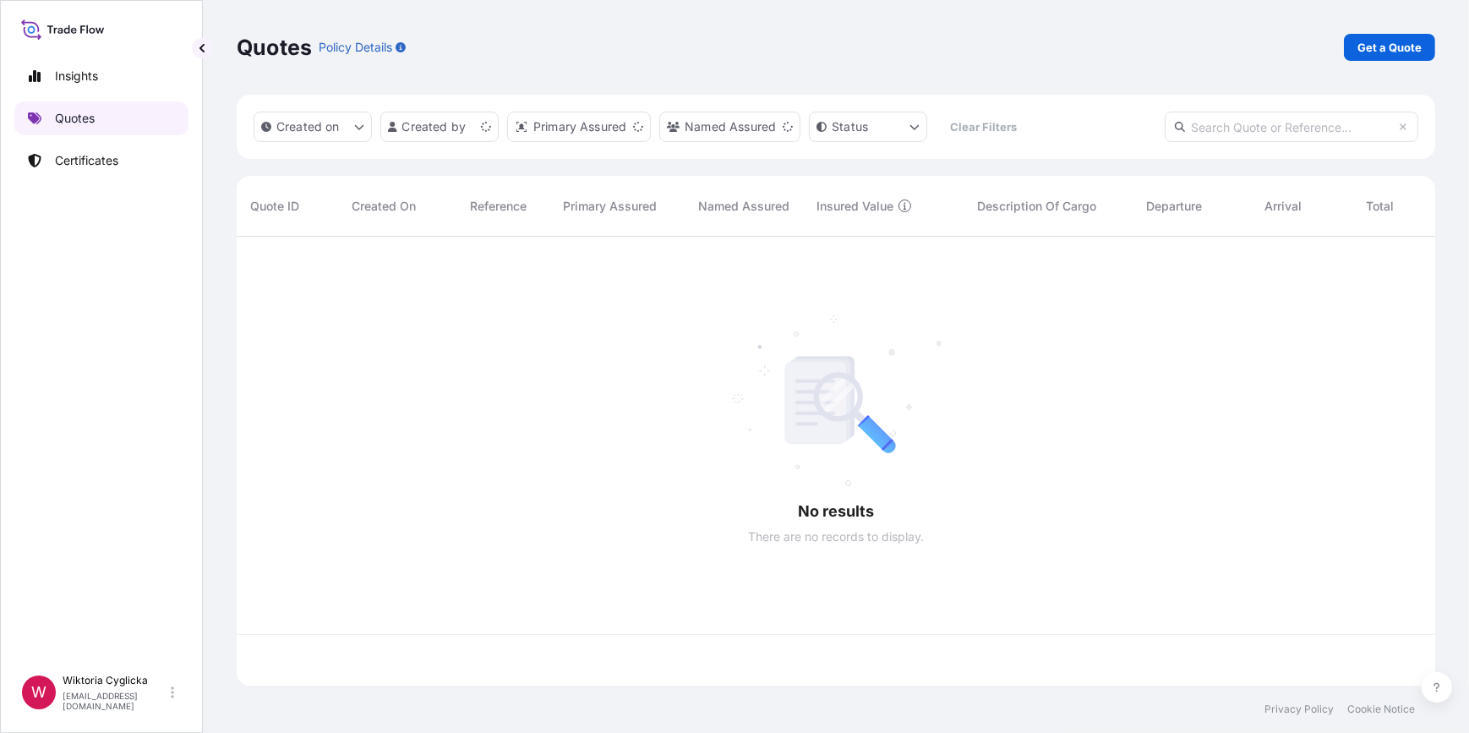
scroll to position [446, 1187]
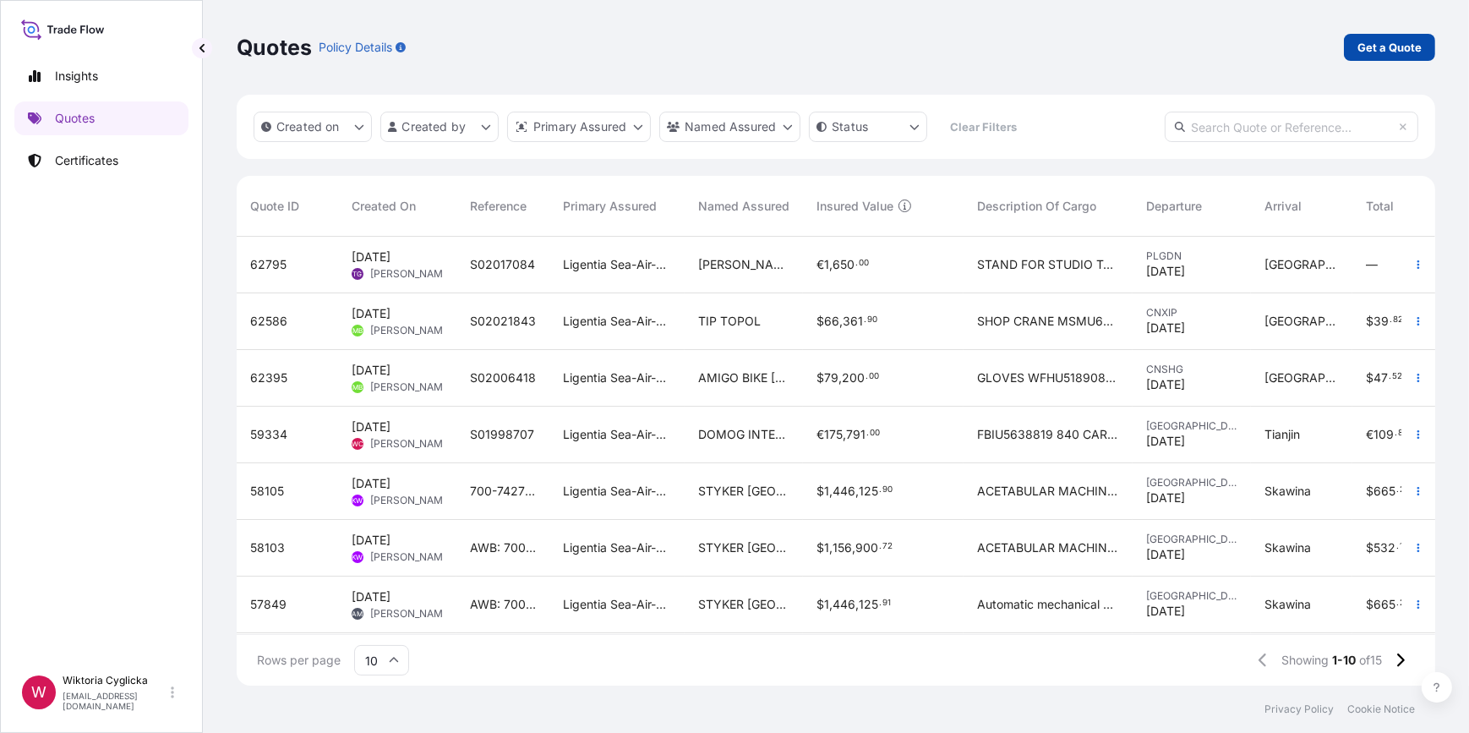
click at [1390, 52] on p "Get a Quote" at bounding box center [1389, 47] width 64 height 17
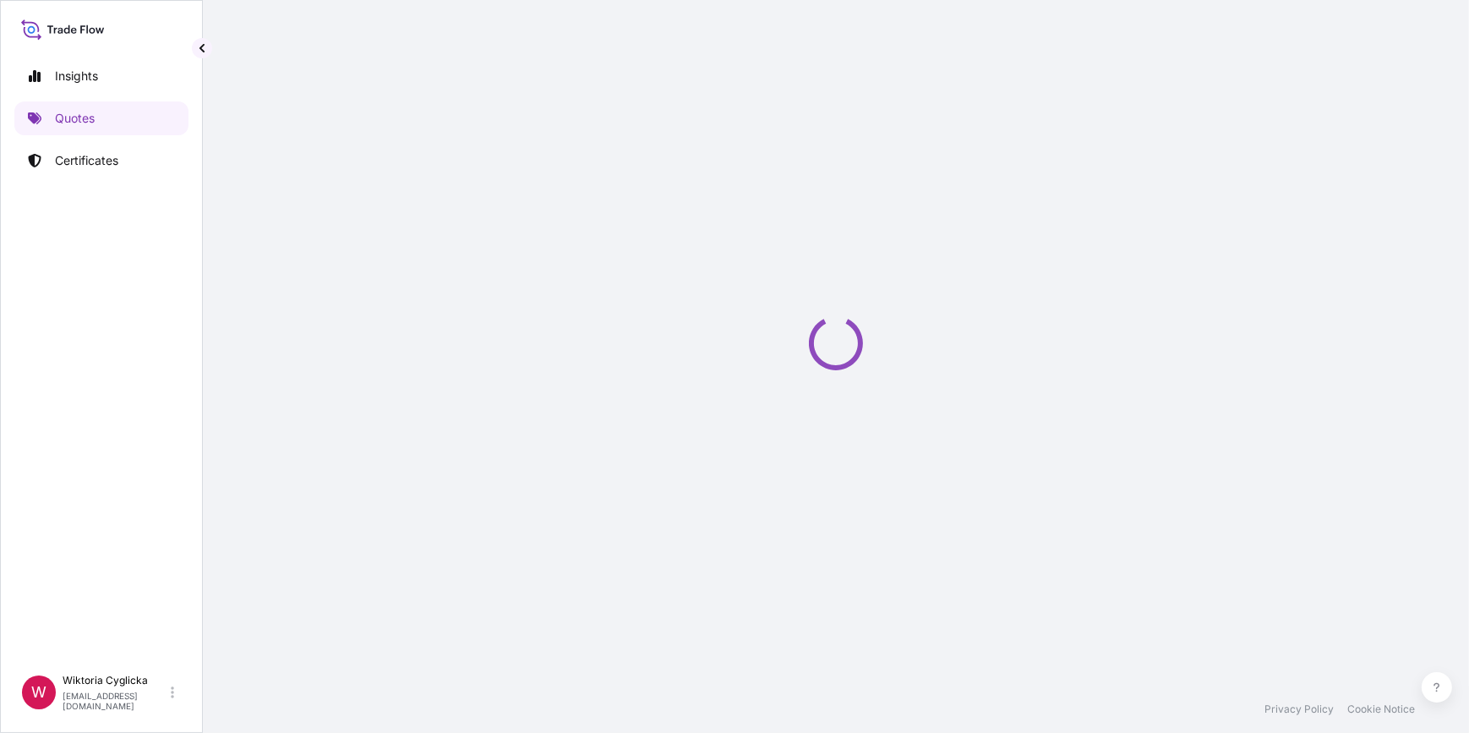
select select "Sea"
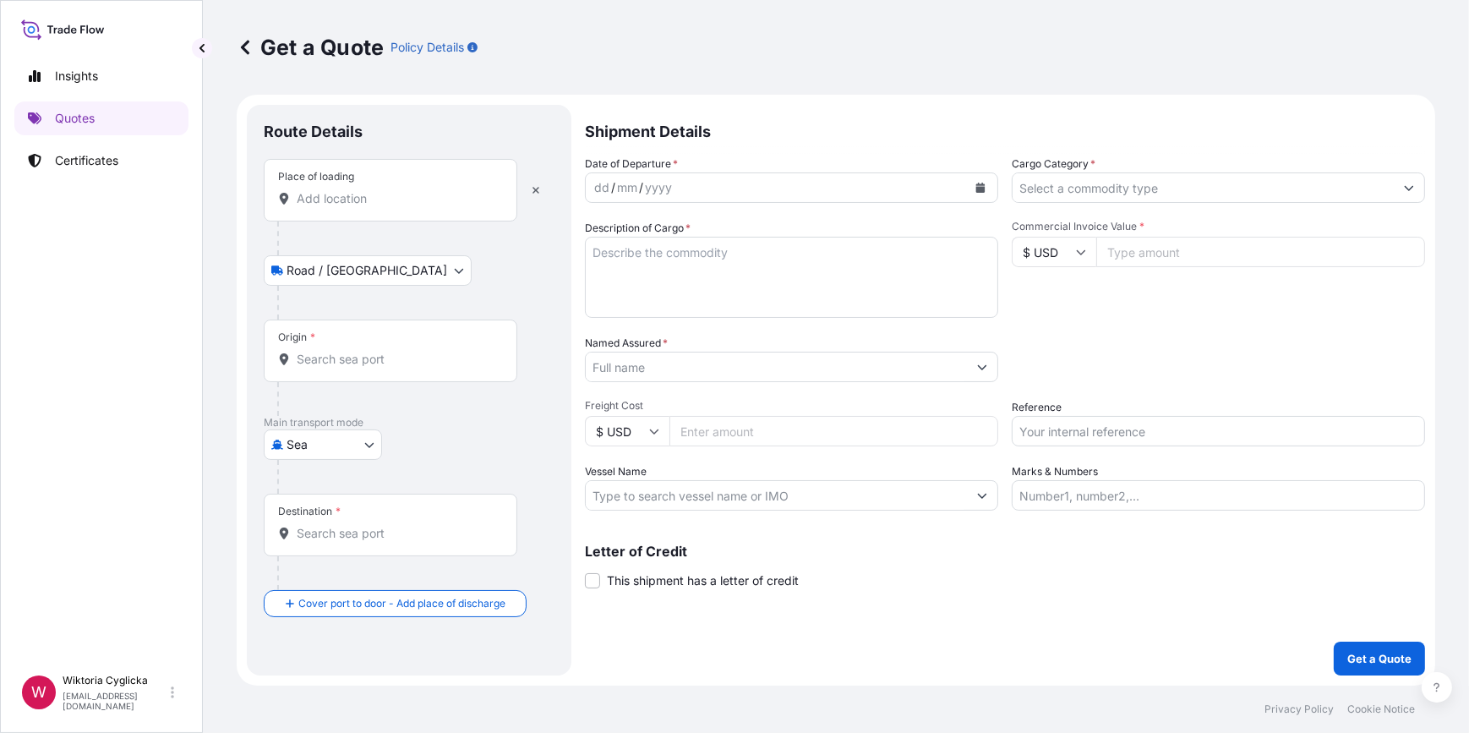
click at [1148, 253] on input "Commercial Invoice Value *" at bounding box center [1260, 252] width 329 height 30
click at [1082, 441] on input "Reference" at bounding box center [1218, 431] width 413 height 30
paste input "S02027048"
type input "S02027048"
click at [1083, 386] on div "Date of Departure * dd / mm / yyyy Cargo Category * Description of Cargo * Comm…" at bounding box center [1005, 333] width 840 height 355
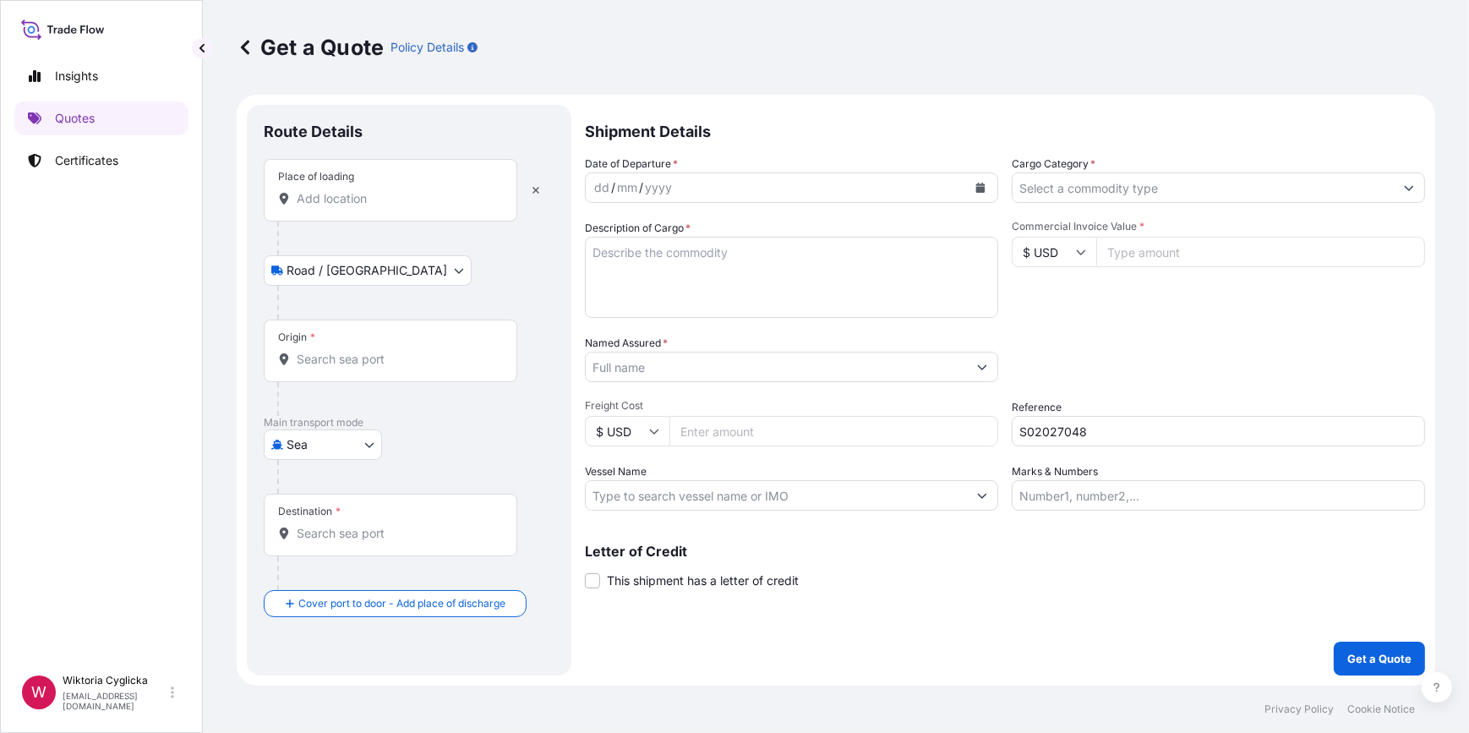
click at [1093, 195] on input "Cargo Category *" at bounding box center [1202, 187] width 381 height 30
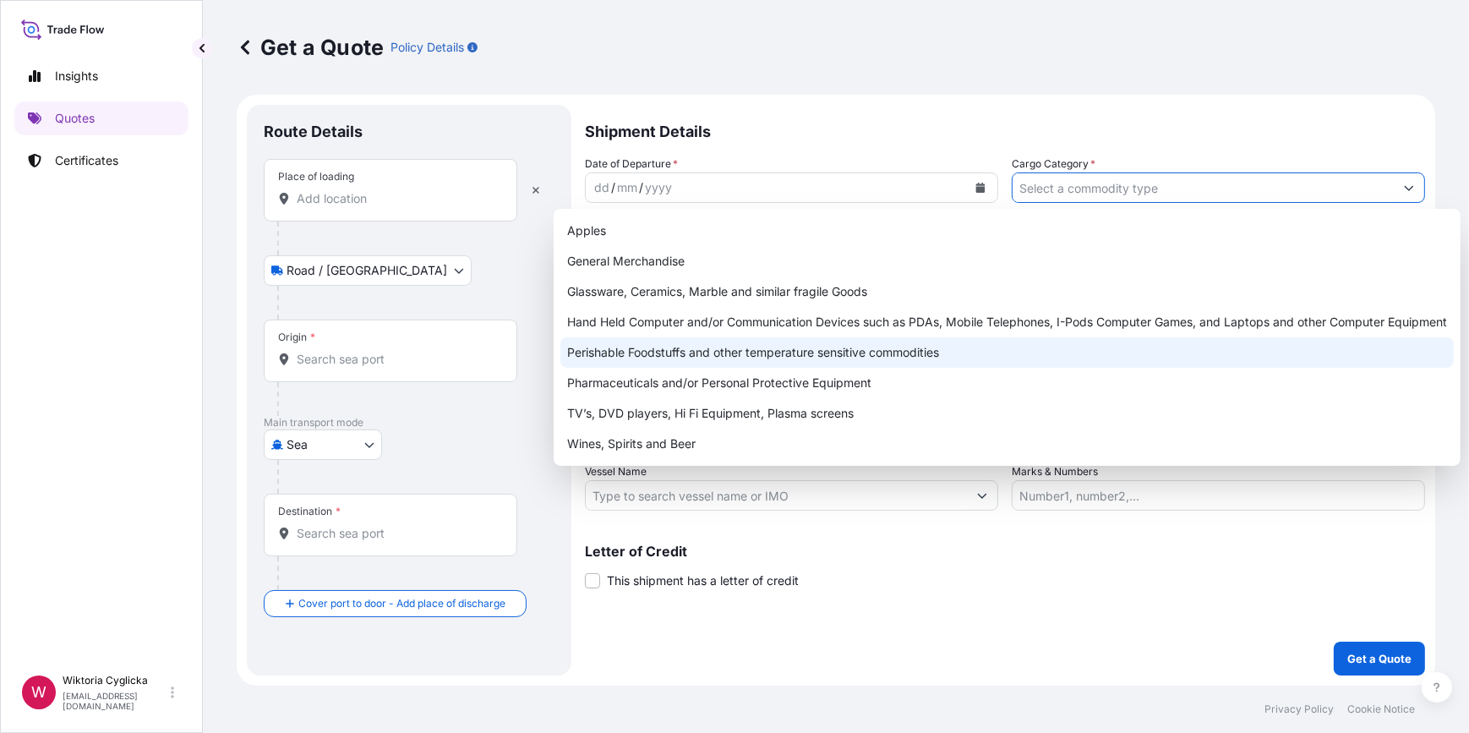
click at [676, 350] on div "Perishable Foodstuffs and other temperature sensitive commodities" at bounding box center [1006, 352] width 893 height 30
type input "Perishable Foodstuffs and other temperature sensitive commodities"
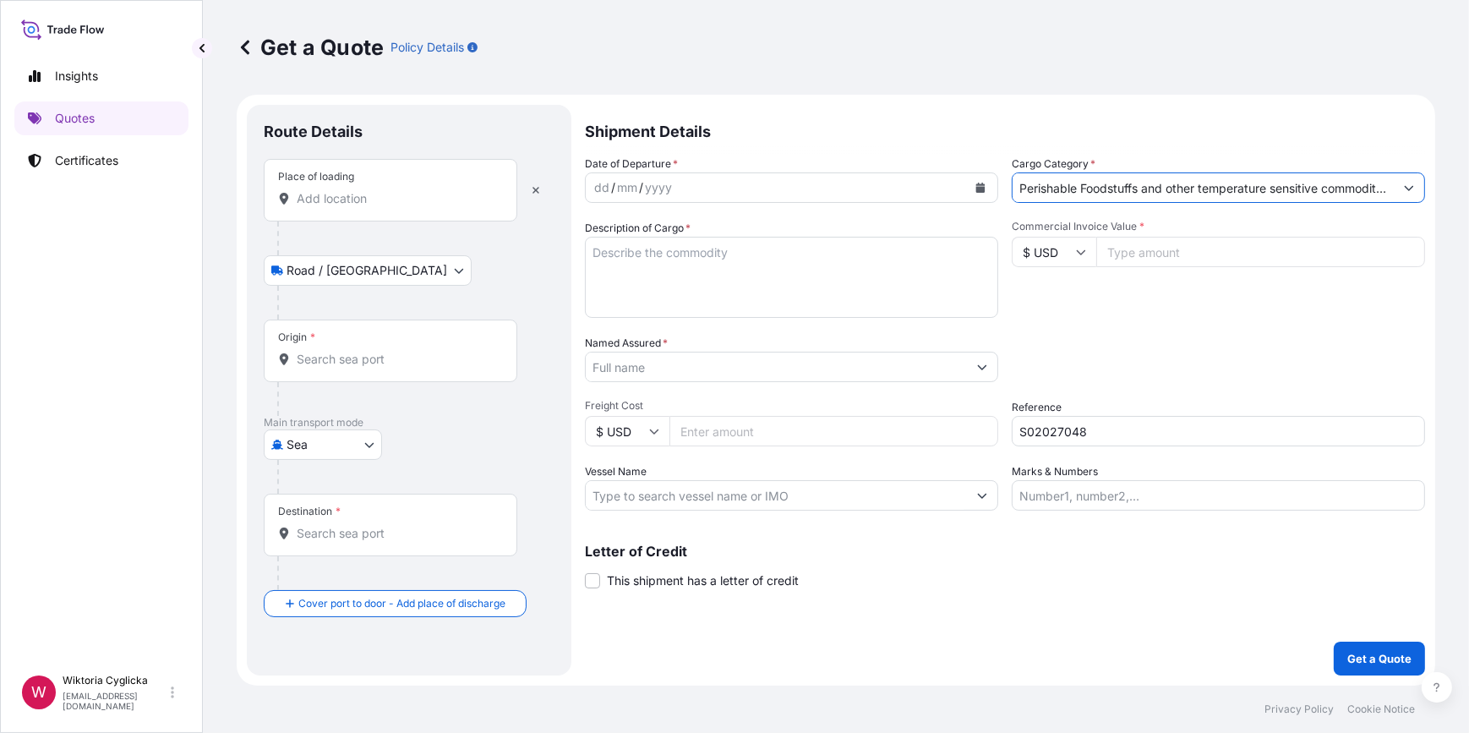
click at [368, 206] on input "Place of loading" at bounding box center [396, 198] width 199 height 17
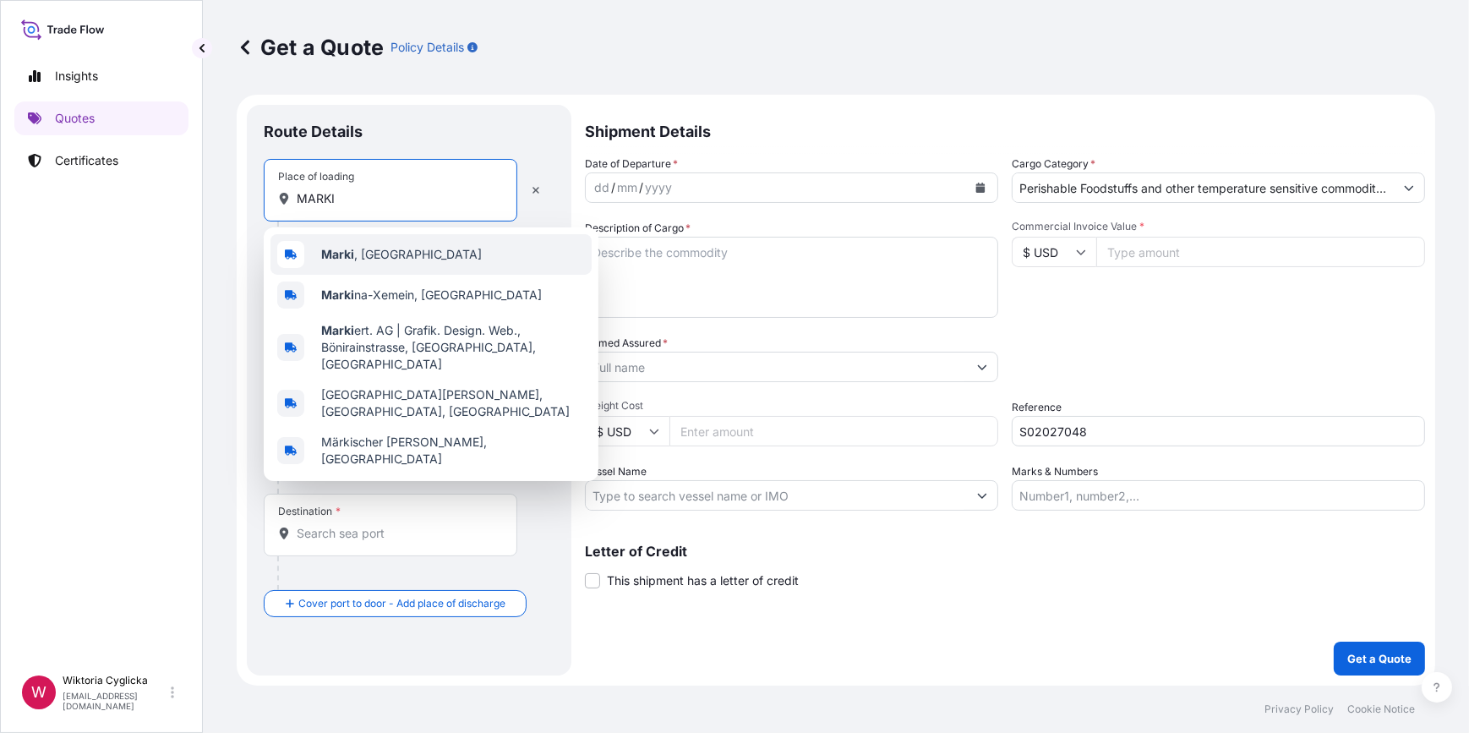
click at [364, 246] on span "Marki , [GEOGRAPHIC_DATA]" at bounding box center [401, 254] width 161 height 17
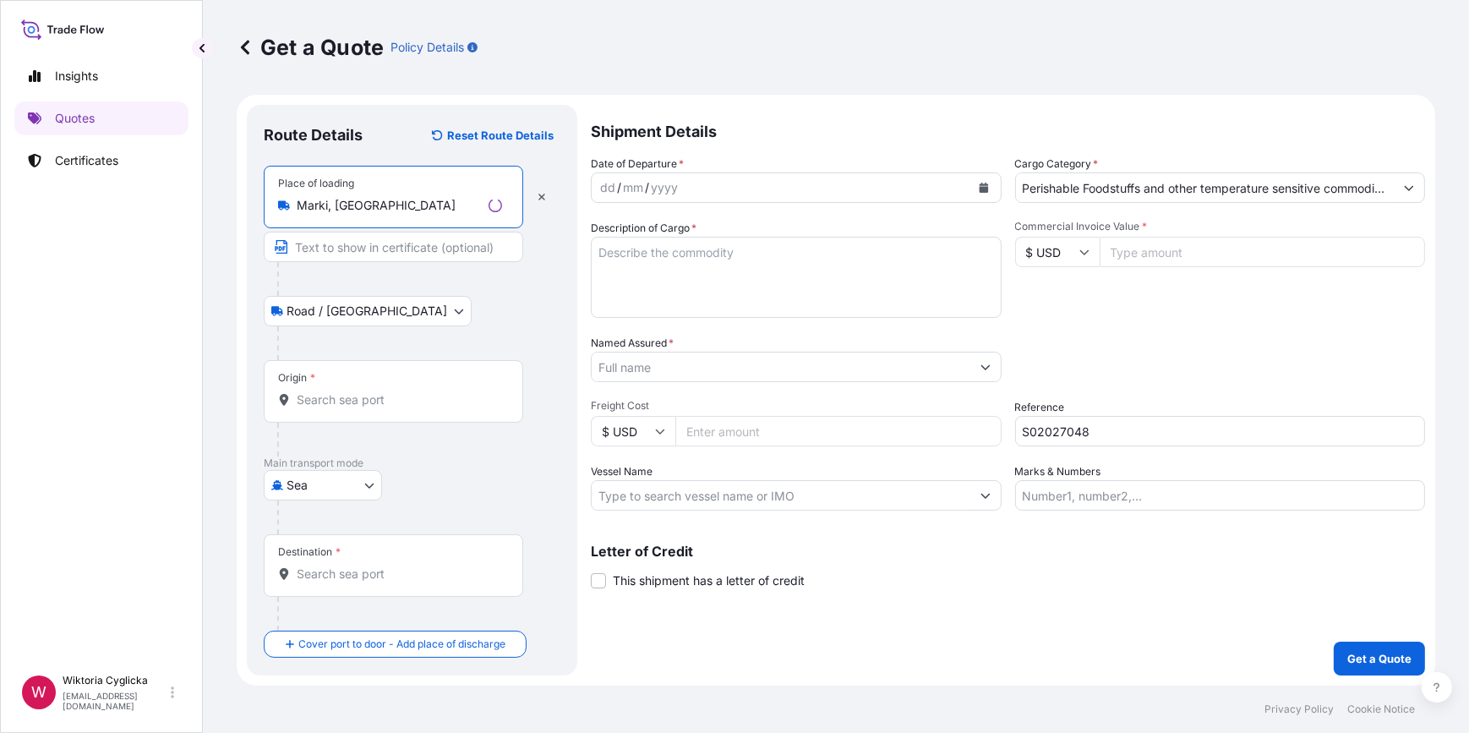
type input "Marki, [GEOGRAPHIC_DATA]"
click at [357, 396] on input "Origin *" at bounding box center [399, 399] width 205 height 17
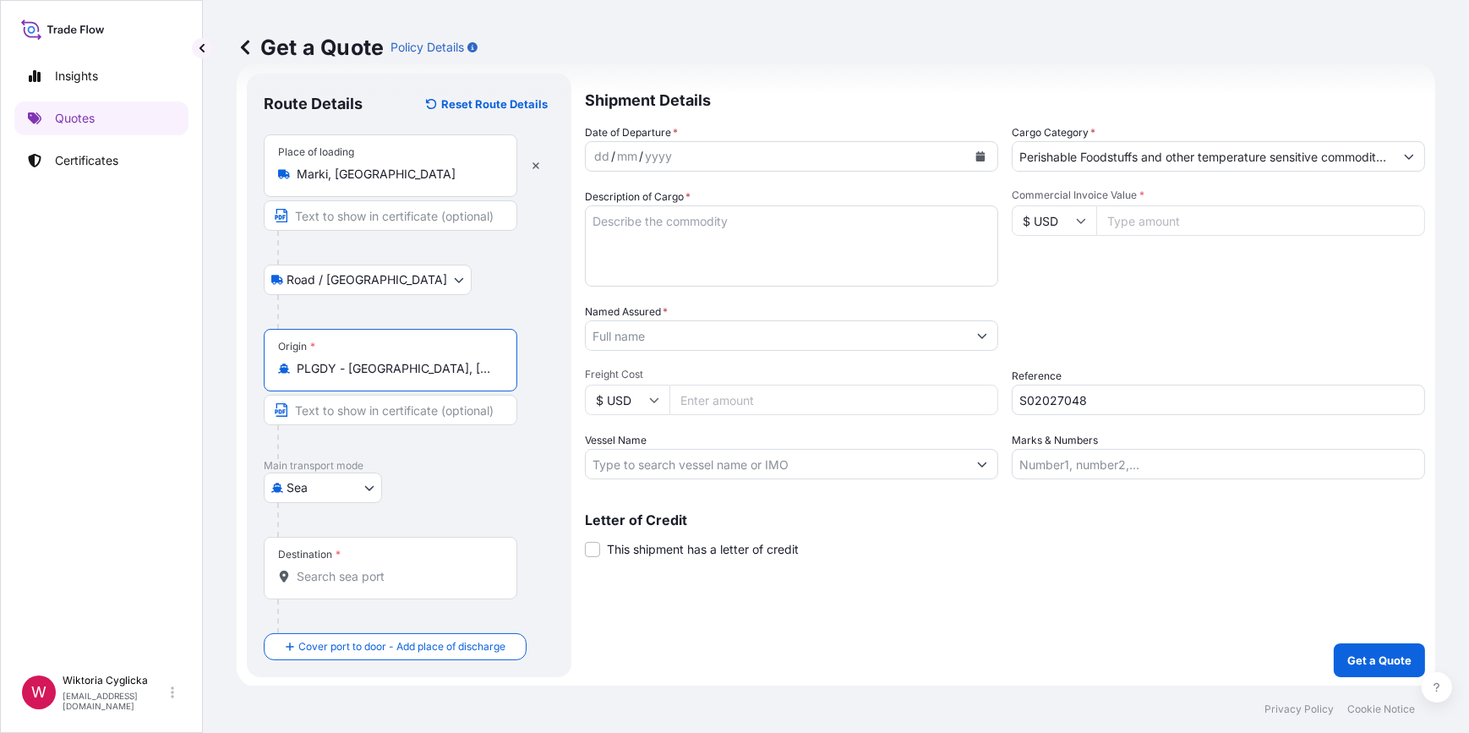
scroll to position [32, 0]
type input "PLGDY - [GEOGRAPHIC_DATA], [GEOGRAPHIC_DATA]"
click at [356, 576] on input "Destination *" at bounding box center [396, 575] width 199 height 17
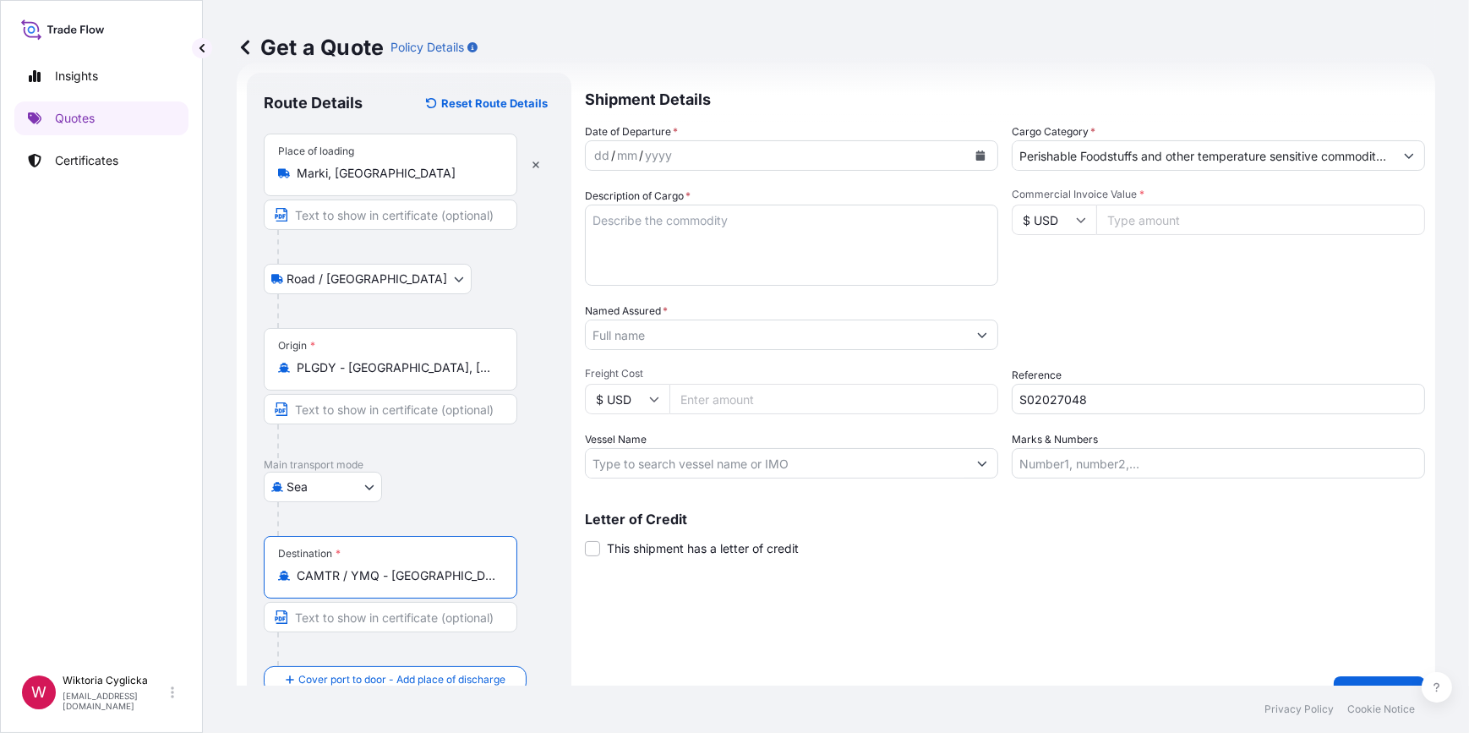
type input "CAMTR / YMQ - [GEOGRAPHIC_DATA], [GEOGRAPHIC_DATA]"
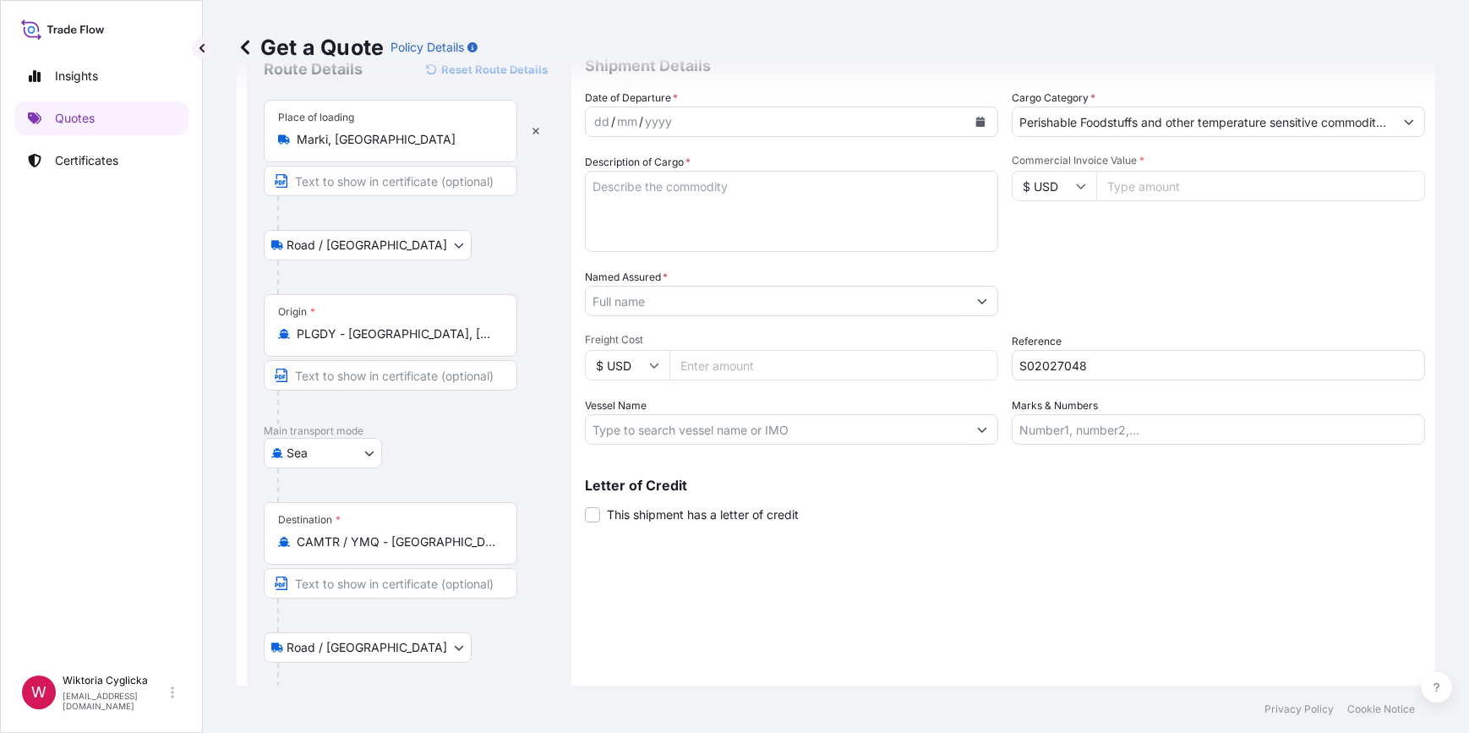
scroll to position [166, 0]
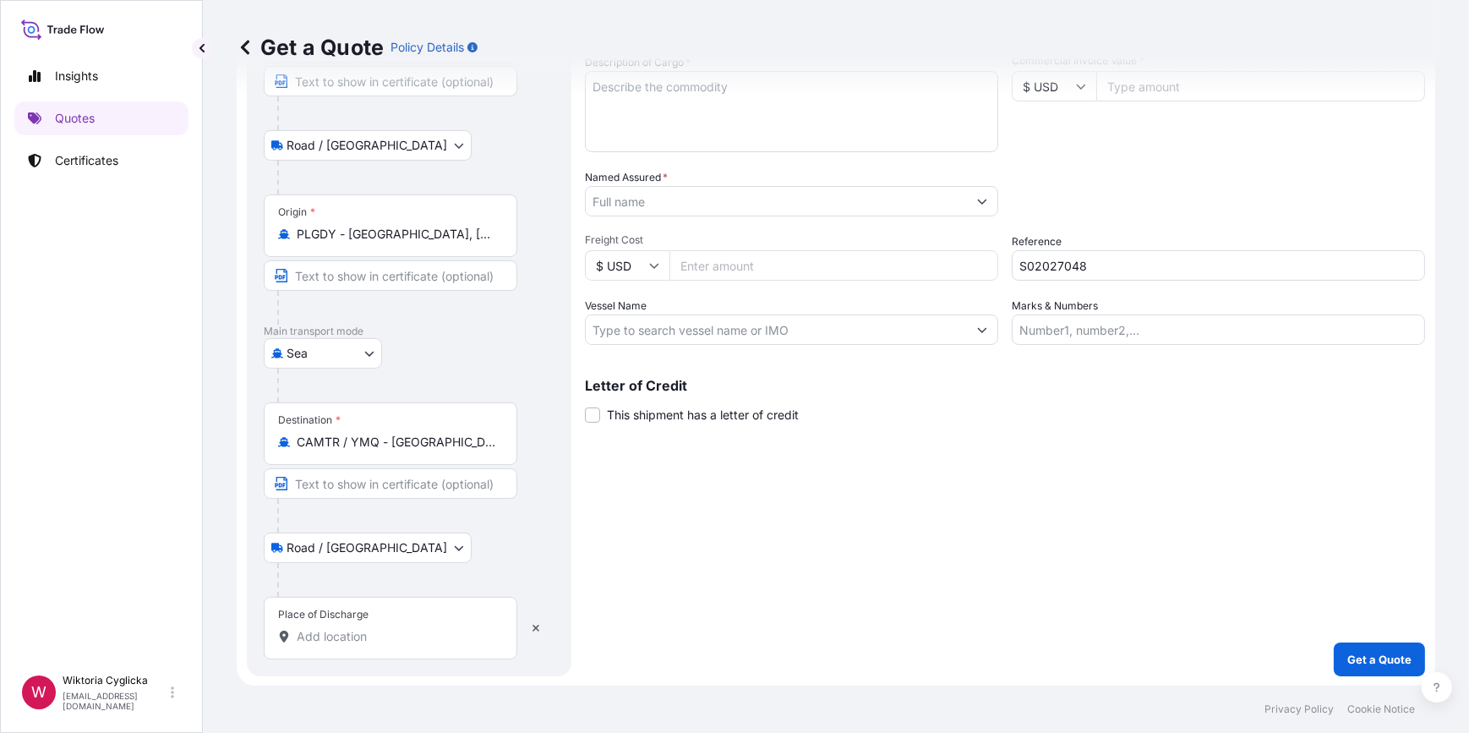
click at [341, 634] on input "Place of Discharge" at bounding box center [396, 636] width 199 height 17
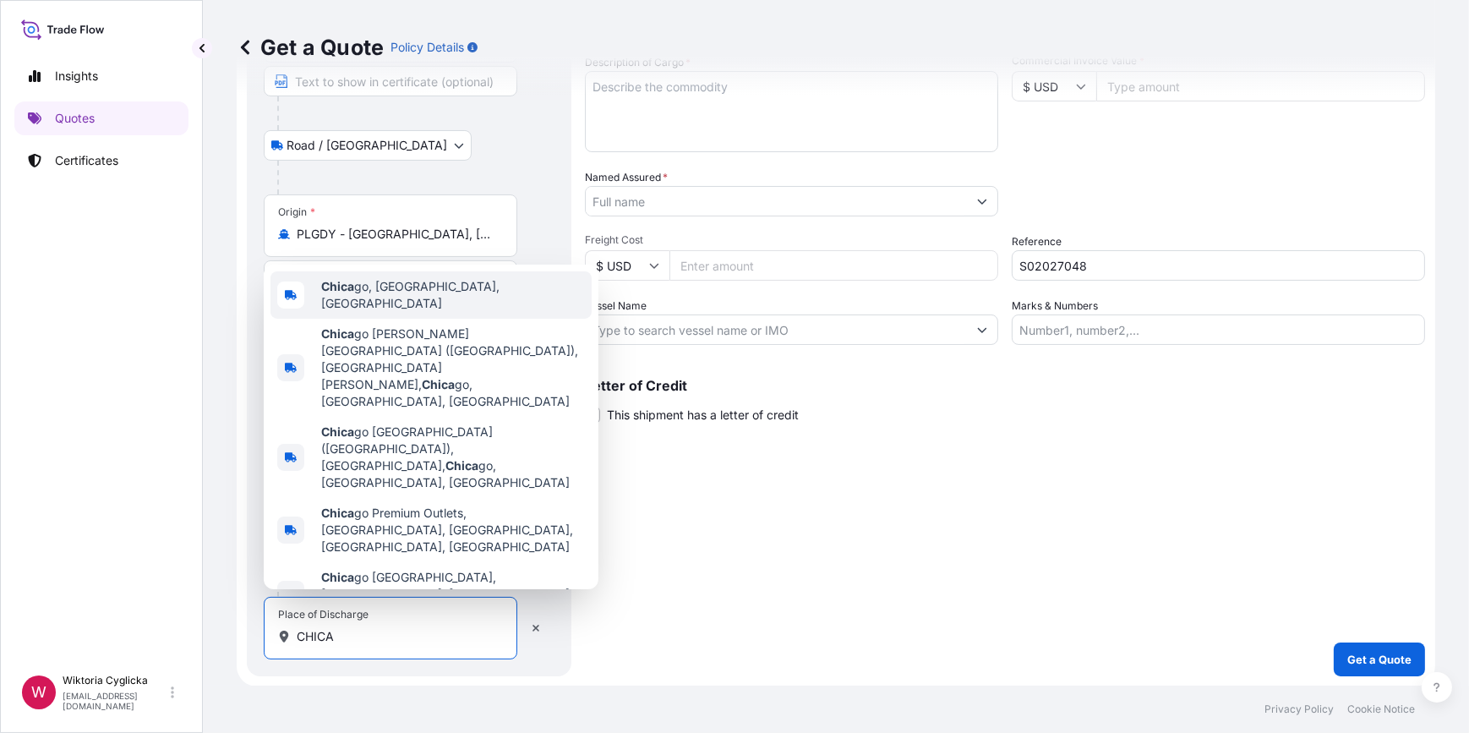
click at [395, 312] on span "Chica go, [GEOGRAPHIC_DATA], [GEOGRAPHIC_DATA]" at bounding box center [453, 295] width 264 height 34
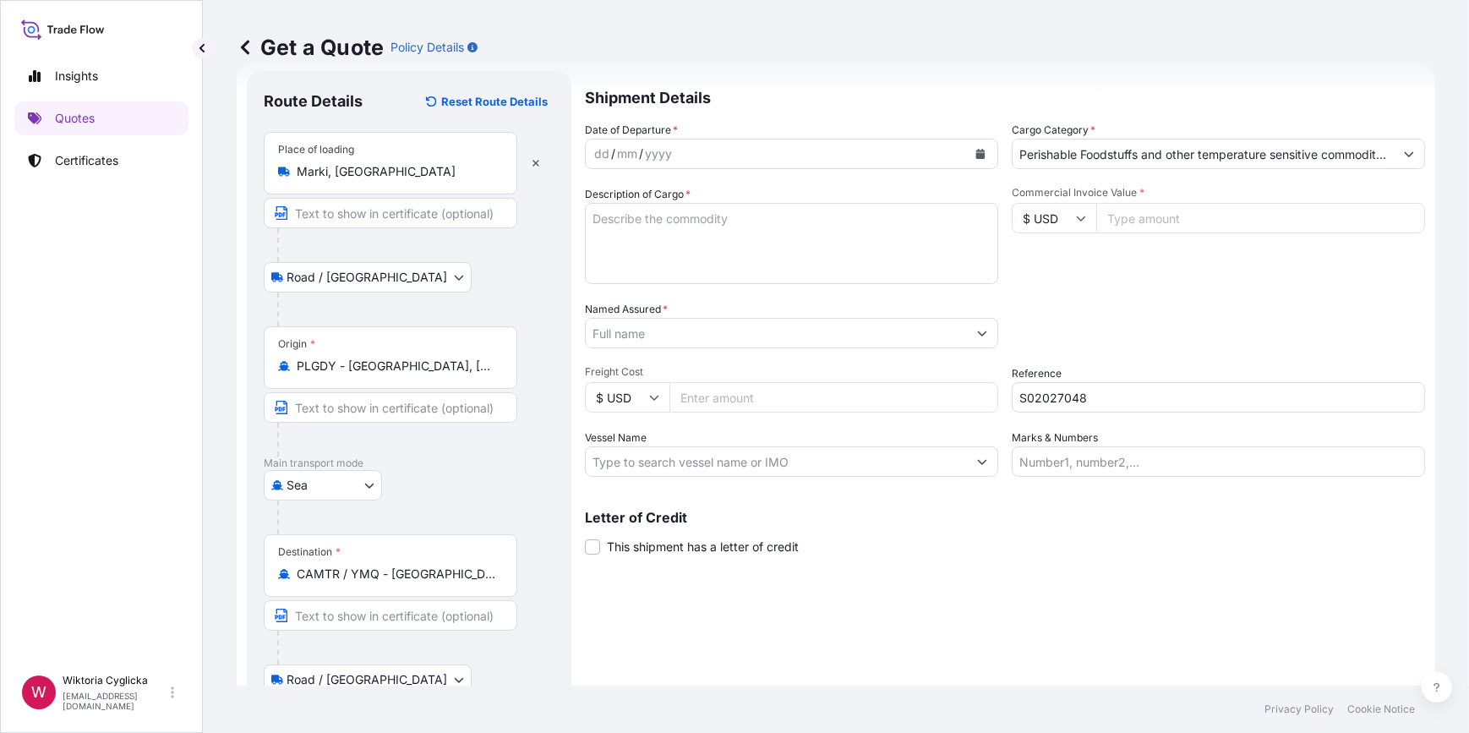
scroll to position [12, 0]
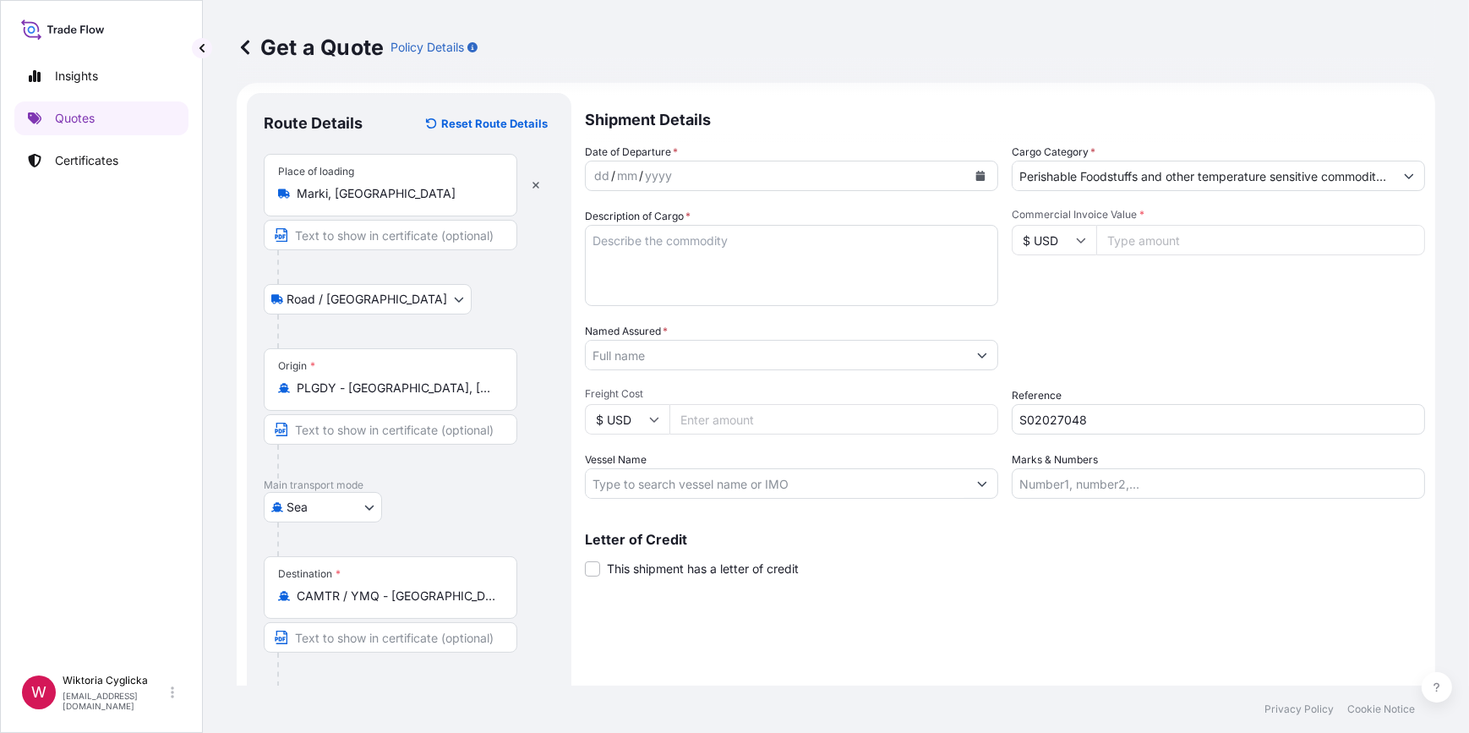
type input "[GEOGRAPHIC_DATA], [GEOGRAPHIC_DATA], [GEOGRAPHIC_DATA]"
click at [680, 239] on textarea "Description of Cargo *" at bounding box center [789, 265] width 408 height 81
paste textarea "FROZEN BREAD NET WEIGHT: 7213,960 KGS"
click at [592, 235] on textarea "FROZEN BREAD NET WEIGHT: 7213,960 KGS" at bounding box center [791, 265] width 413 height 81
click at [591, 232] on textarea "FROZEN BREAD NET WEIGHT: 7213,960 KGS" at bounding box center [791, 265] width 413 height 81
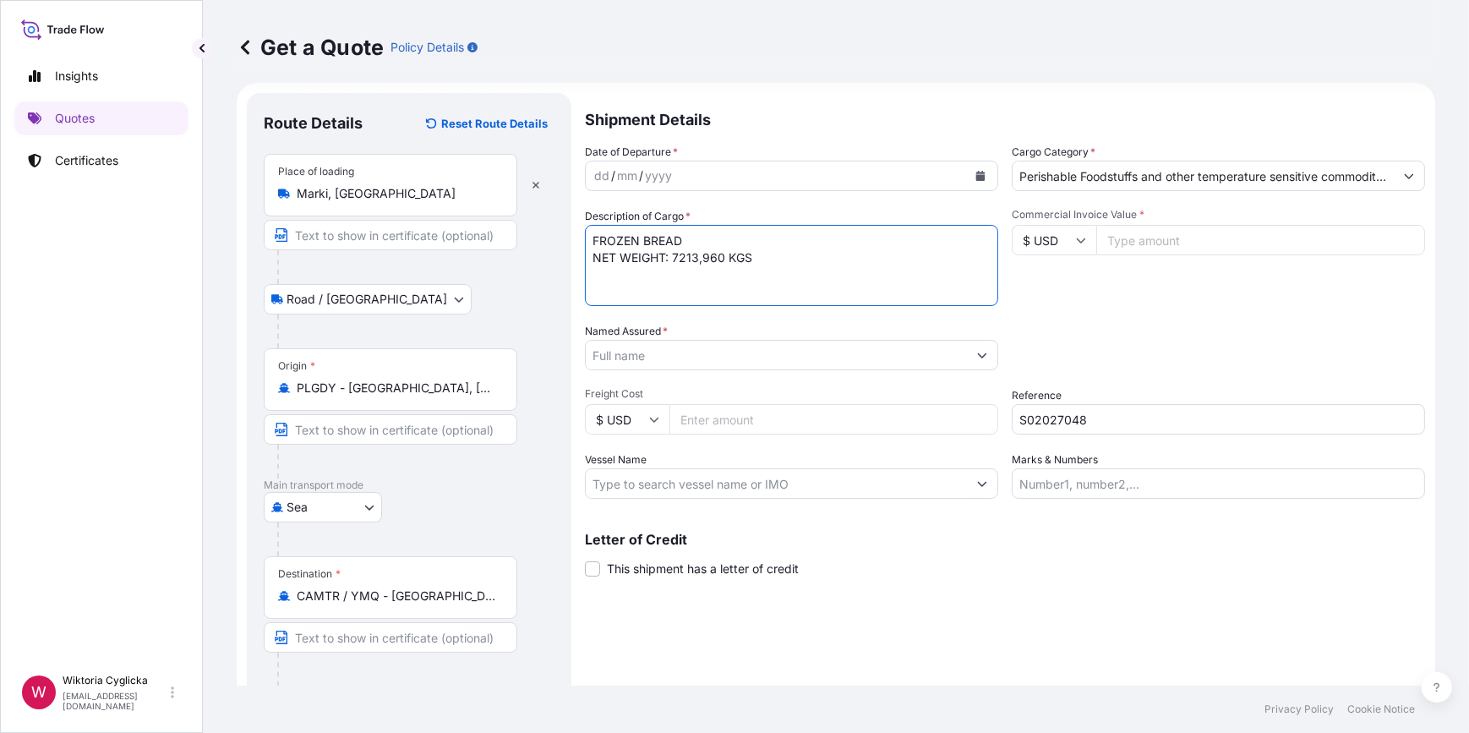
paste textarea "TCLU1382061"
click at [776, 283] on textarea "TCLU1382061 FROZEN BREAD NET WEIGHT: 7213,960 KGS" at bounding box center [791, 265] width 413 height 81
click at [705, 296] on textarea "TCLU1382061 FROZEN BREAD NET WEIGHT: 7213,960 KGS GROSS WEIGHT:" at bounding box center [791, 265] width 413 height 81
paste textarea "8004,912"
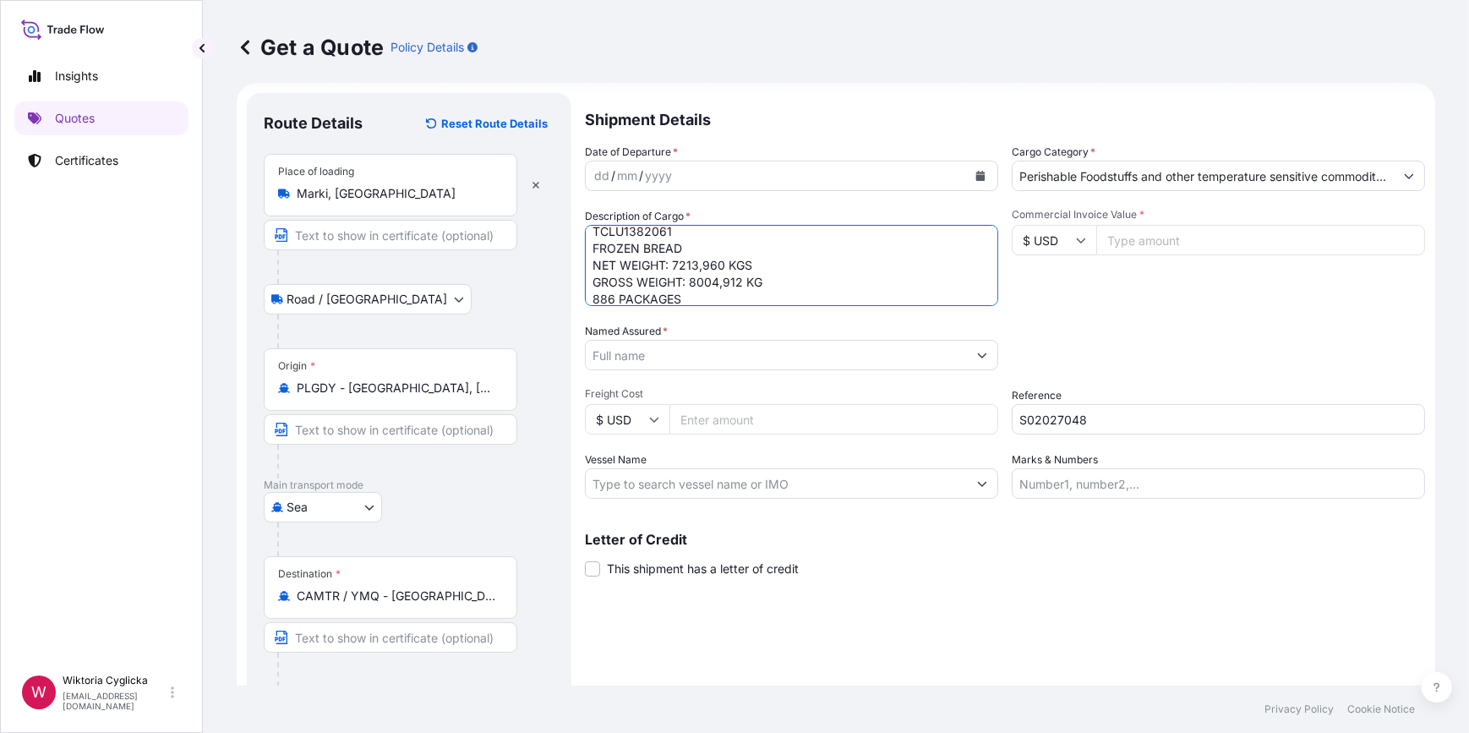
type textarea "TCLU1382061 FROZEN BREAD NET WEIGHT: 7213,960 KGS GROSS WEIGHT: 8004,912 KG 886…"
click at [1145, 324] on div "Packing Category Type to search a container mode Please select a primary mode o…" at bounding box center [1218, 346] width 413 height 47
click at [967, 172] on button "Calendar" at bounding box center [980, 175] width 27 height 27
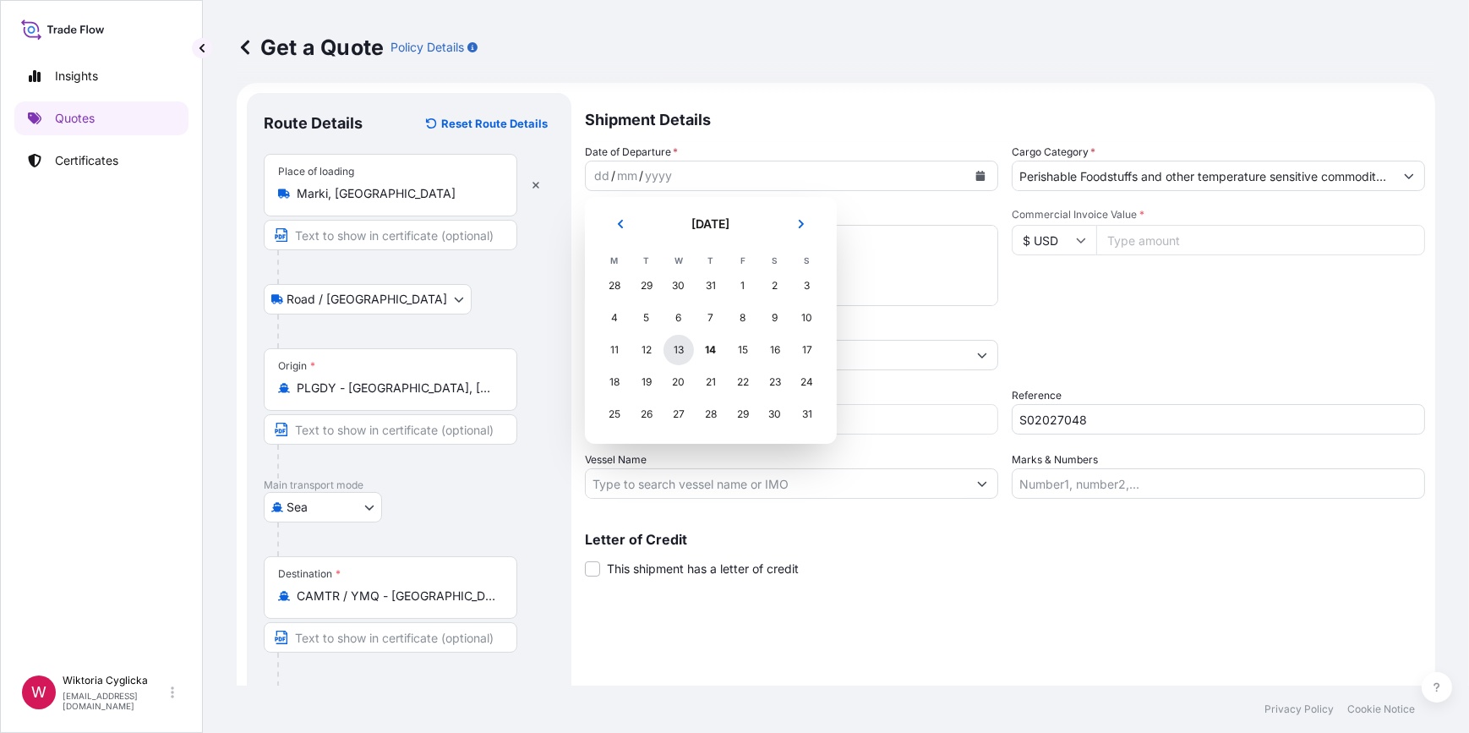
click at [679, 342] on div "13" at bounding box center [678, 350] width 30 height 30
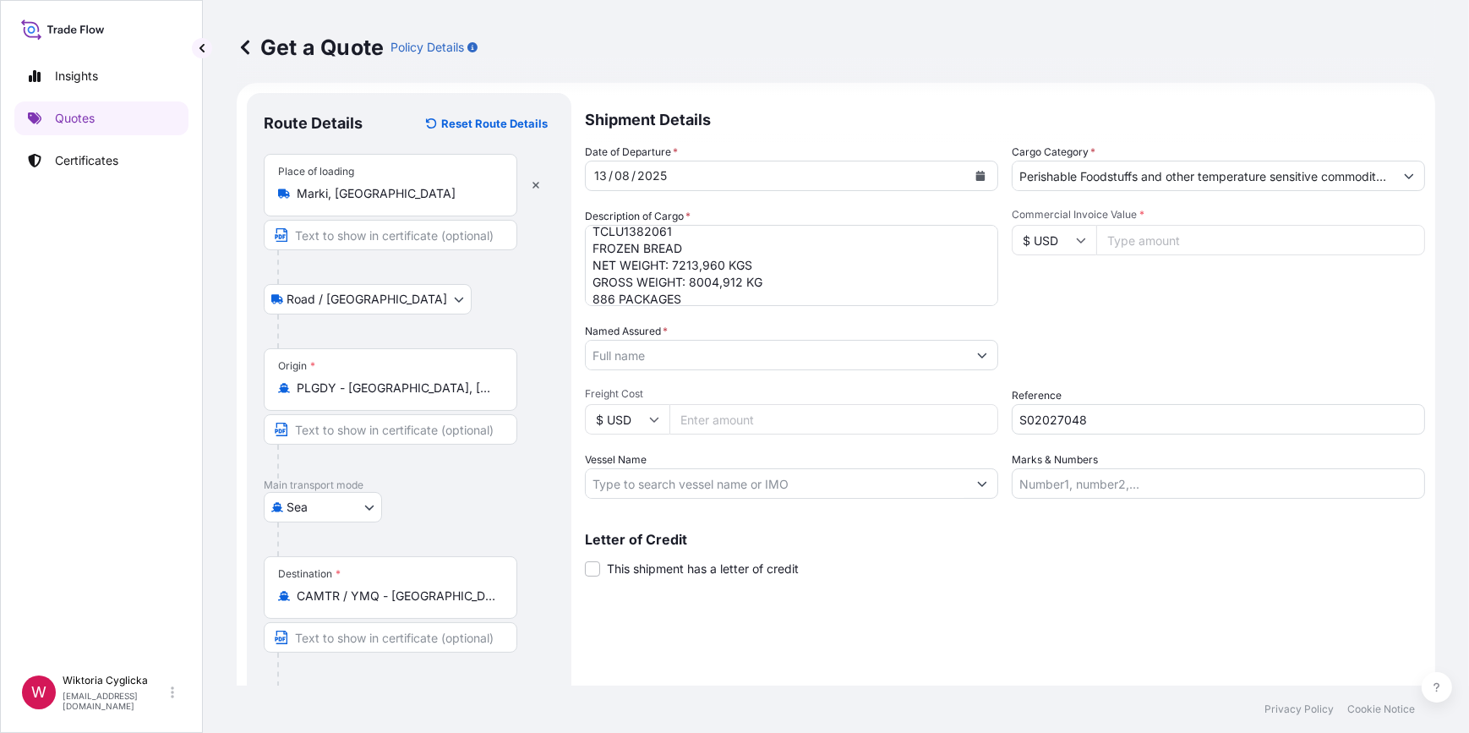
click at [656, 356] on input "Named Assured *" at bounding box center [776, 355] width 381 height 30
paste input "Baking Co."
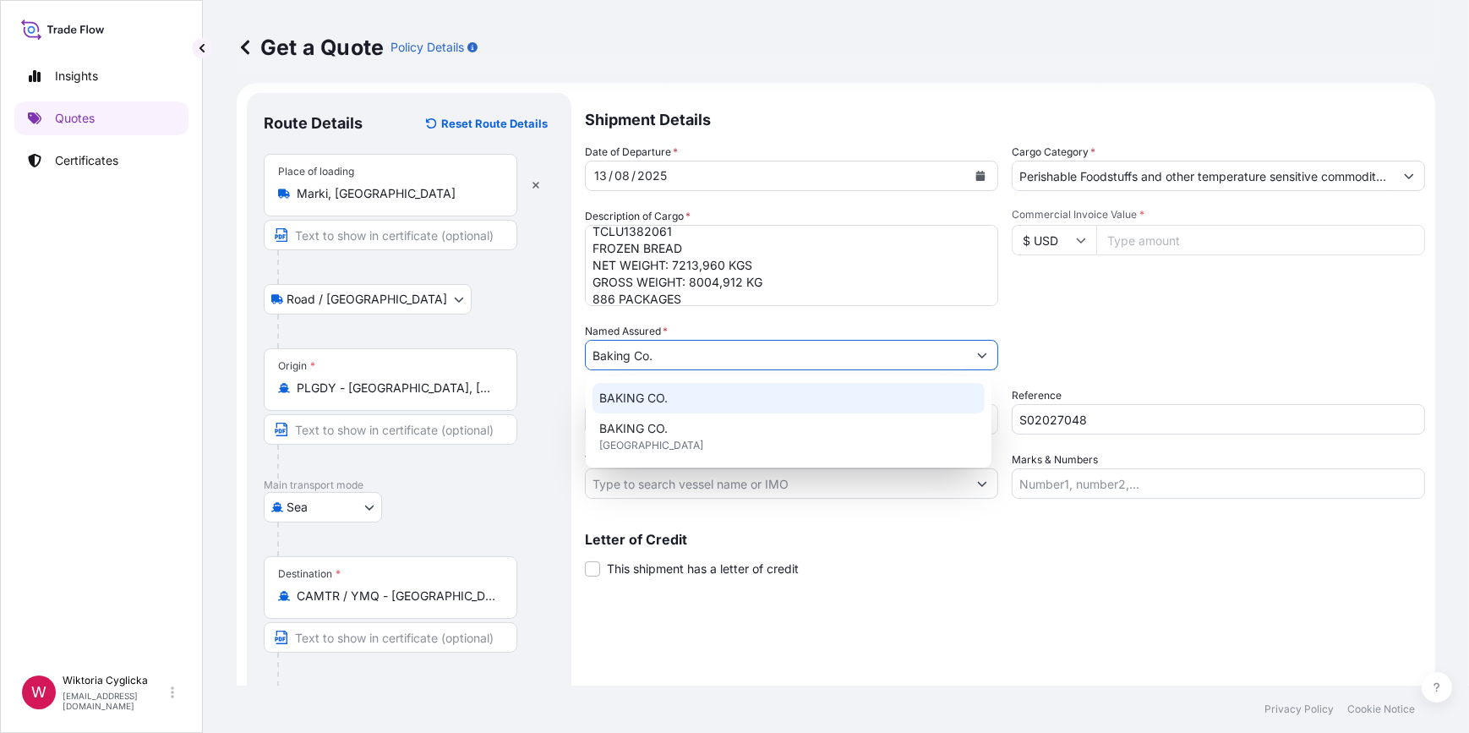
click at [668, 390] on span "BAKING CO." at bounding box center [633, 398] width 68 height 17
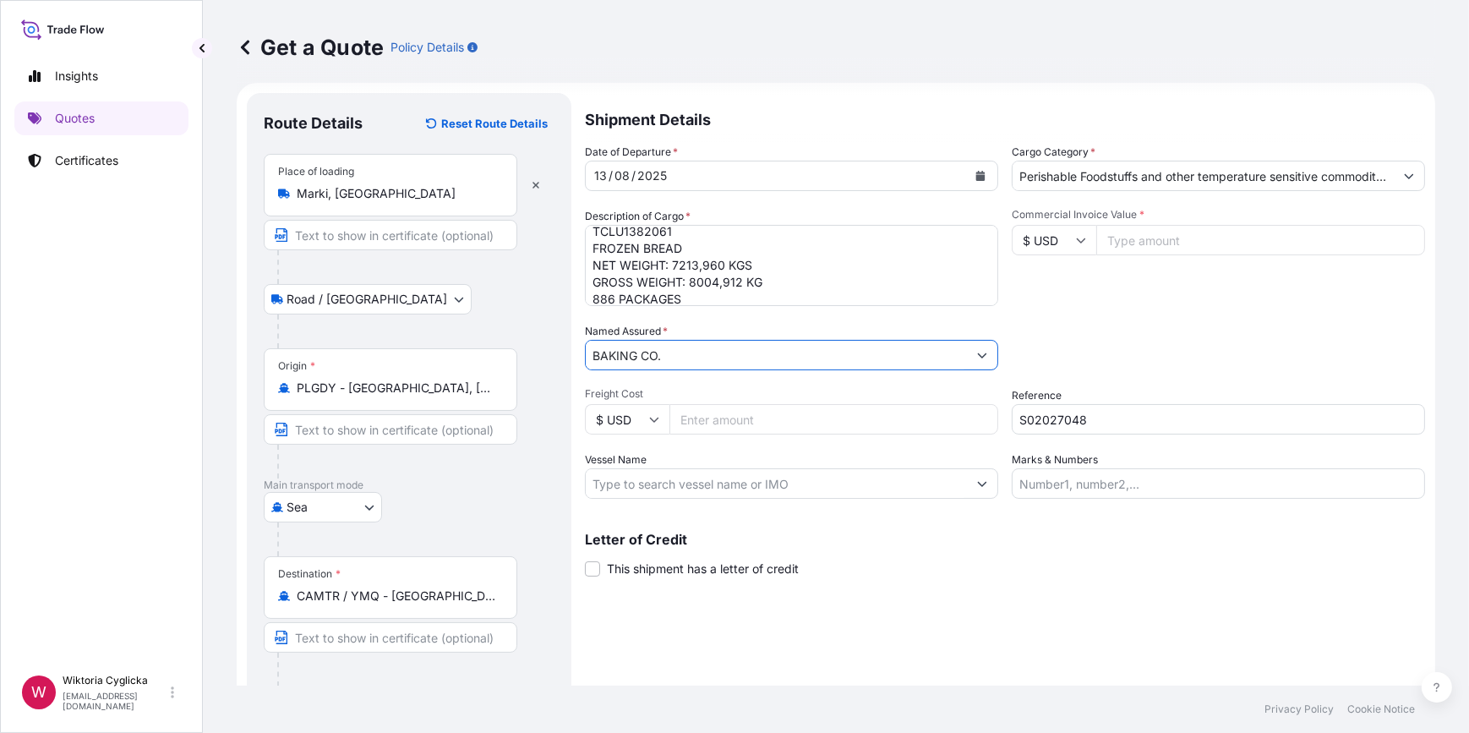
type input "BAKING CO."
click at [1176, 244] on input "Commercial Invoice Value *" at bounding box center [1260, 240] width 329 height 30
type input "16494.32"
click at [1176, 273] on div "Commercial Invoice Value * $ USD 16494.32" at bounding box center [1218, 257] width 413 height 98
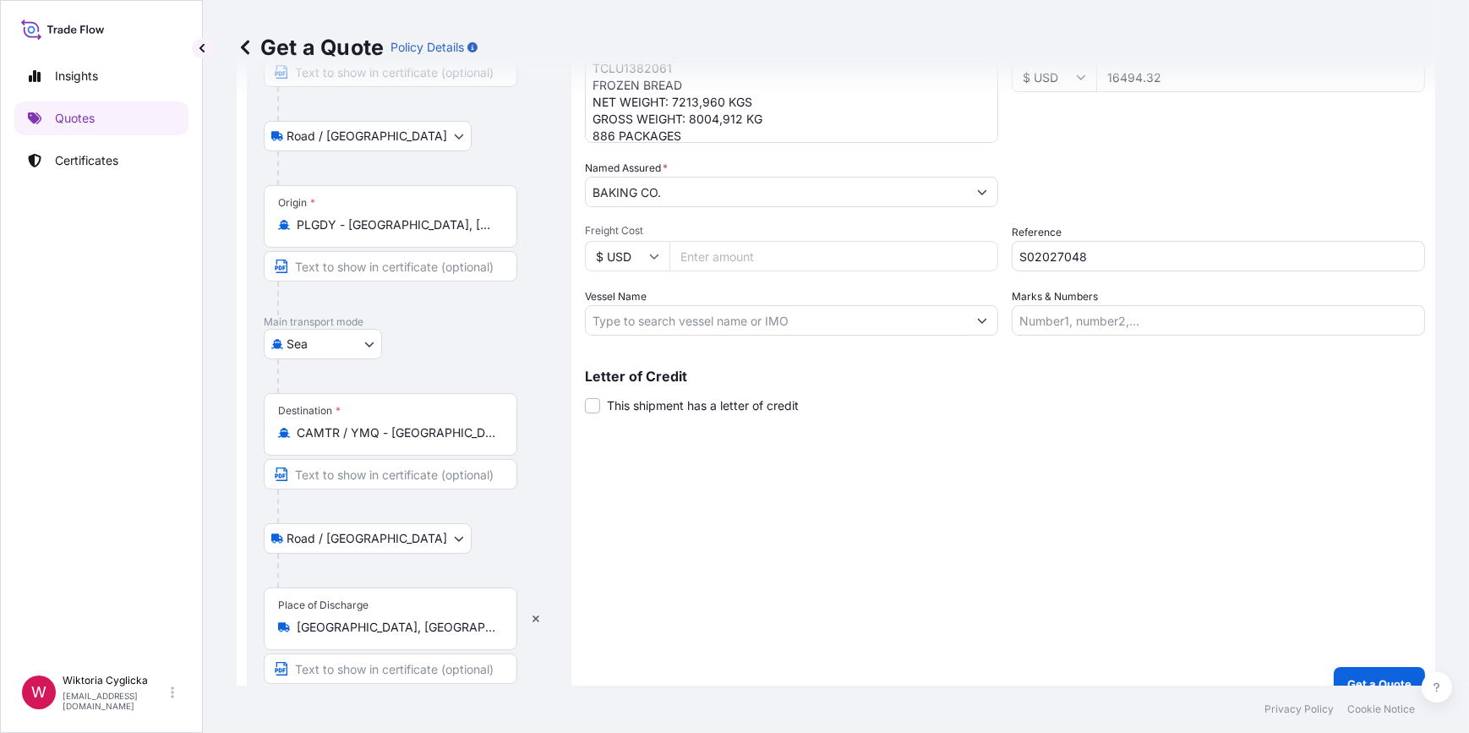
scroll to position [191, 0]
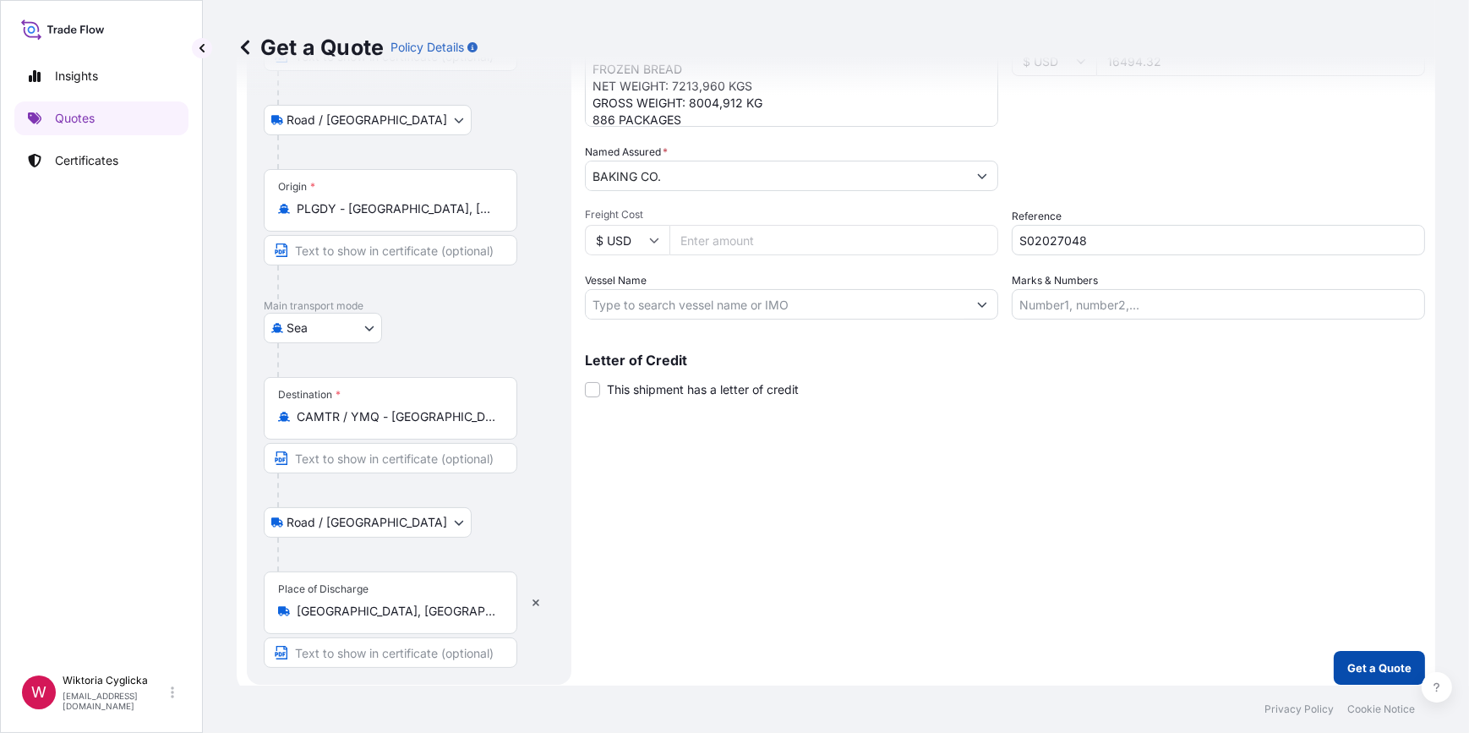
click at [1334, 663] on button "Get a Quote" at bounding box center [1379, 668] width 91 height 34
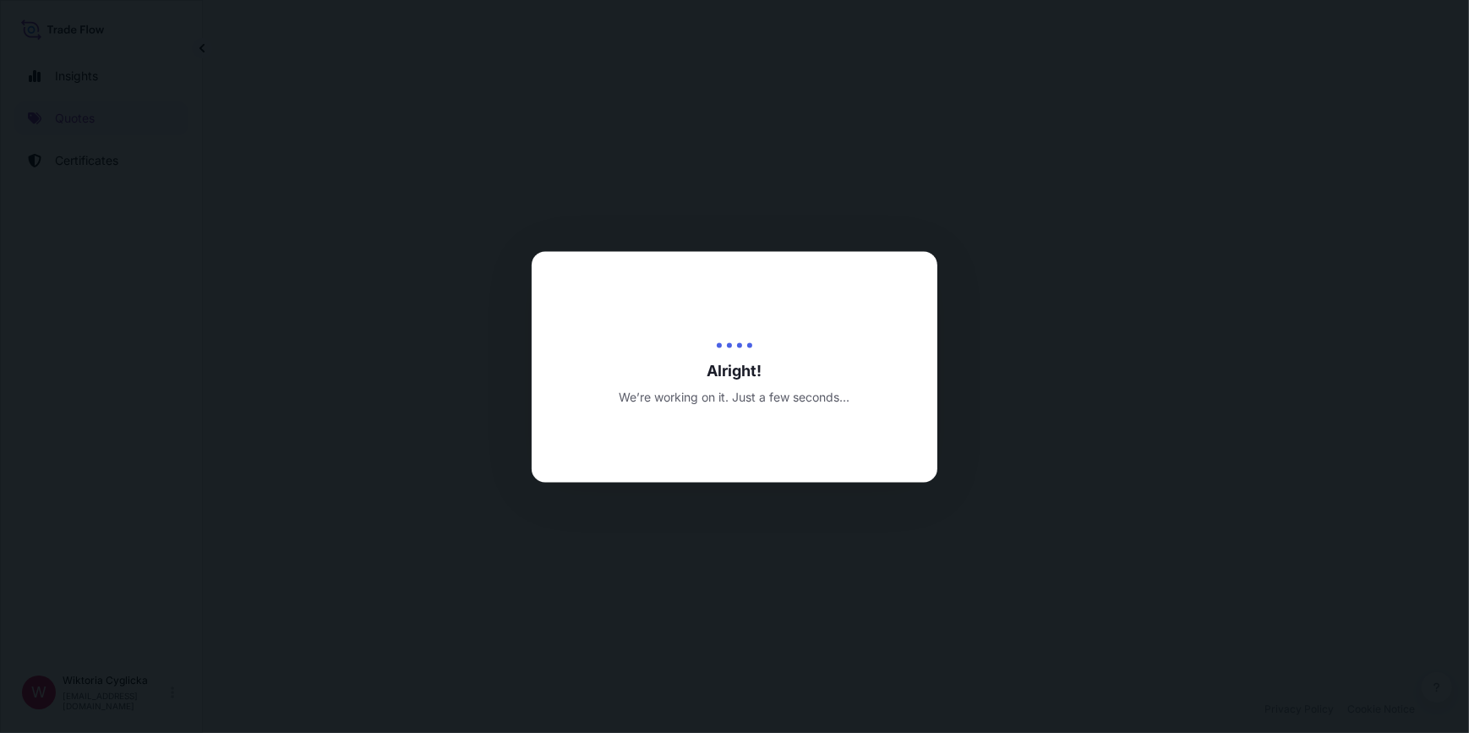
select select "Road / [GEOGRAPHIC_DATA]"
select select "Sea"
select select "Road / [GEOGRAPHIC_DATA]"
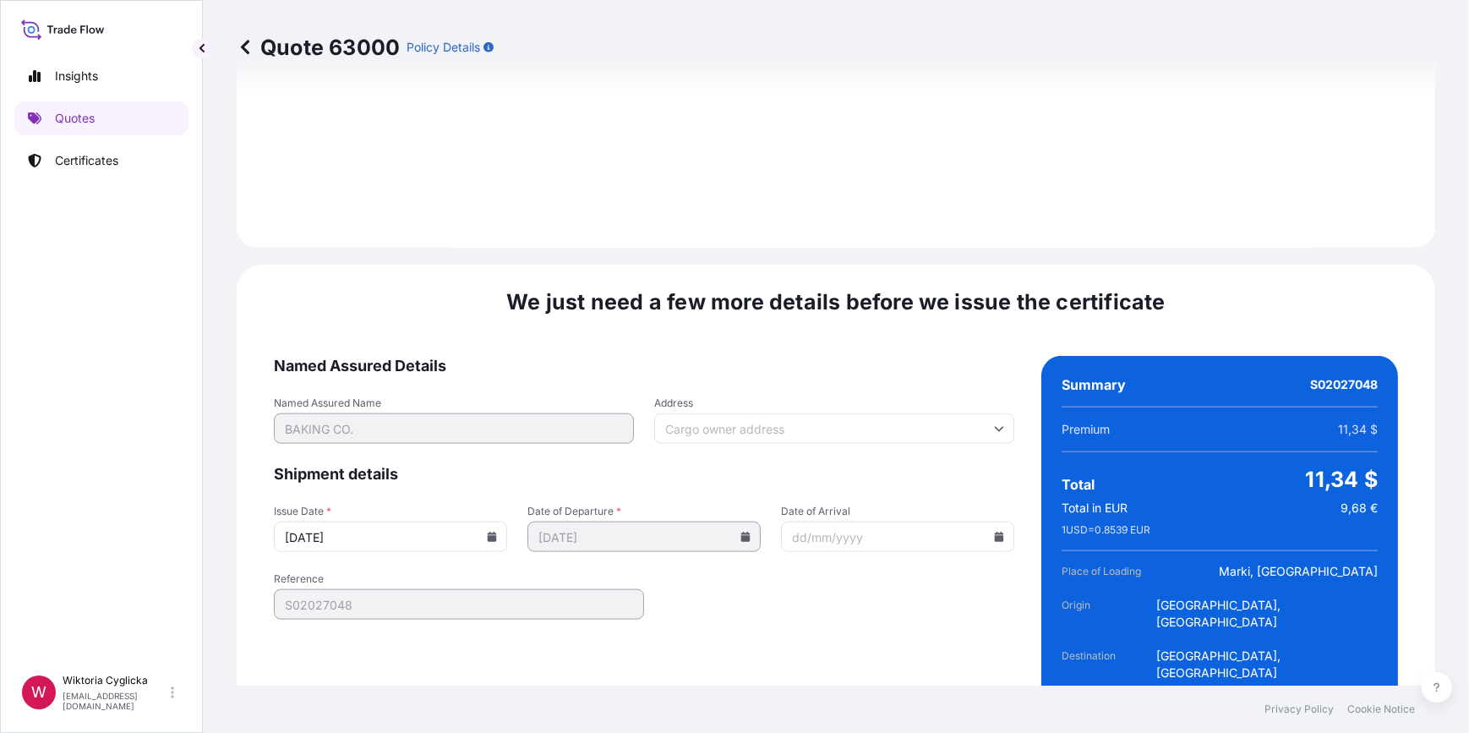
scroll to position [2444, 0]
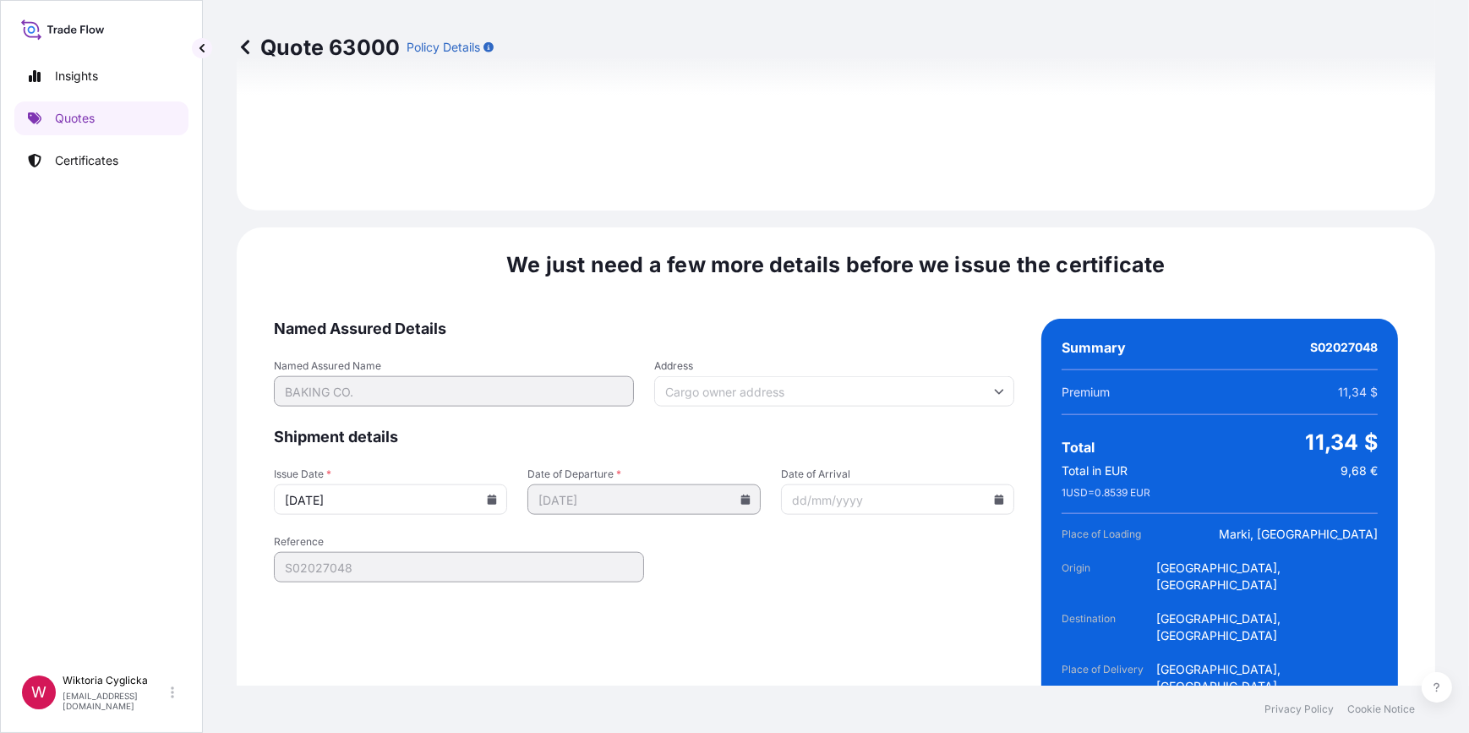
drag, startPoint x: 490, startPoint y: 448, endPoint x: 472, endPoint y: 454, distance: 19.5
click at [490, 494] on icon at bounding box center [492, 499] width 9 height 10
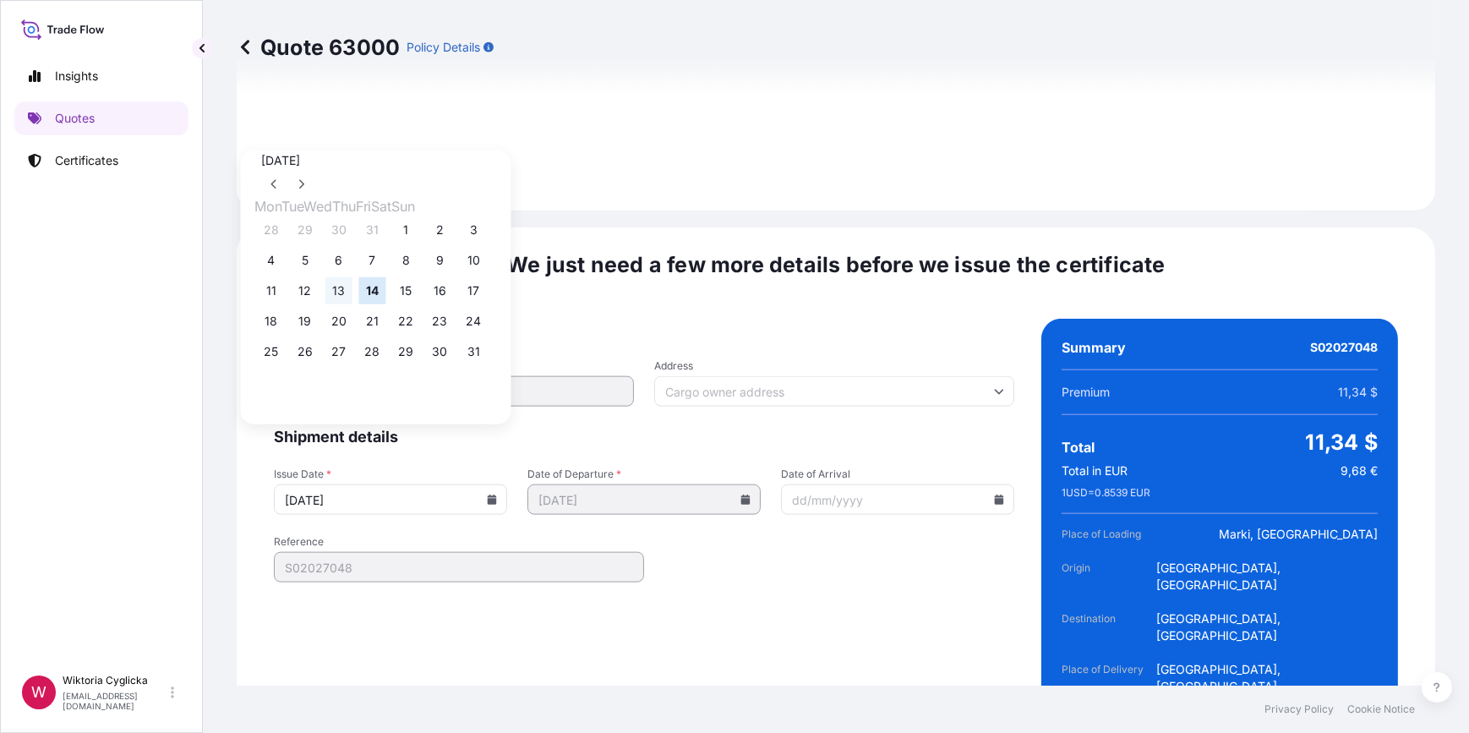
click at [352, 298] on button "13" at bounding box center [338, 290] width 27 height 27
type input "[DATE]"
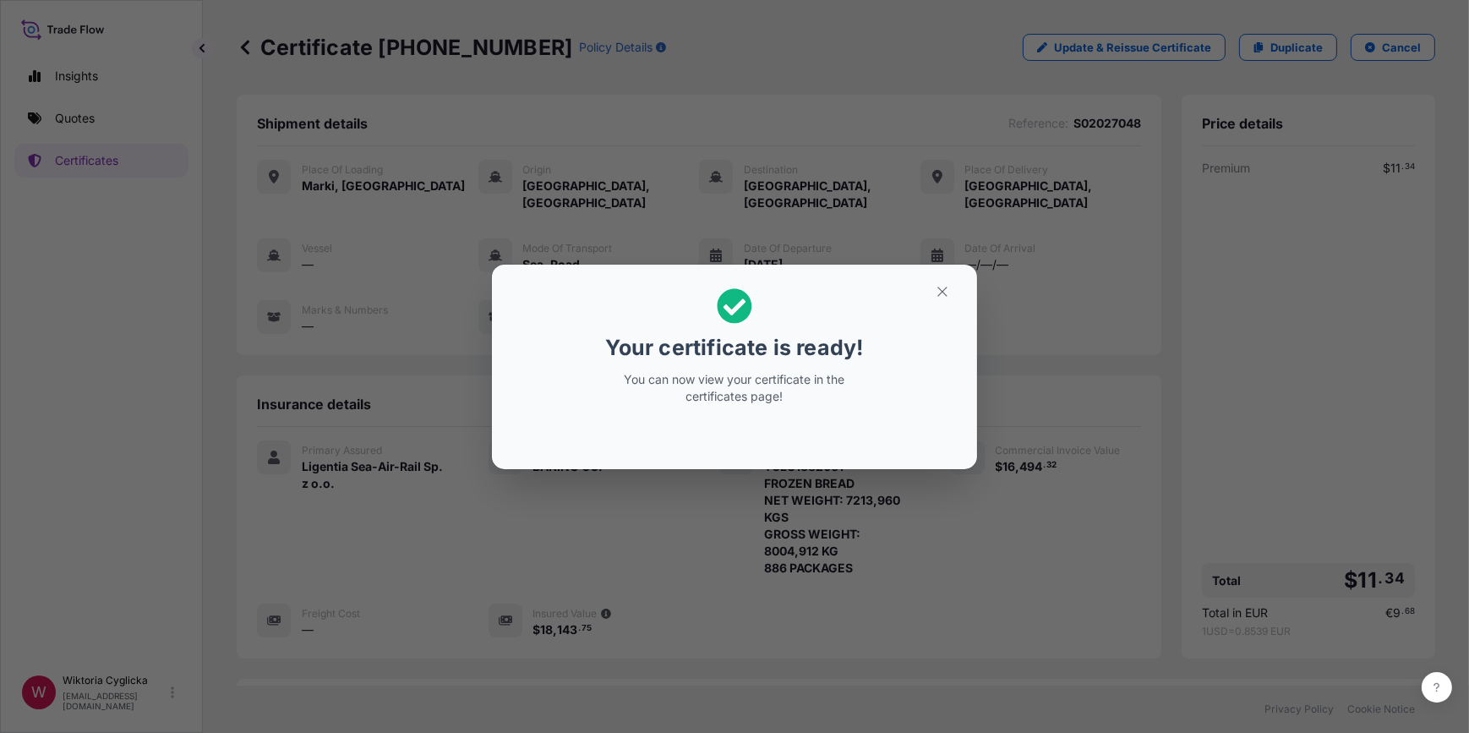
click at [945, 285] on icon "button" at bounding box center [942, 291] width 15 height 15
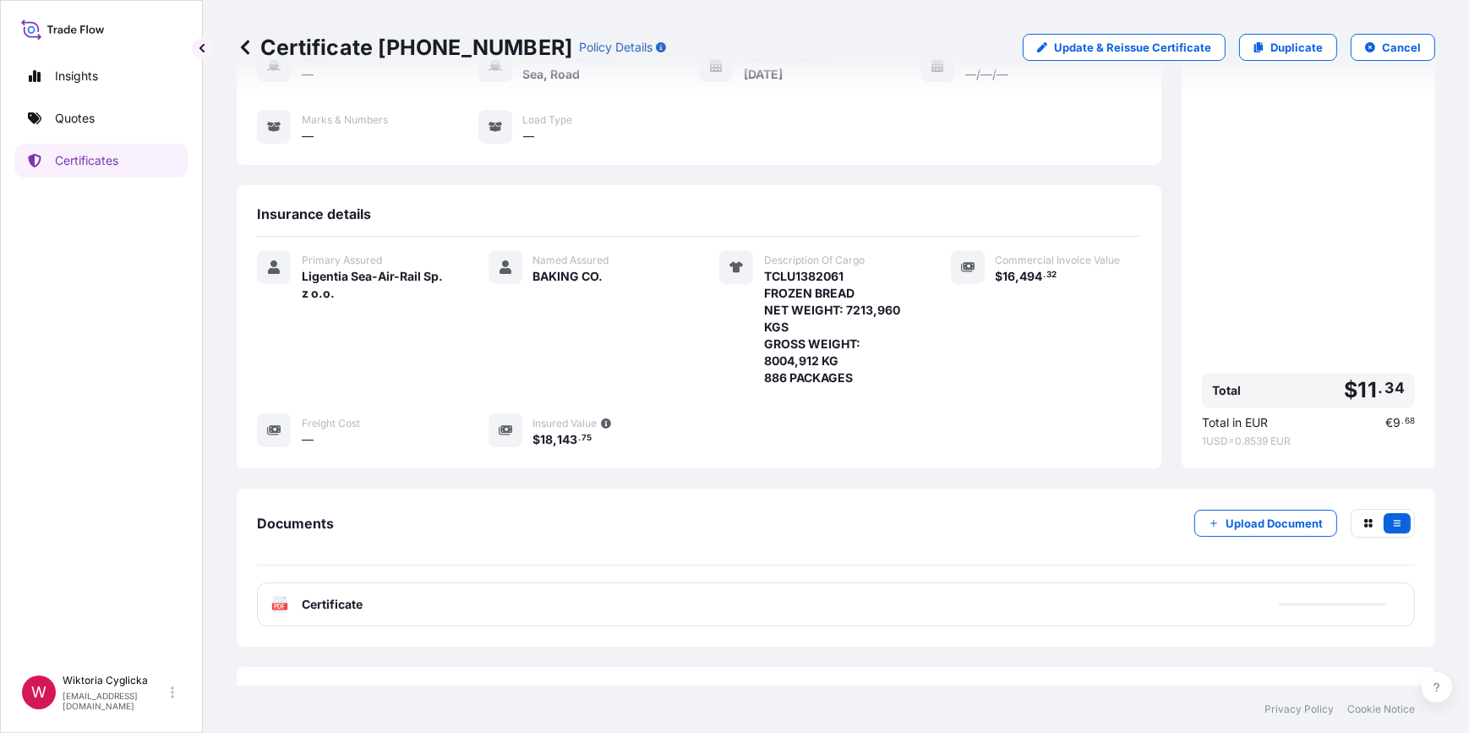
scroll to position [208, 0]
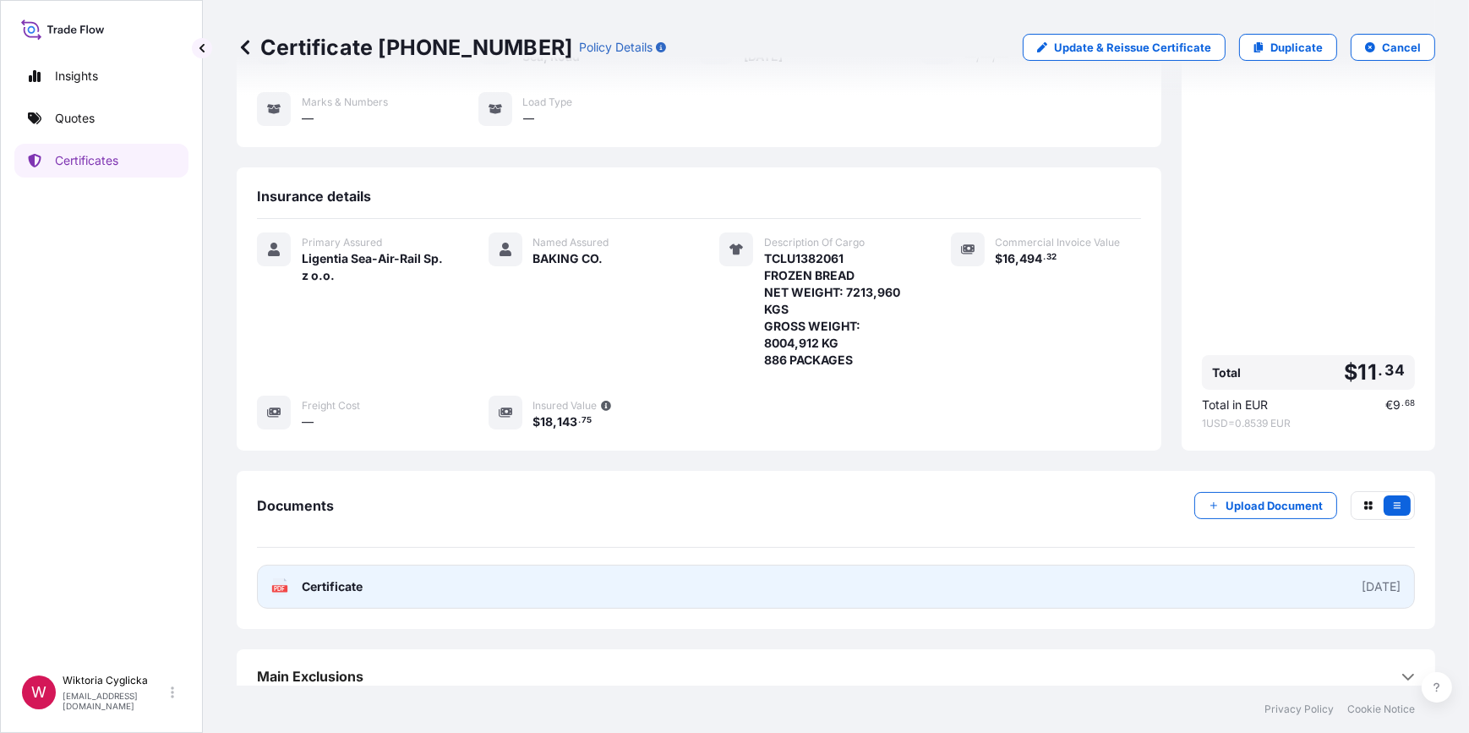
click at [778, 576] on link "PDF Certificate [DATE]" at bounding box center [836, 587] width 1158 height 44
